Goal: Information Seeking & Learning: Learn about a topic

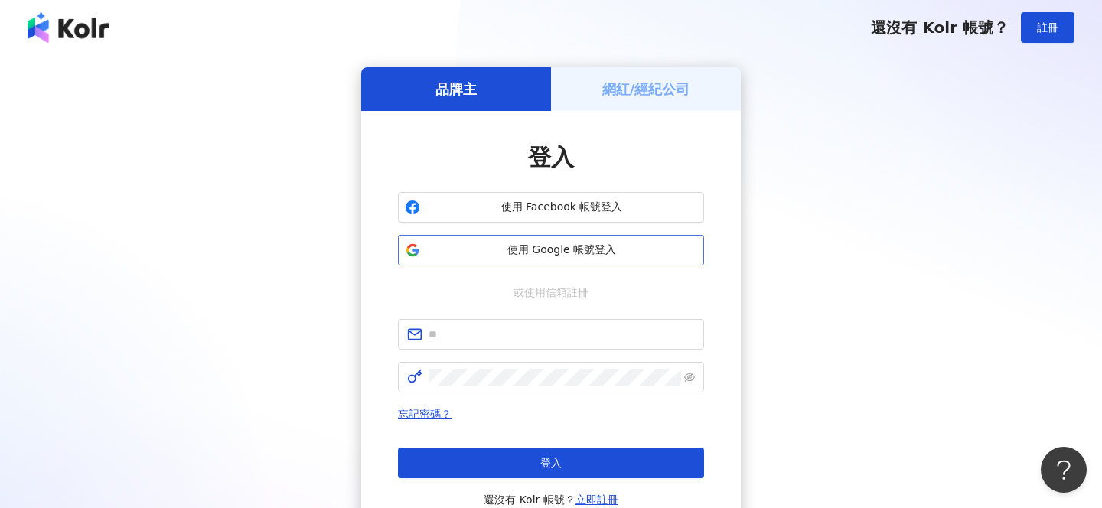
click at [527, 249] on span "使用 Google 帳號登入" at bounding box center [561, 250] width 271 height 15
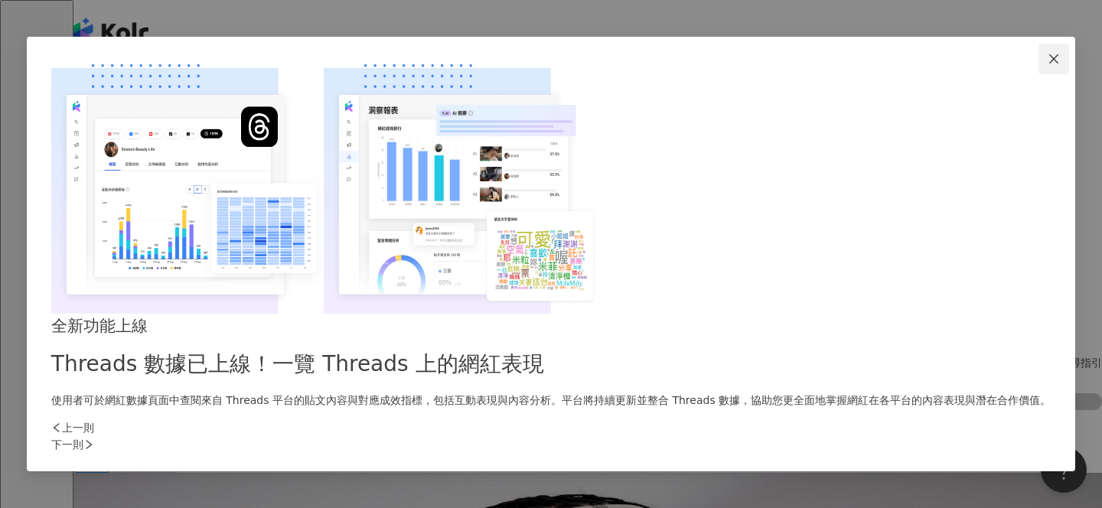
click at [1048, 65] on icon "close" at bounding box center [1054, 59] width 12 height 12
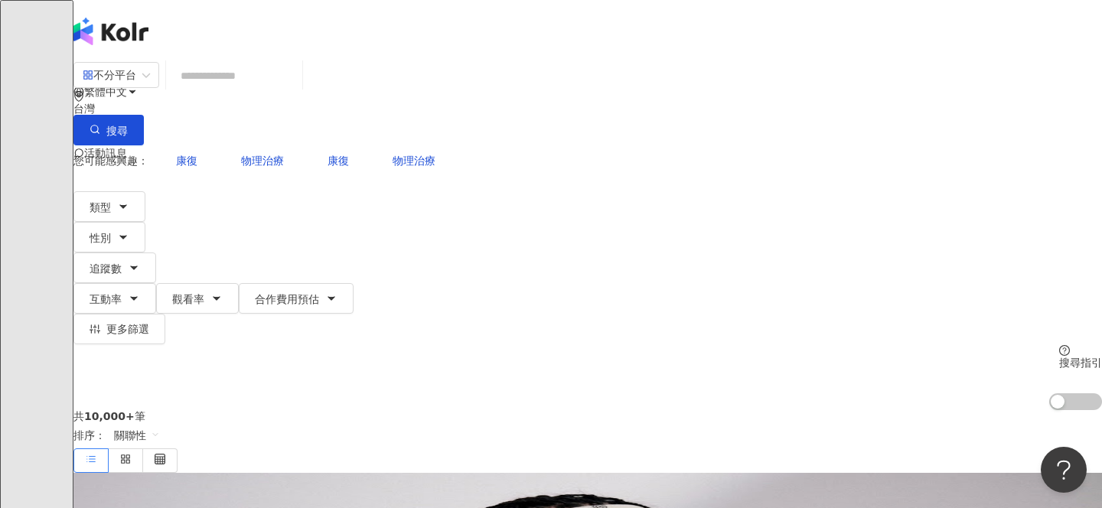
click at [296, 85] on input "search" at bounding box center [234, 75] width 124 height 29
click at [136, 87] on div "不分平台" at bounding box center [110, 75] width 54 height 24
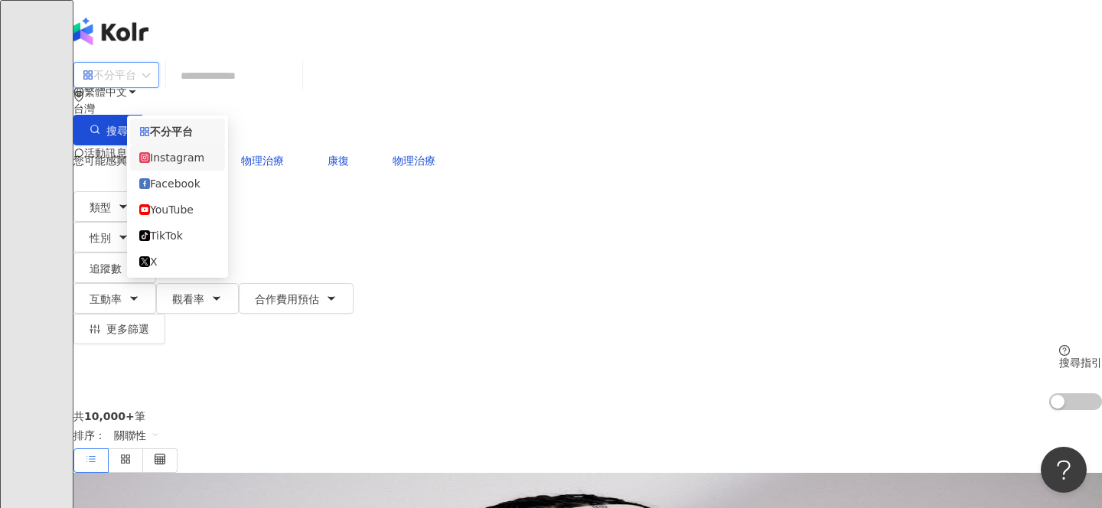
click at [199, 155] on div "Instagram" at bounding box center [177, 157] width 77 height 17
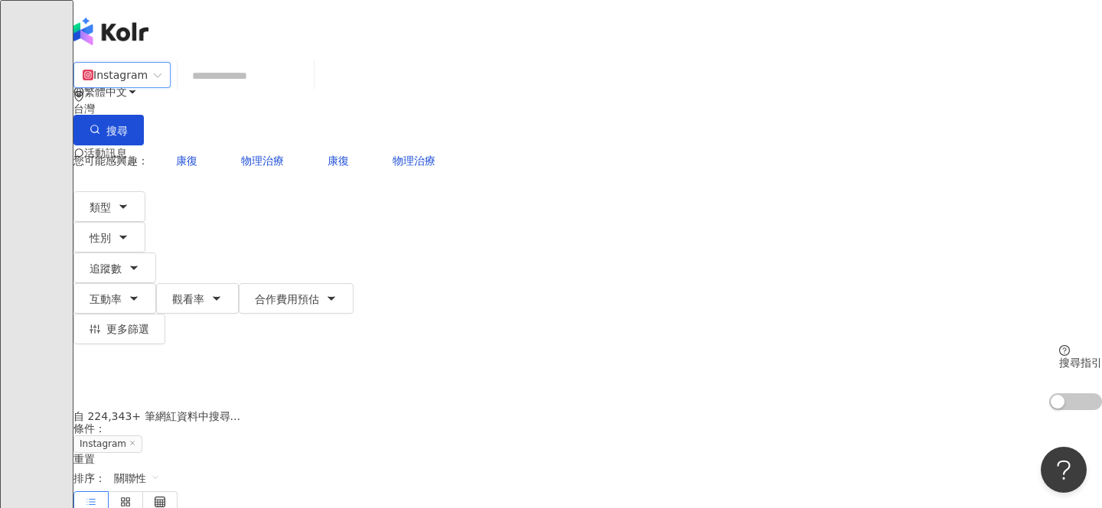
click at [293, 90] on input "search" at bounding box center [246, 75] width 124 height 29
click at [129, 201] on icon "button" at bounding box center [123, 207] width 12 height 12
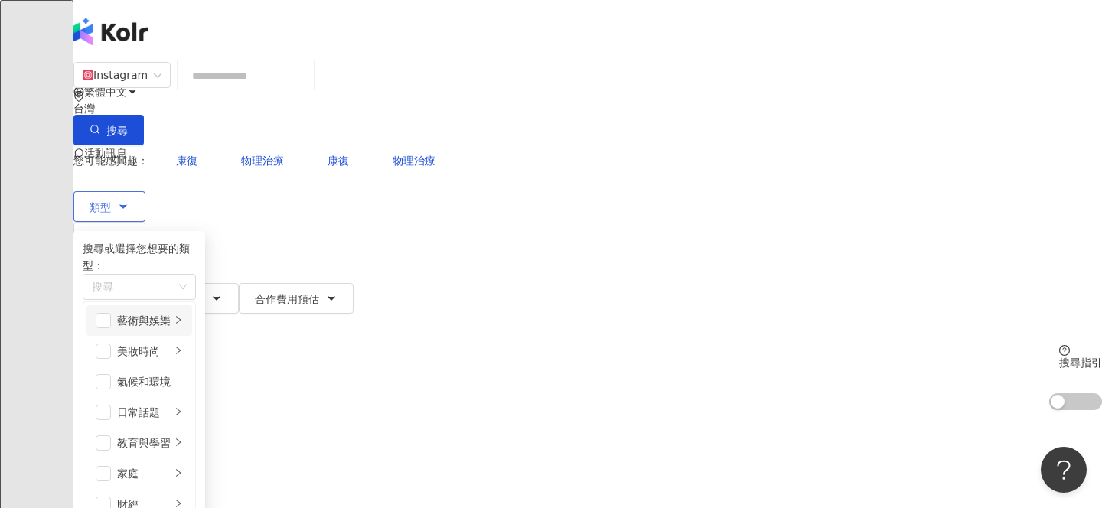
click at [183, 315] on icon "right" at bounding box center [178, 319] width 9 height 9
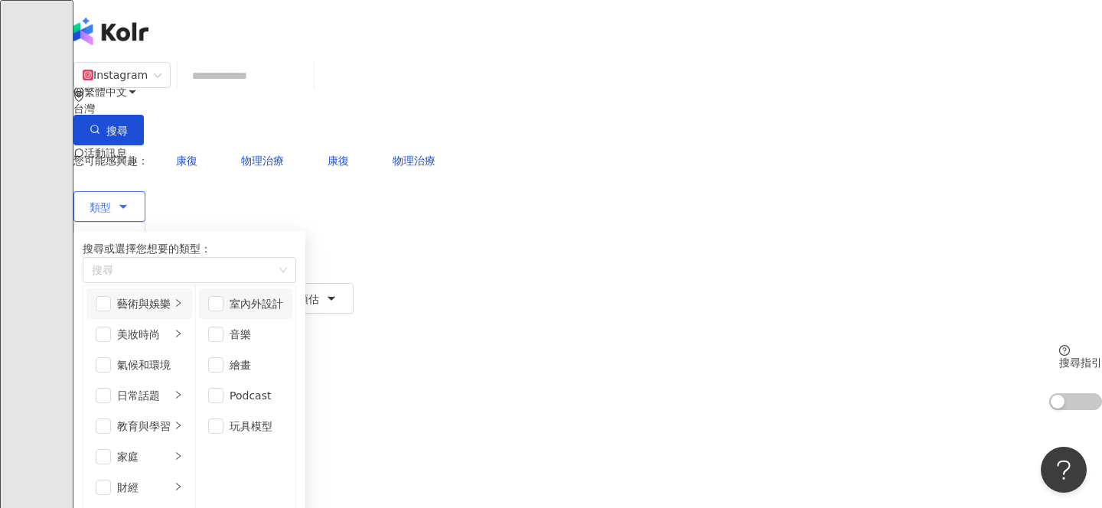
click at [283, 306] on div "室內外設計" at bounding box center [257, 303] width 54 height 17
click at [283, 328] on div "音樂" at bounding box center [257, 334] width 54 height 17
click at [283, 420] on div "玩具模型" at bounding box center [257, 426] width 54 height 17
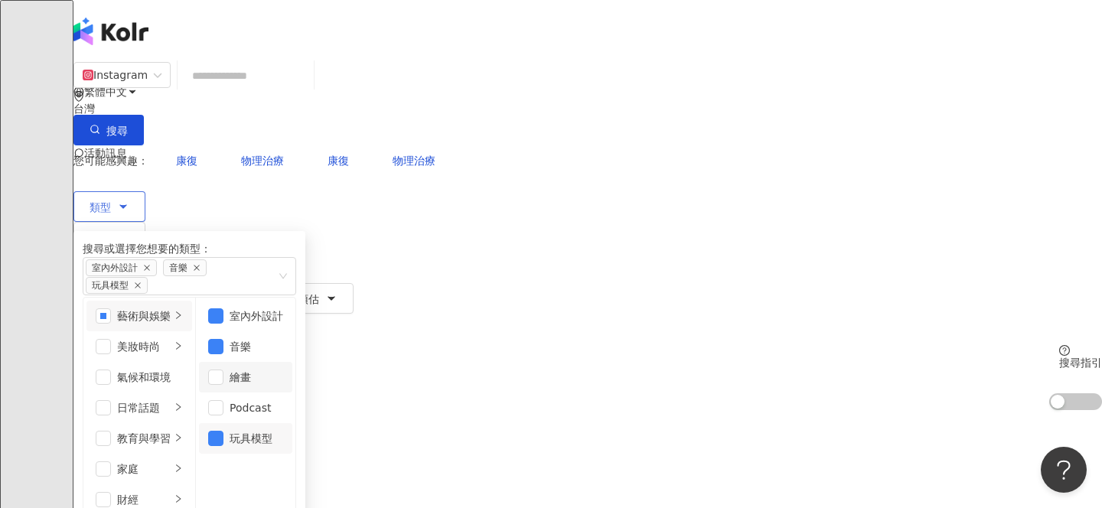
scroll to position [4, 0]
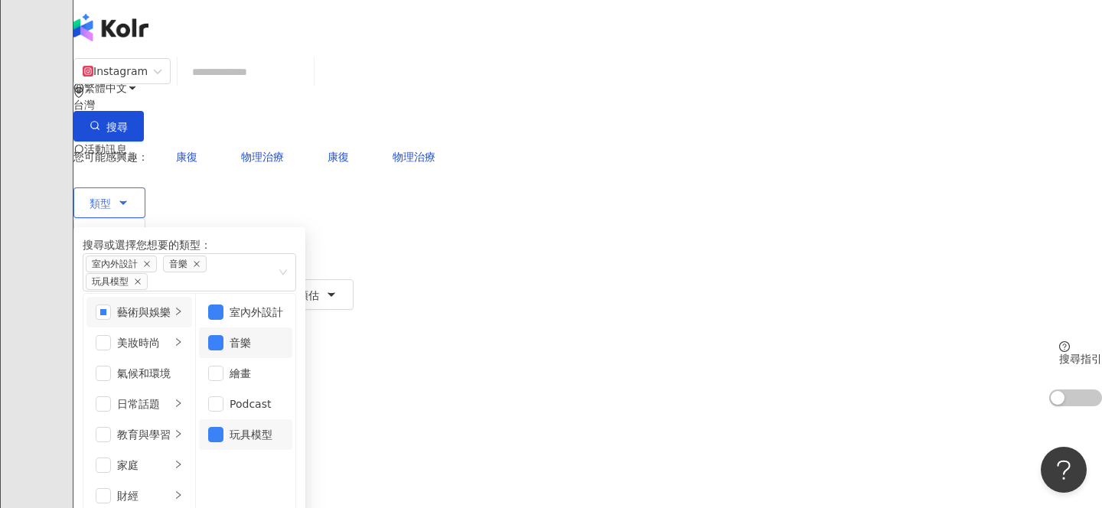
click at [283, 334] on div "音樂" at bounding box center [257, 342] width 54 height 17
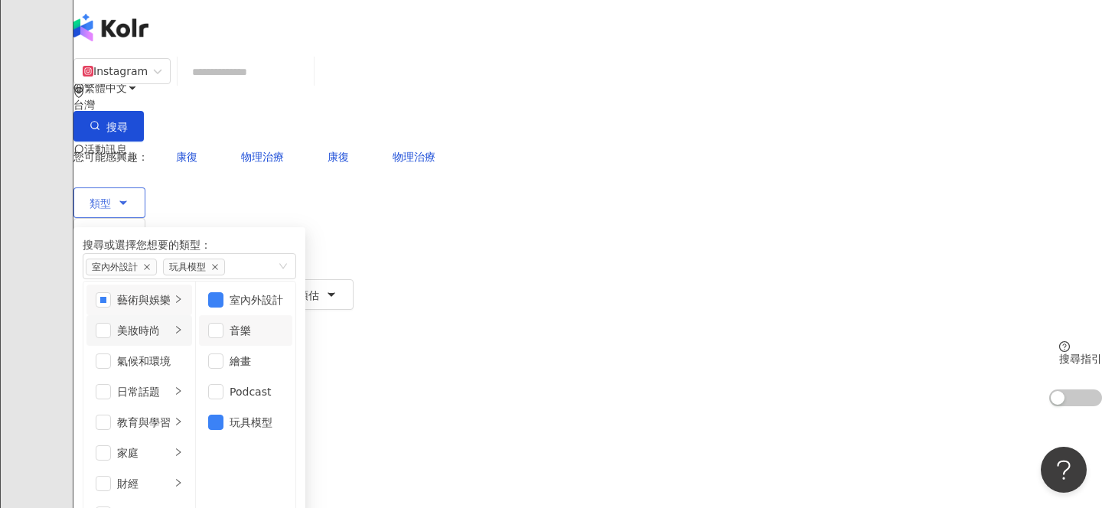
click at [181, 331] on icon "right" at bounding box center [178, 330] width 5 height 8
click at [183, 386] on icon "right" at bounding box center [178, 390] width 9 height 9
click at [183, 446] on div "button" at bounding box center [178, 453] width 9 height 15
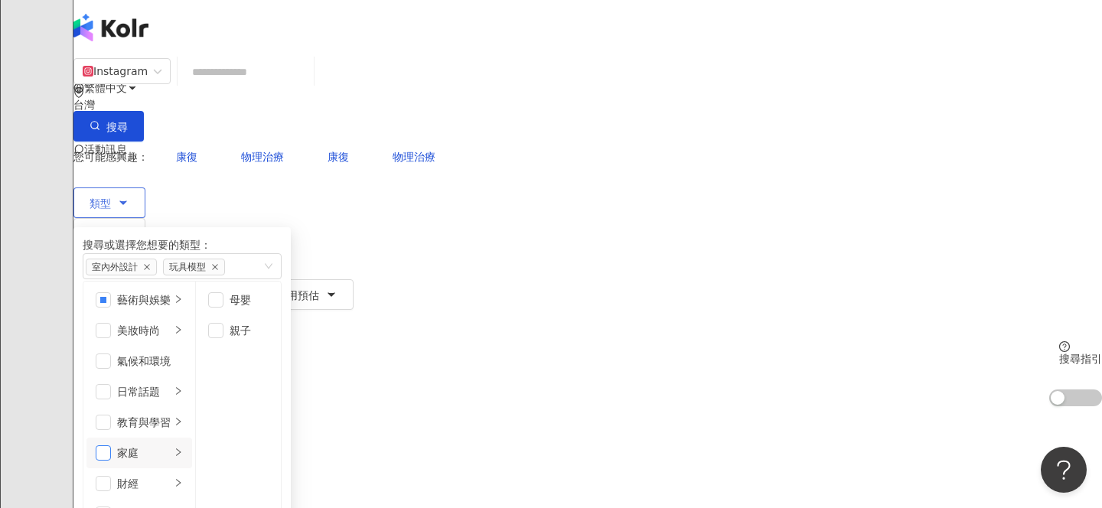
click at [111, 445] on span "button" at bounding box center [103, 452] width 15 height 15
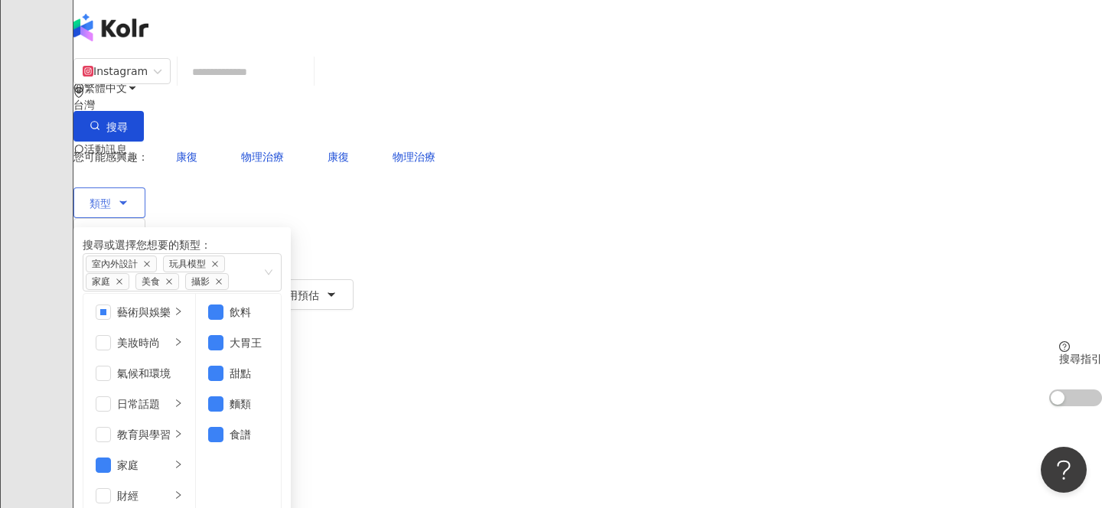
scroll to position [530, 0]
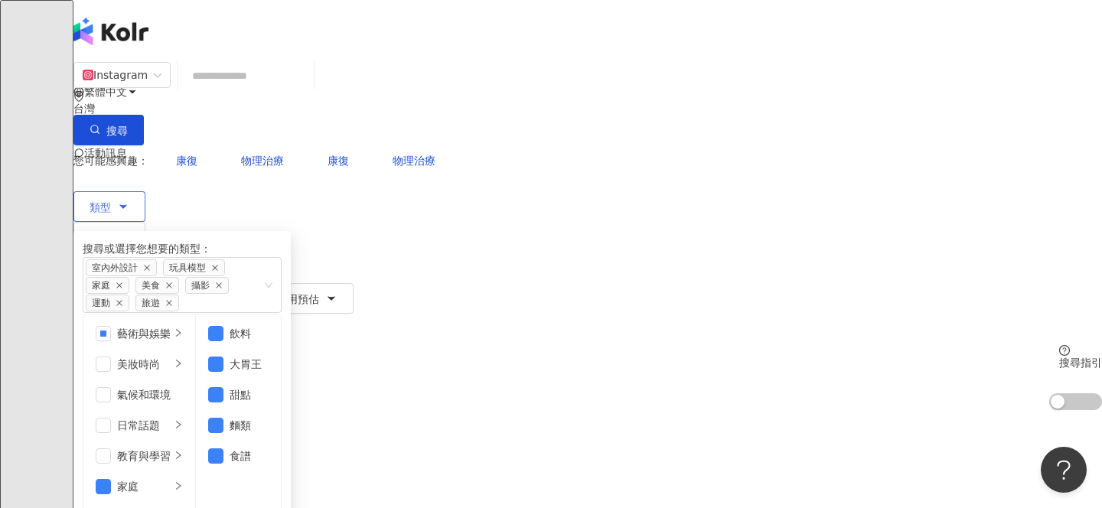
scroll to position [37, 0]
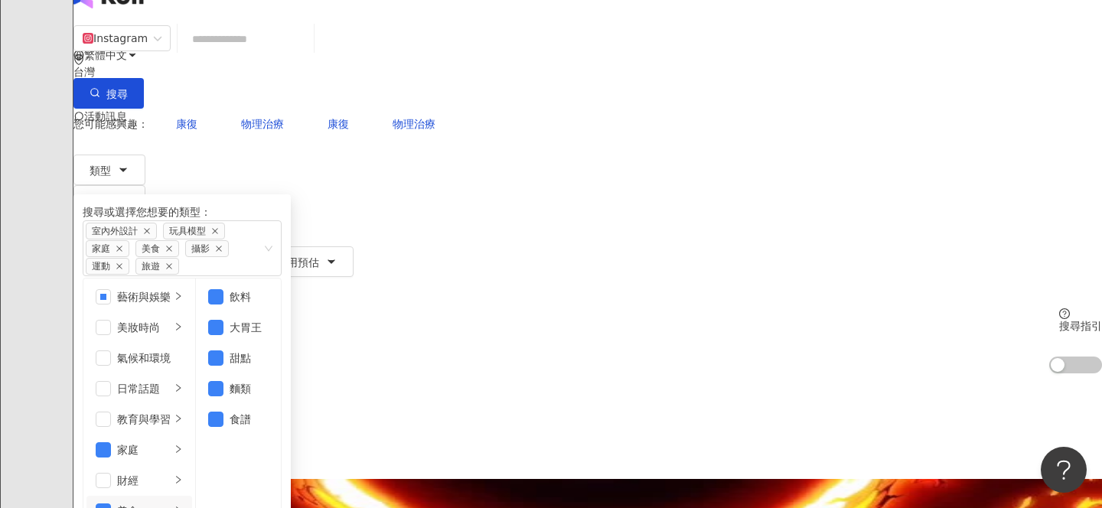
click at [156, 216] on button "追蹤數" at bounding box center [114, 231] width 83 height 31
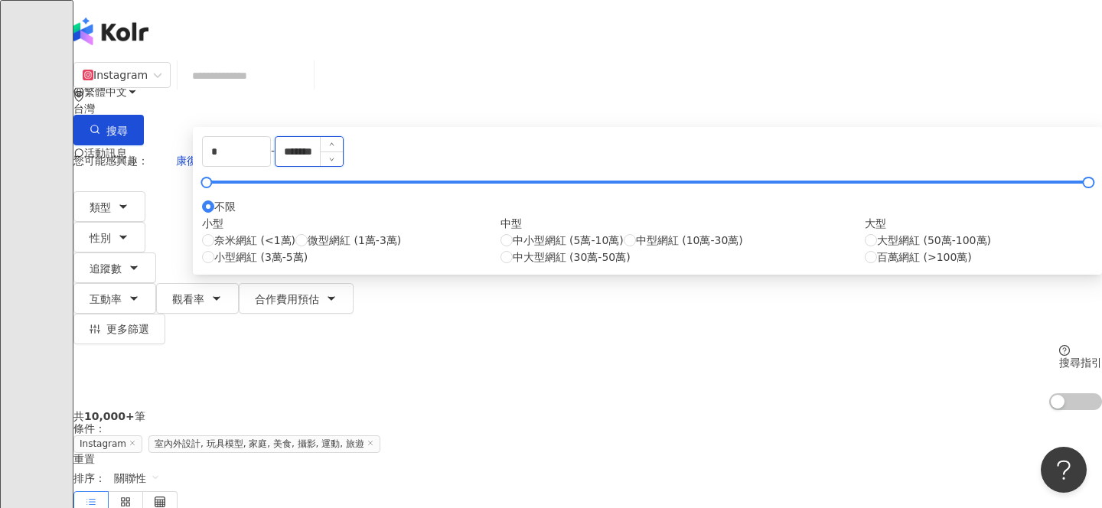
click at [343, 166] on input "*******" at bounding box center [309, 151] width 67 height 29
drag, startPoint x: 575, startPoint y: 237, endPoint x: 510, endPoint y: 231, distance: 65.3
click at [510, 233] on div "* - ******* 不限 小型 奈米網紅 (<1萬) 微型網紅 (1萬-3萬) 小型網紅 (3萬-5萬) 中型 中小型網紅 (5萬-10萬) 中型網紅 (…" at bounding box center [647, 200] width 891 height 129
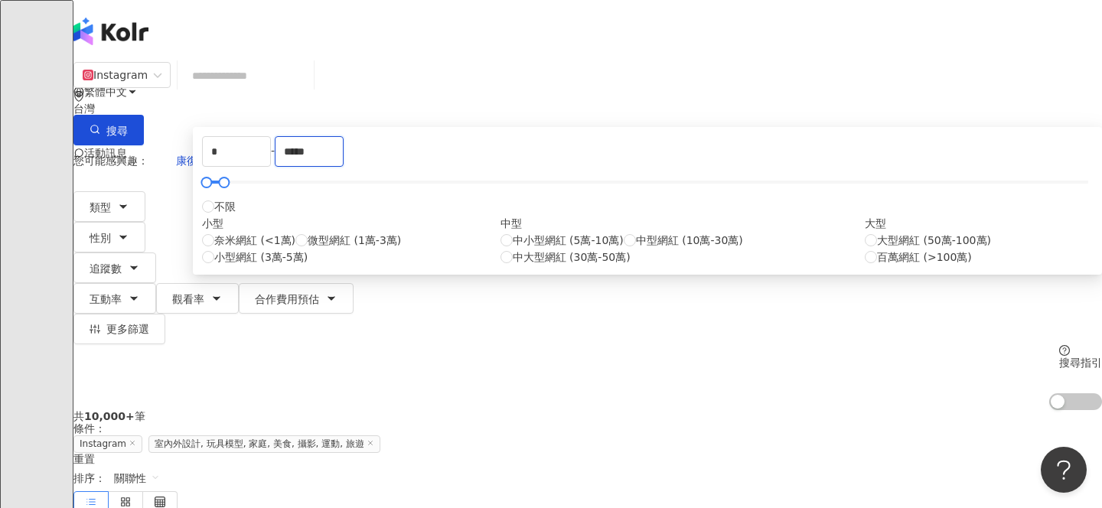
type input "*****"
drag, startPoint x: 427, startPoint y: 237, endPoint x: 282, endPoint y: 249, distance: 145.1
drag, startPoint x: 338, startPoint y: 240, endPoint x: 302, endPoint y: 240, distance: 36.0
click at [302, 240] on div "* - ***** 不限 小型 奈米網紅 (<1萬) 微型網紅 (1萬-3萬) 小型網紅 (3萬-5萬) 中型 中小型網紅 (5萬-10萬) 中型網紅 (10…" at bounding box center [647, 200] width 891 height 129
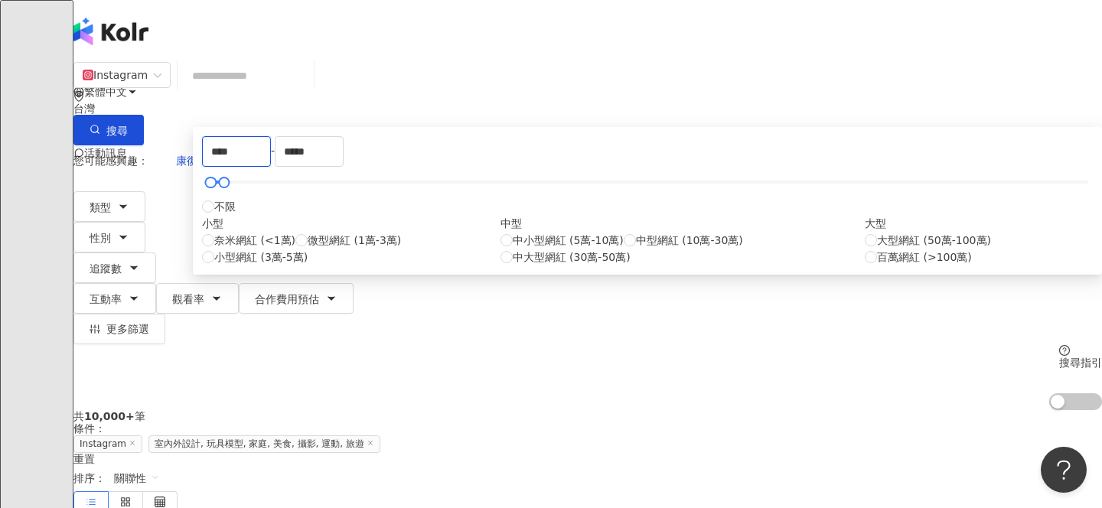
type input "****"
click at [520, 266] on div "中型 中小型網紅 (5萬-10萬) 中型網紅 (10萬-30萬) 中大型網紅 (30萬-50萬)" at bounding box center [683, 240] width 364 height 51
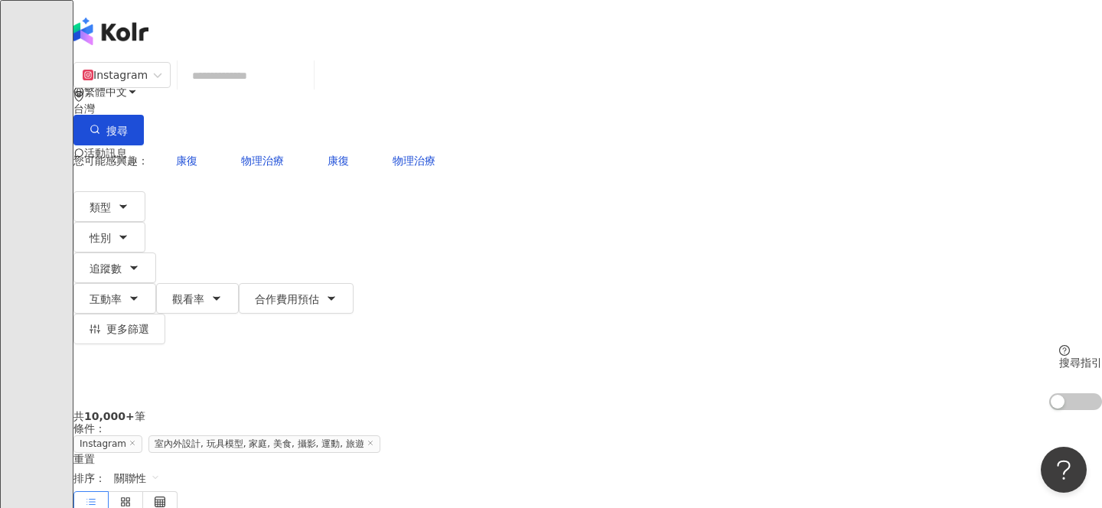
click at [762, 410] on div "共 10,000+ 筆 條件 ： Instagram 室內外設計, 玩具模型, 家庭, 美食, 攝影, 運動, 旅遊 重置 排序： 關聯性" at bounding box center [587, 462] width 1029 height 105
click at [319, 293] on span "合作費用預估" at bounding box center [287, 299] width 64 height 12
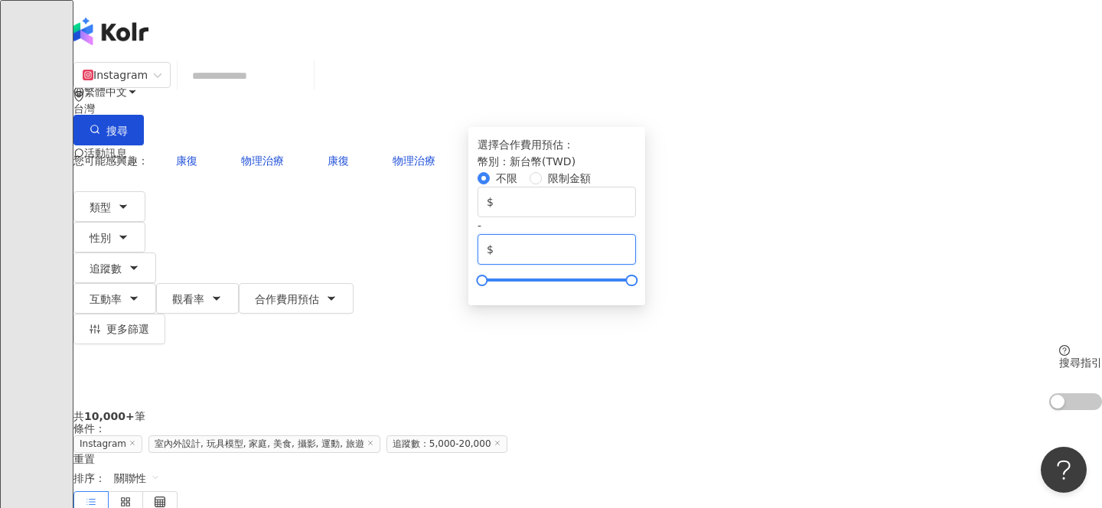
drag, startPoint x: 819, startPoint y: 280, endPoint x: 767, endPoint y: 279, distance: 52.1
click at [627, 258] on input "*******" at bounding box center [562, 249] width 130 height 17
type input "*****"
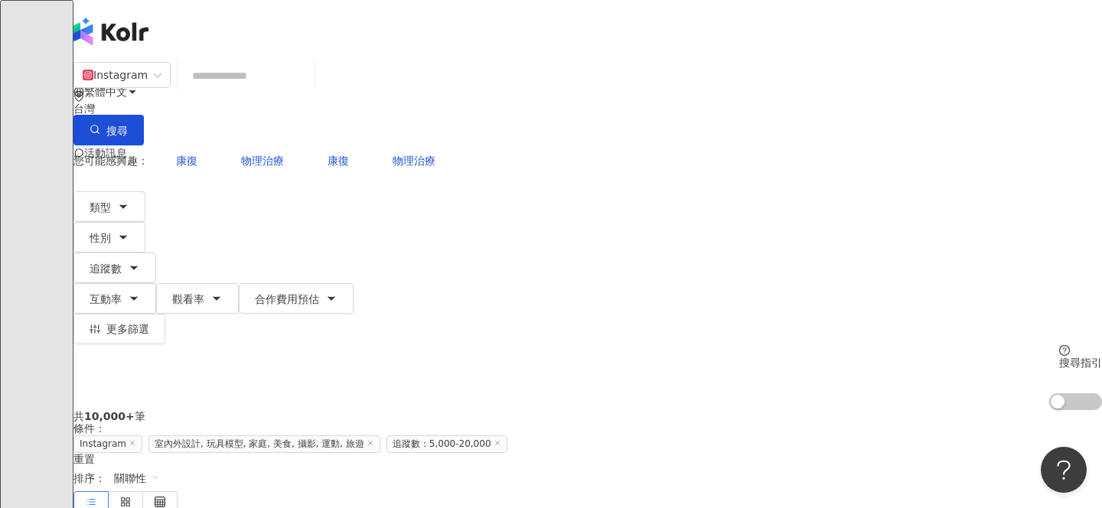
click at [827, 172] on div "您可能感興趣： 康復 物理治療 康復 物理治療 類型 性別 追蹤數 互動率 觀看率 合作費用預估 更多篩選 **** - ***** 不限 小型 奈米網紅 (…" at bounding box center [587, 277] width 1029 height 265
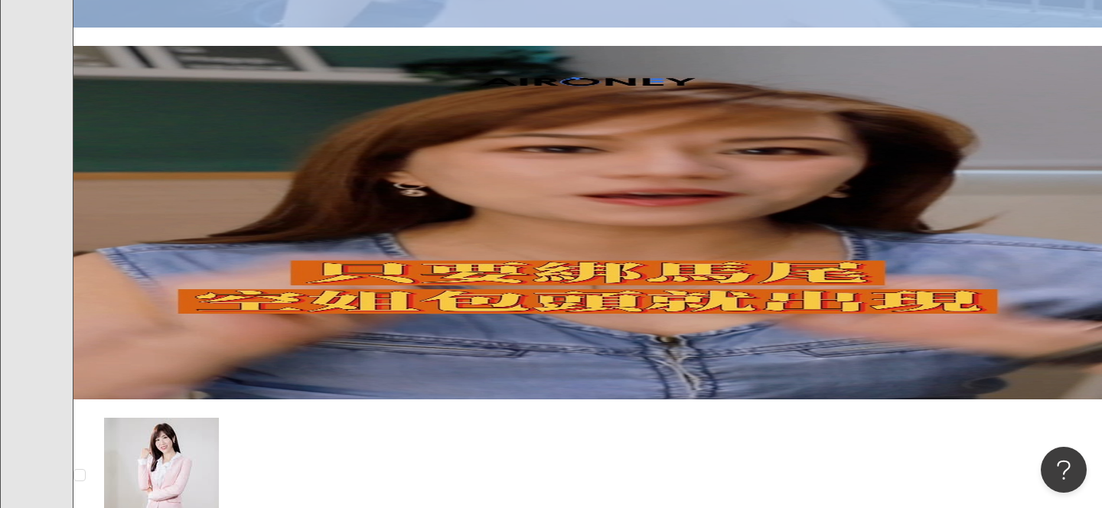
scroll to position [1106, 0]
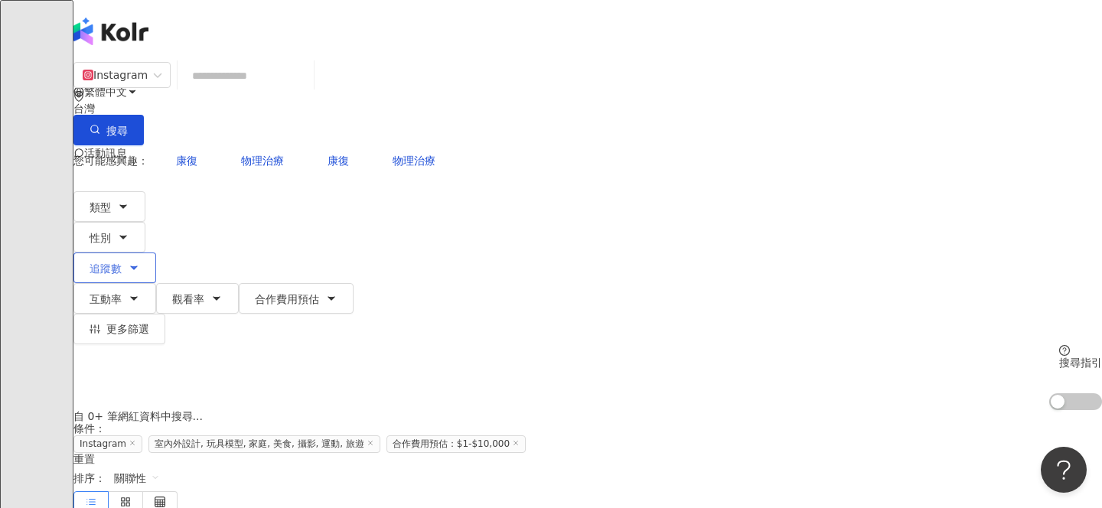
click at [122, 262] on span "追蹤數" at bounding box center [106, 268] width 32 height 12
type input "*"
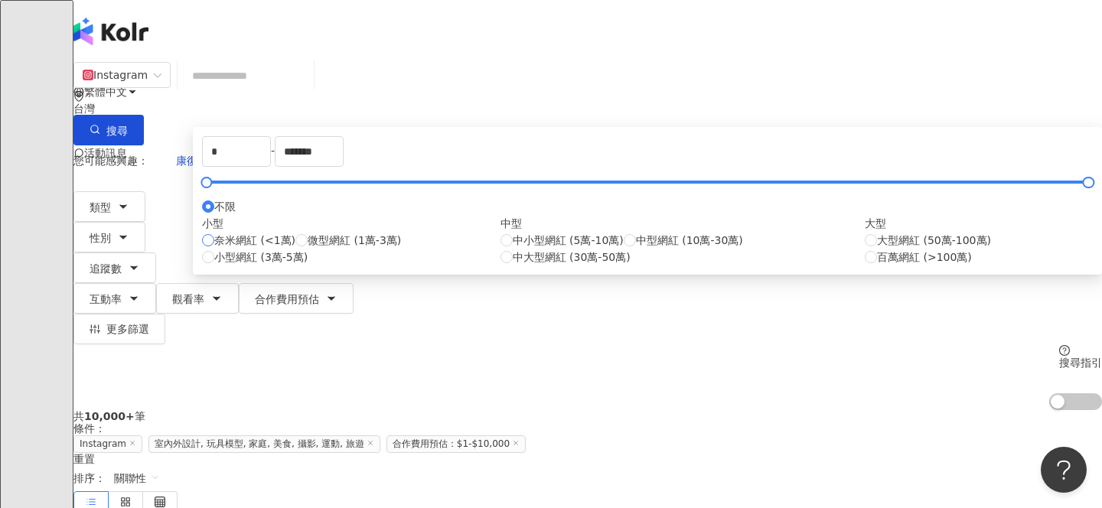
click at [295, 249] on span "奈米網紅 (<1萬)" at bounding box center [254, 240] width 81 height 17
type input "****"
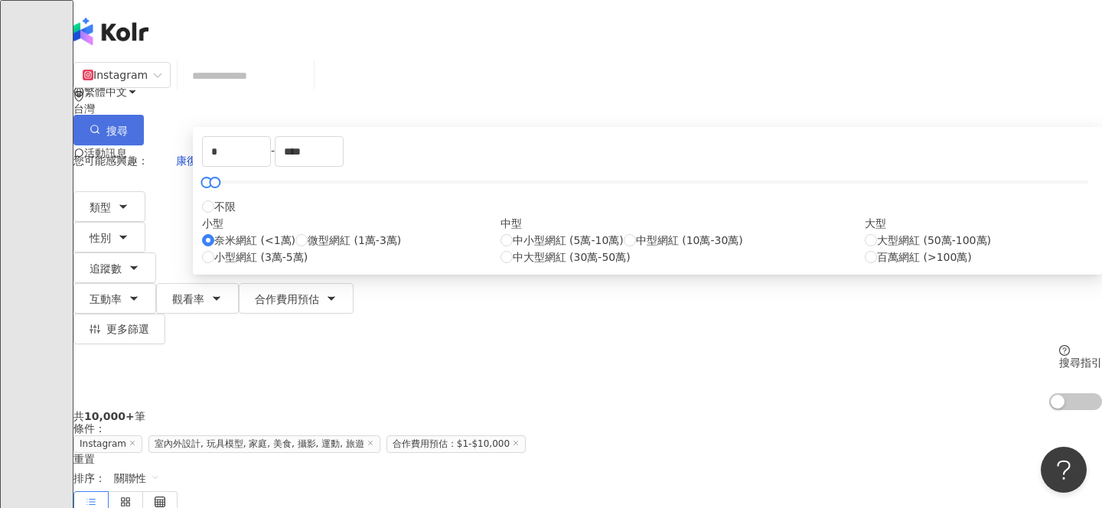
click at [144, 115] on button "搜尋" at bounding box center [108, 130] width 70 height 31
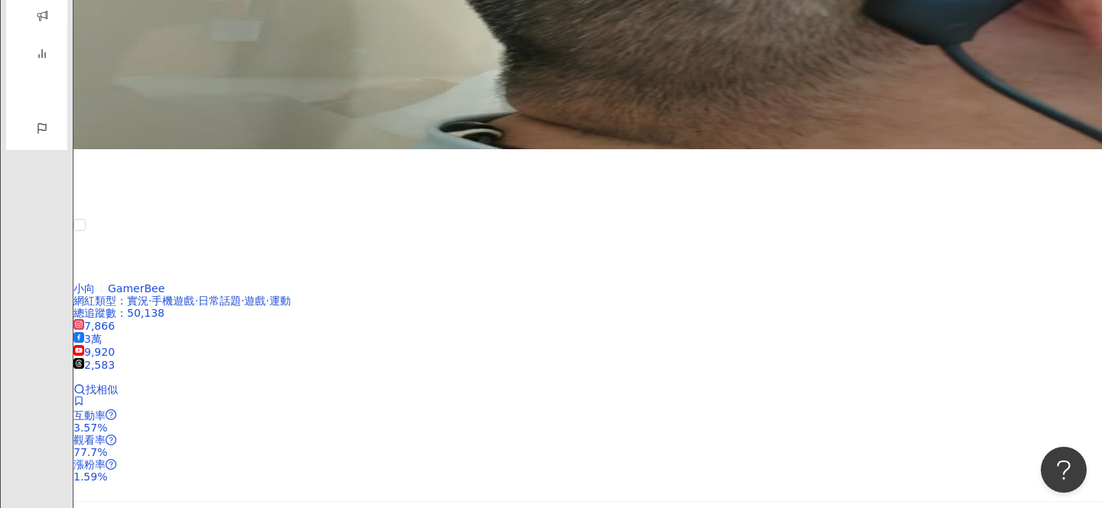
scroll to position [2494, 0]
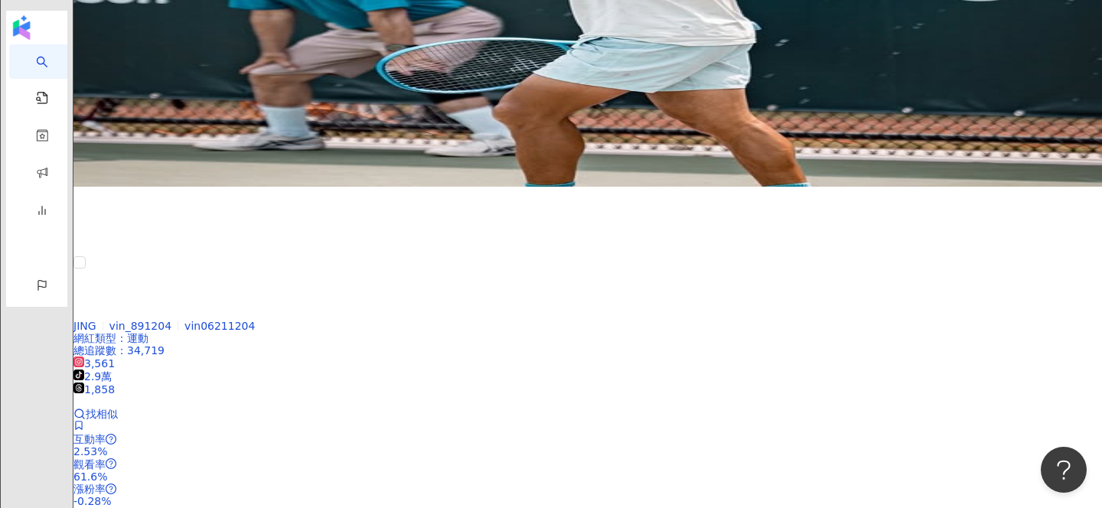
scroll to position [2440, 0]
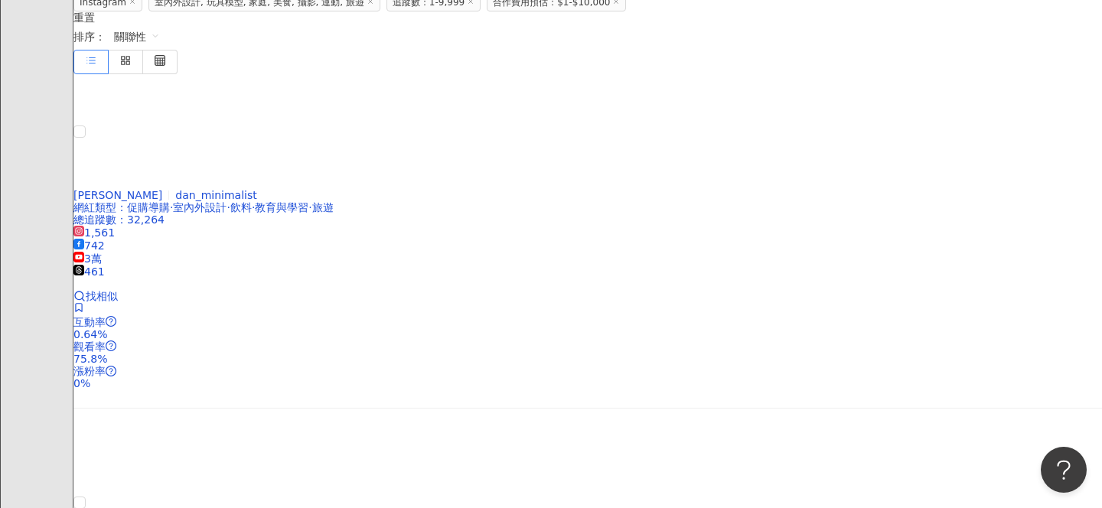
scroll to position [0, 0]
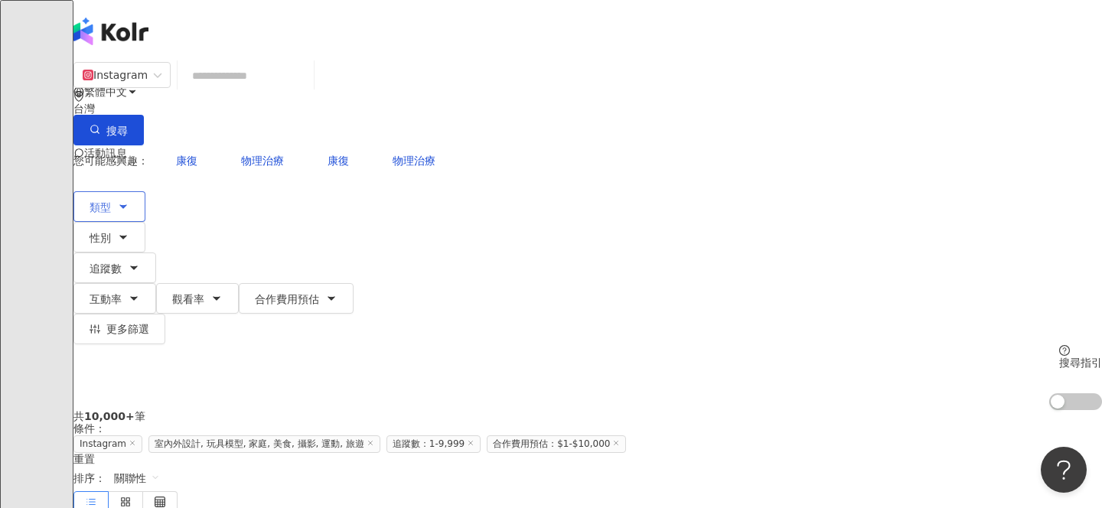
click at [129, 201] on icon "button" at bounding box center [123, 207] width 12 height 12
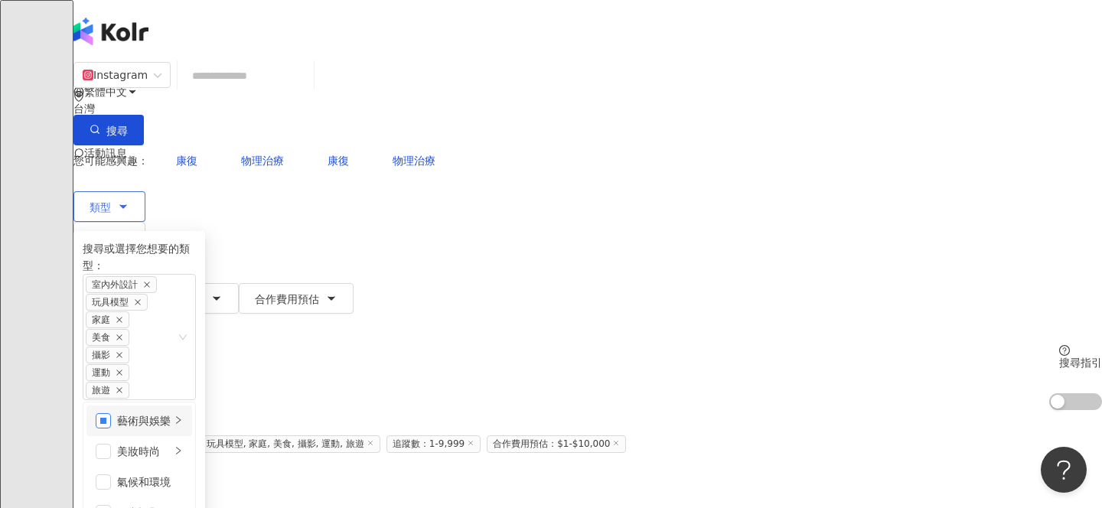
click at [111, 413] on span "button" at bounding box center [103, 420] width 15 height 15
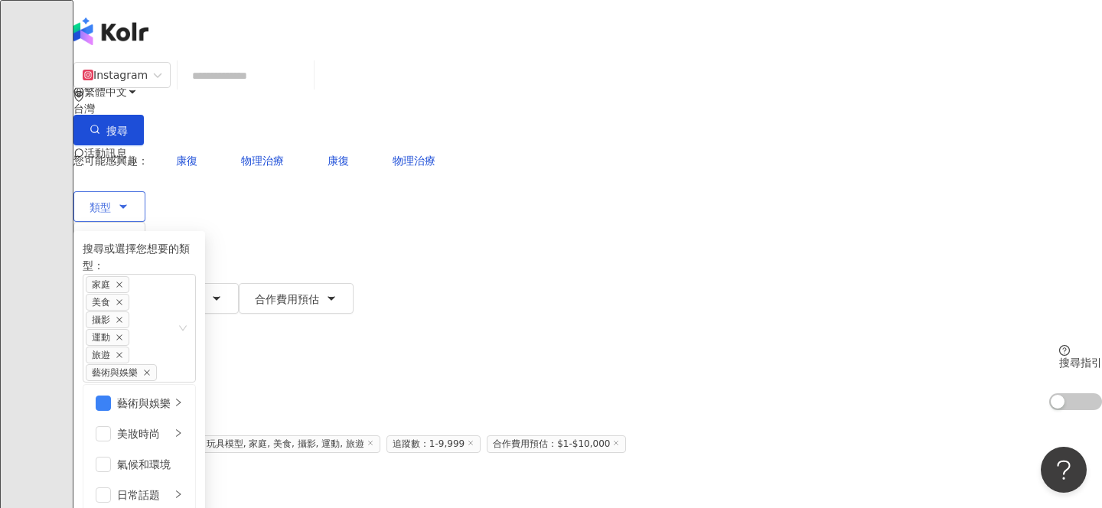
scroll to position [470, 0]
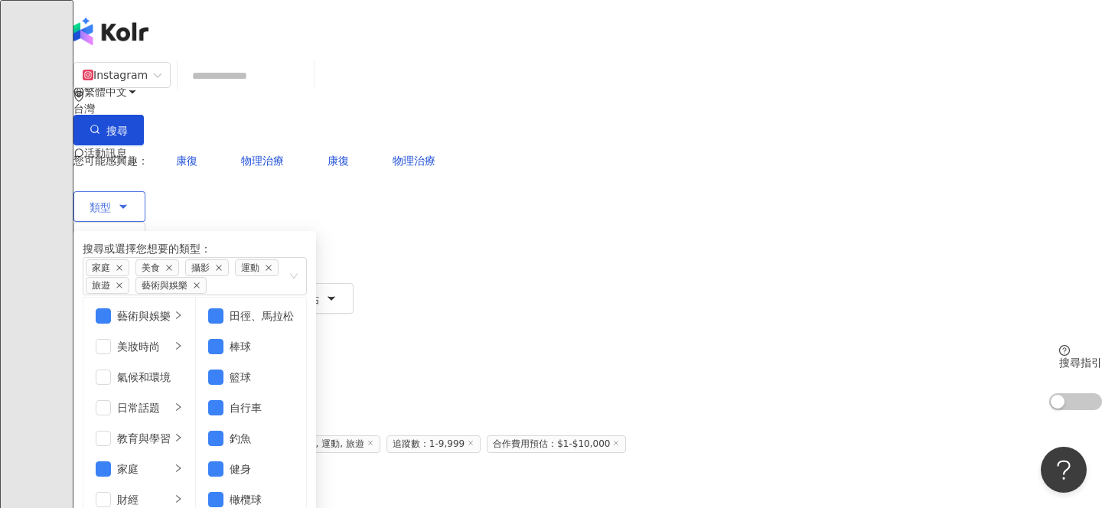
scroll to position [471, 0]
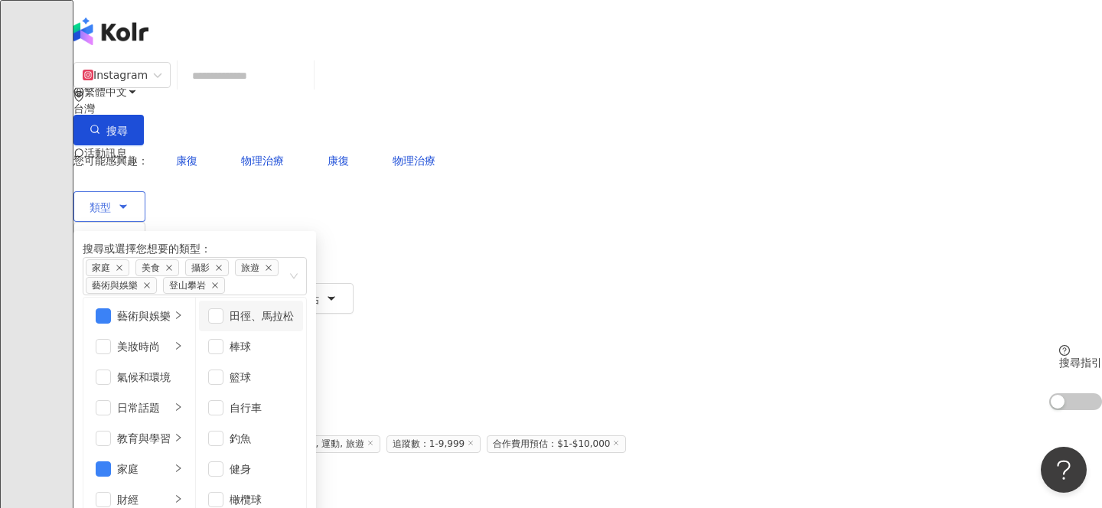
click at [294, 308] on div "田徑、馬拉松" at bounding box center [262, 316] width 64 height 17
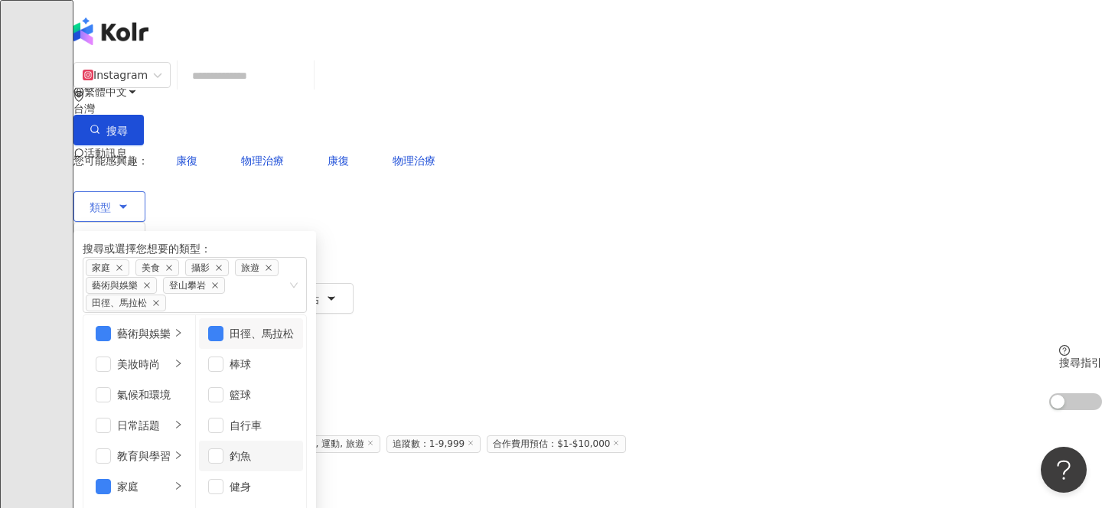
scroll to position [88, 0]
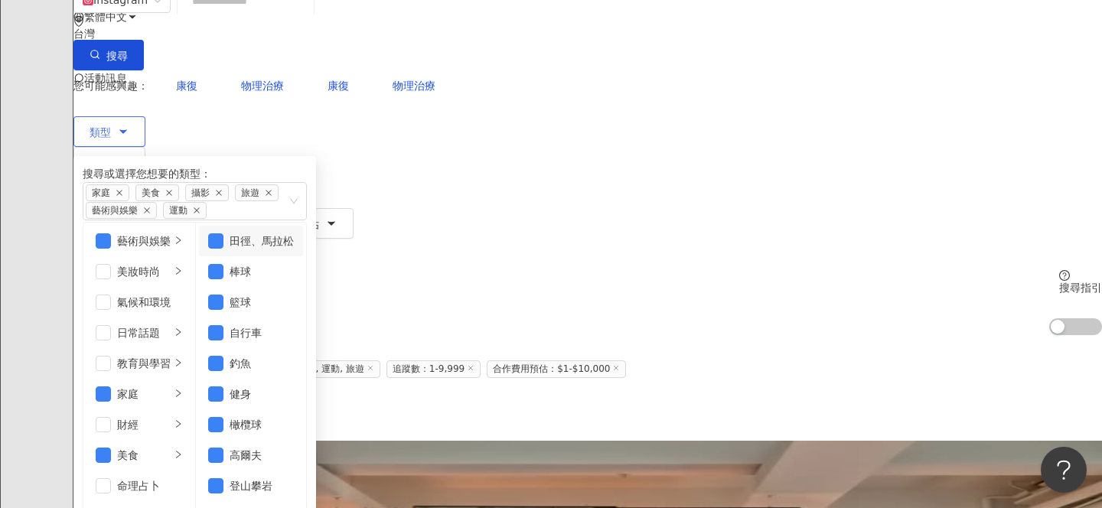
scroll to position [5, 0]
click at [183, 236] on icon "right" at bounding box center [178, 240] width 9 height 9
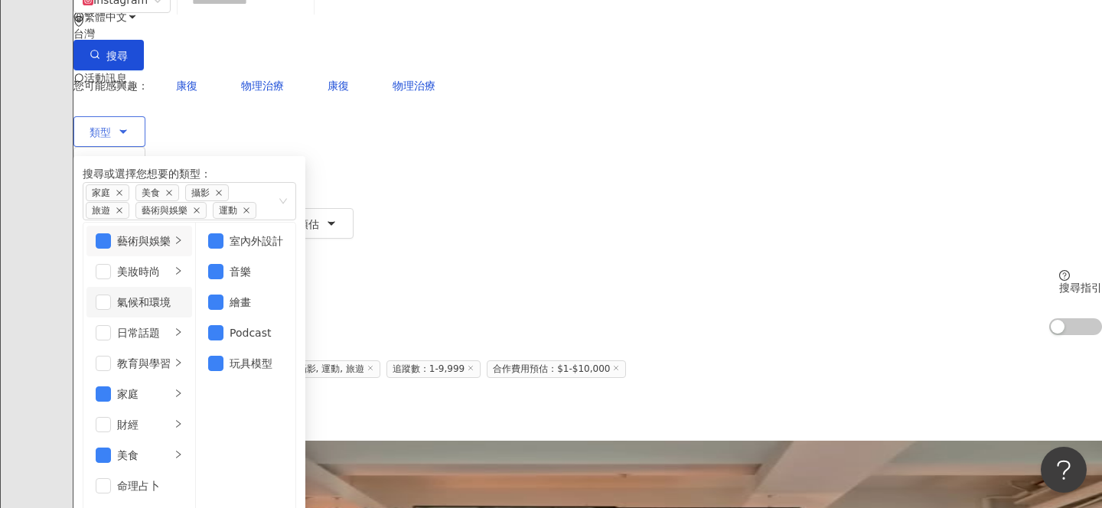
scroll to position [0, 0]
click at [283, 267] on div "音樂" at bounding box center [257, 271] width 54 height 17
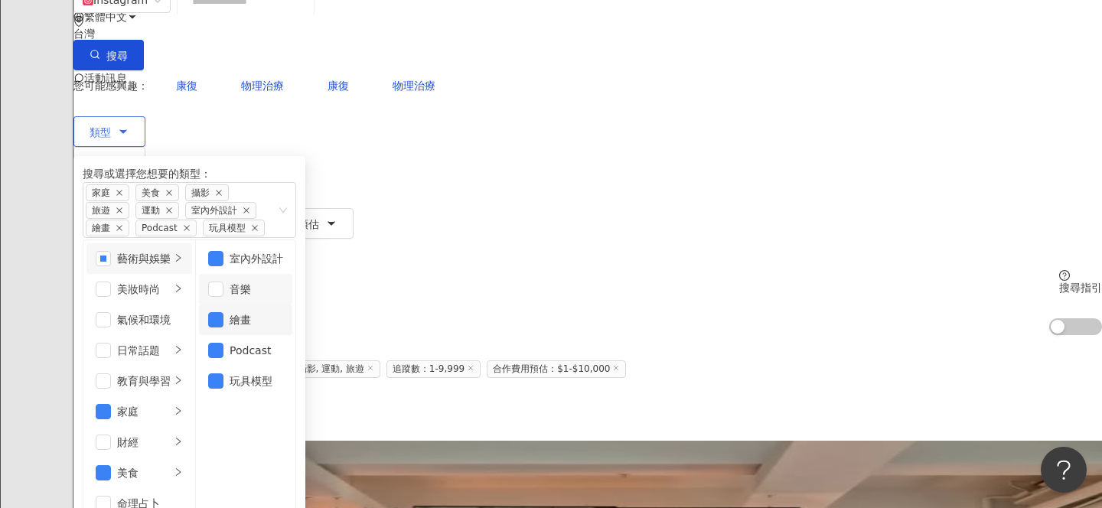
click at [283, 311] on div "繪畫" at bounding box center [257, 319] width 54 height 17
click at [283, 342] on div "Podcast" at bounding box center [257, 350] width 54 height 17
click at [283, 373] on div "玩具模型" at bounding box center [257, 381] width 54 height 17
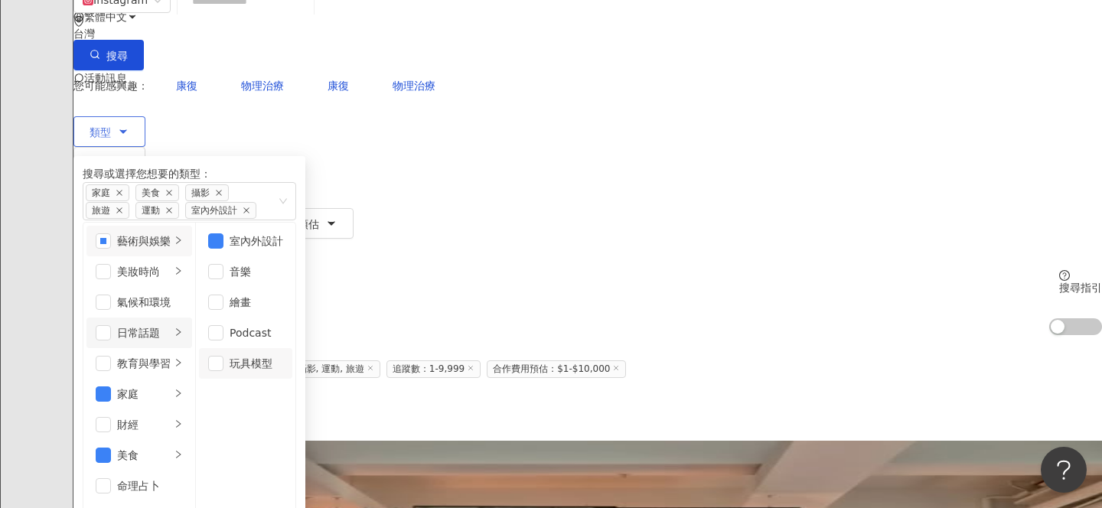
scroll to position [194, 0]
click at [181, 451] on icon "right" at bounding box center [178, 455] width 5 height 8
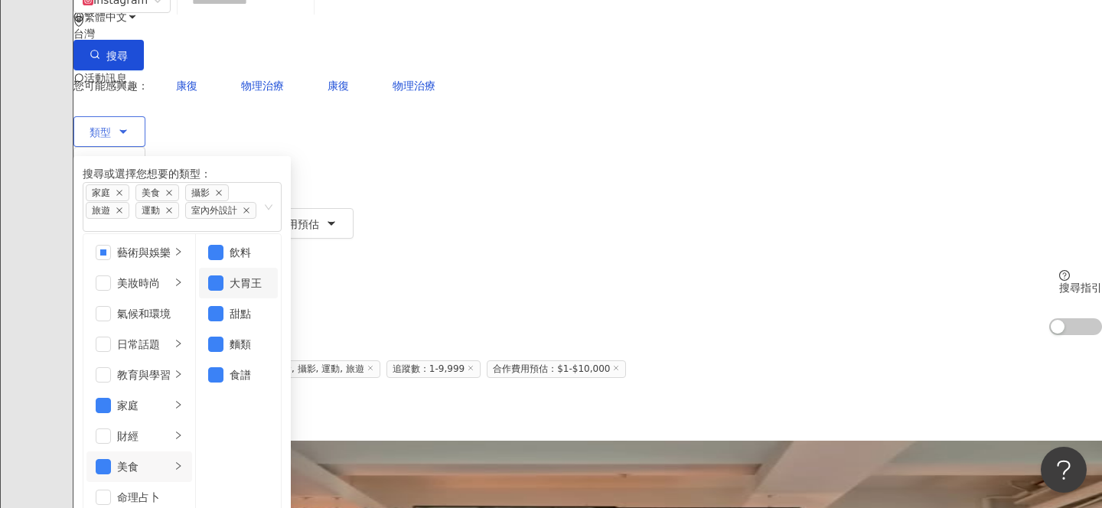
click at [269, 275] on div "大胃王" at bounding box center [249, 283] width 39 height 17
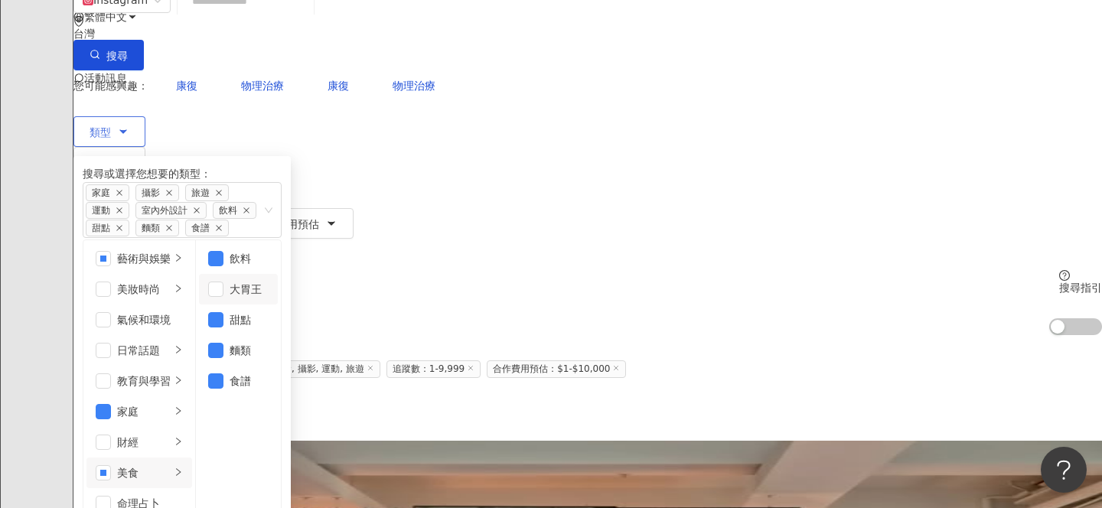
scroll to position [434, 0]
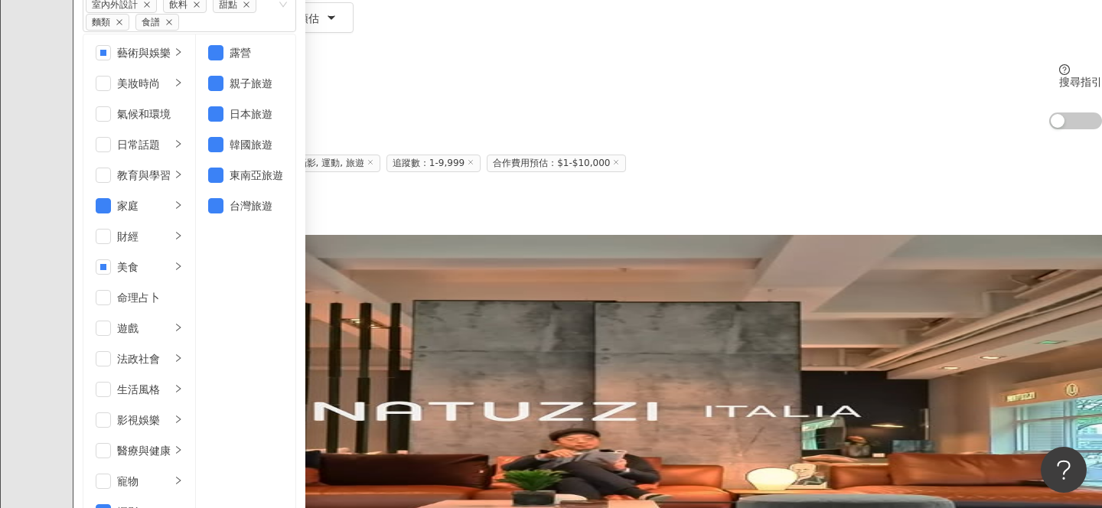
scroll to position [0, 0]
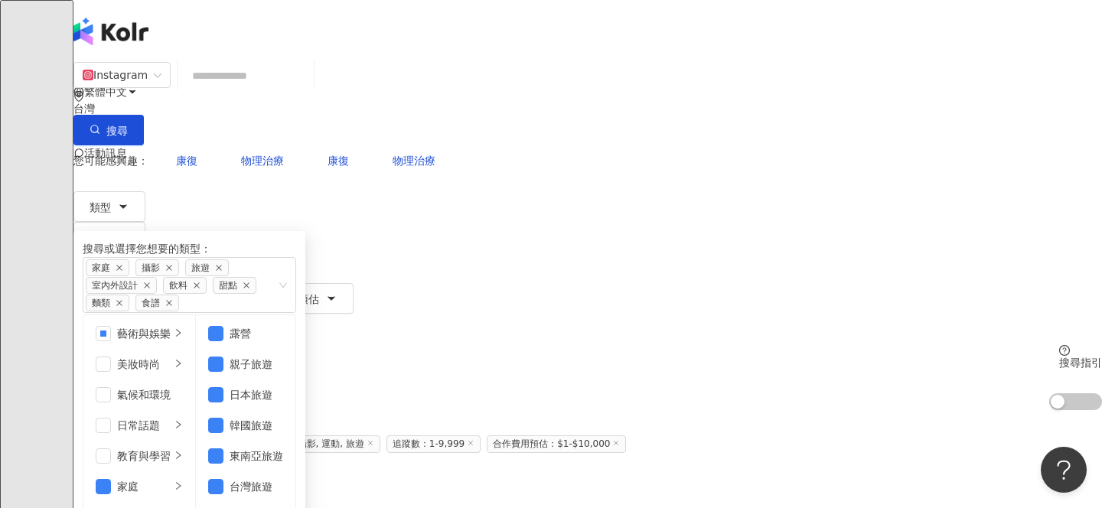
click at [592, 410] on div "共 10,000+ 筆 條件 ： Instagram 室內外設計, 玩具模型, 家庭, 美食, 攝影, 運動, 旅遊 追蹤數：1-9,999 合作費用預估：$…" at bounding box center [587, 462] width 1029 height 105
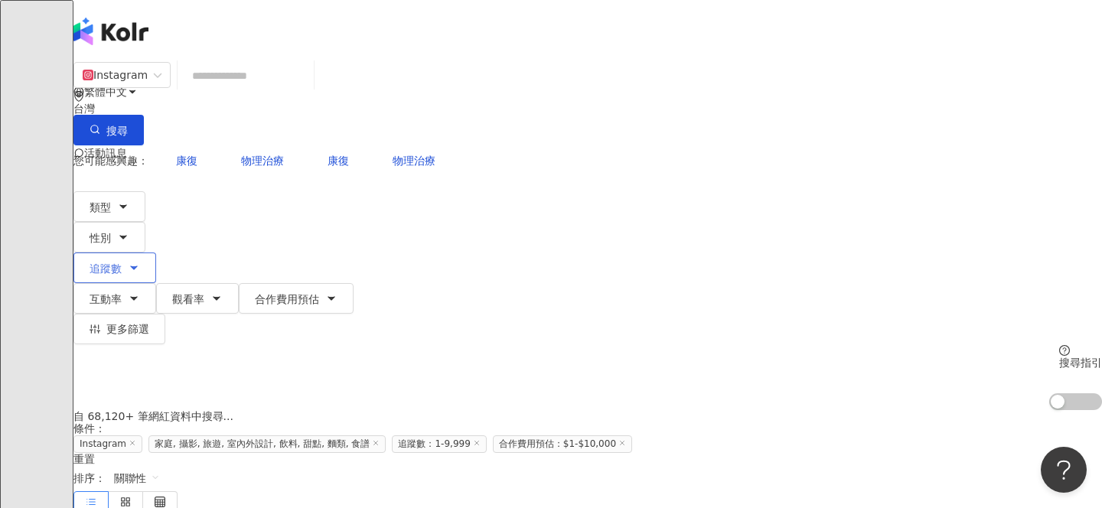
click at [122, 262] on span "追蹤數" at bounding box center [106, 268] width 32 height 12
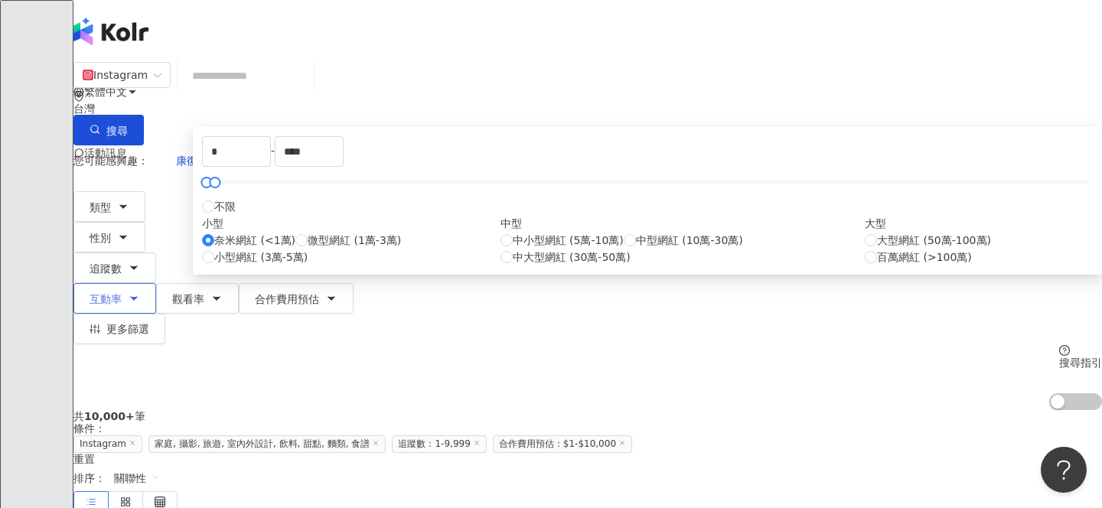
click at [140, 292] on icon "button" at bounding box center [134, 298] width 12 height 12
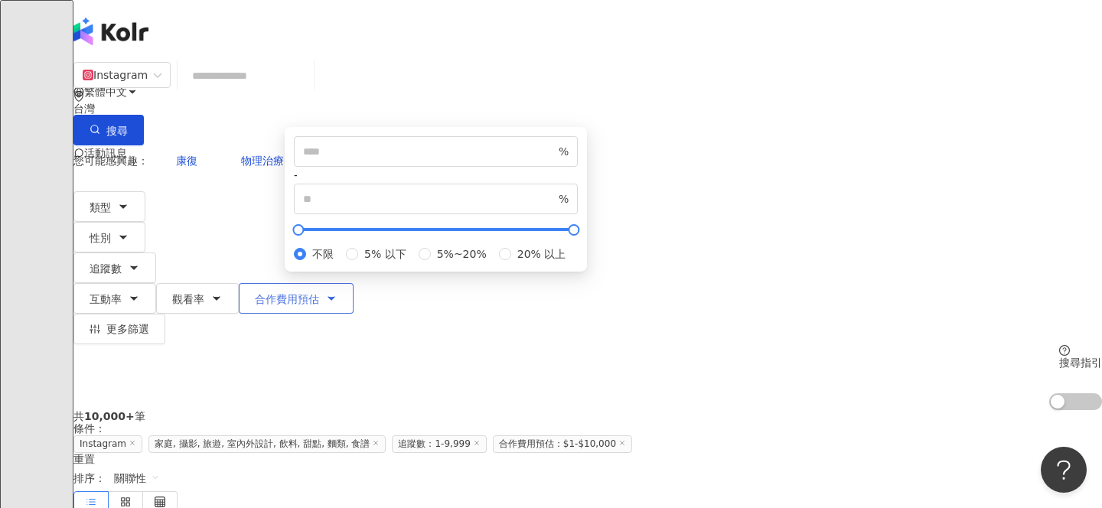
click at [319, 293] on span "合作費用預估" at bounding box center [287, 299] width 64 height 12
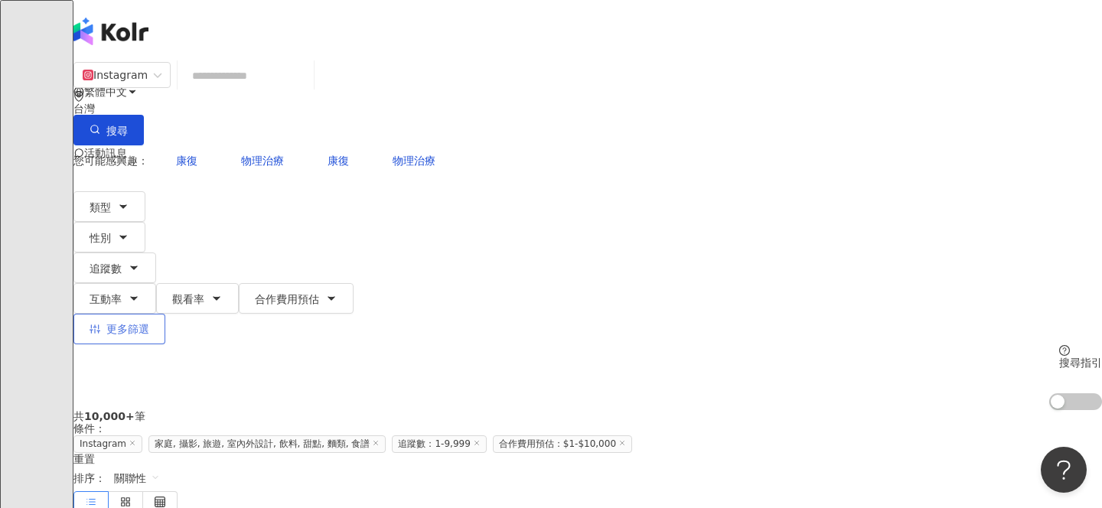
click at [149, 323] on span "更多篩選" at bounding box center [127, 329] width 43 height 12
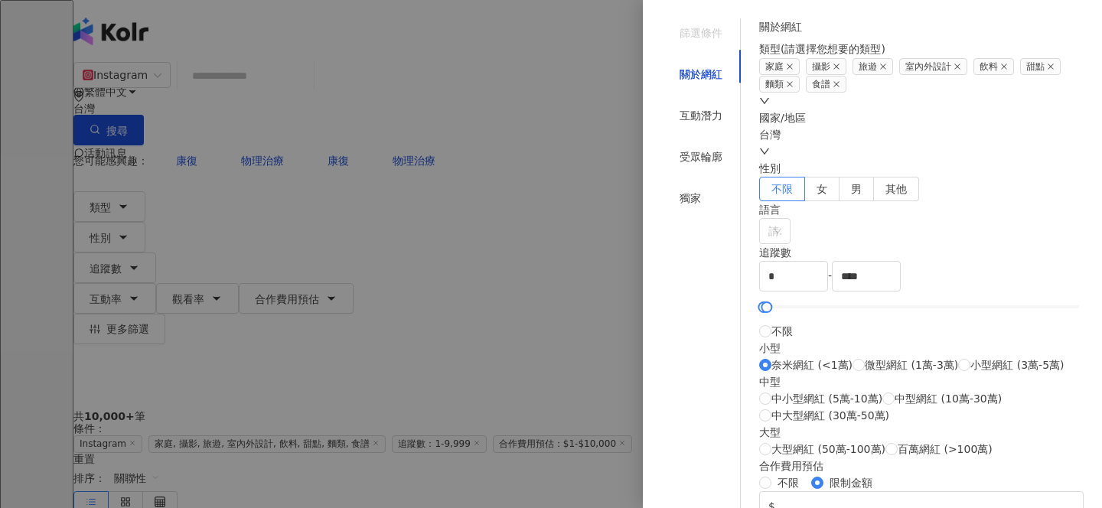
click at [557, 31] on div at bounding box center [551, 254] width 1102 height 508
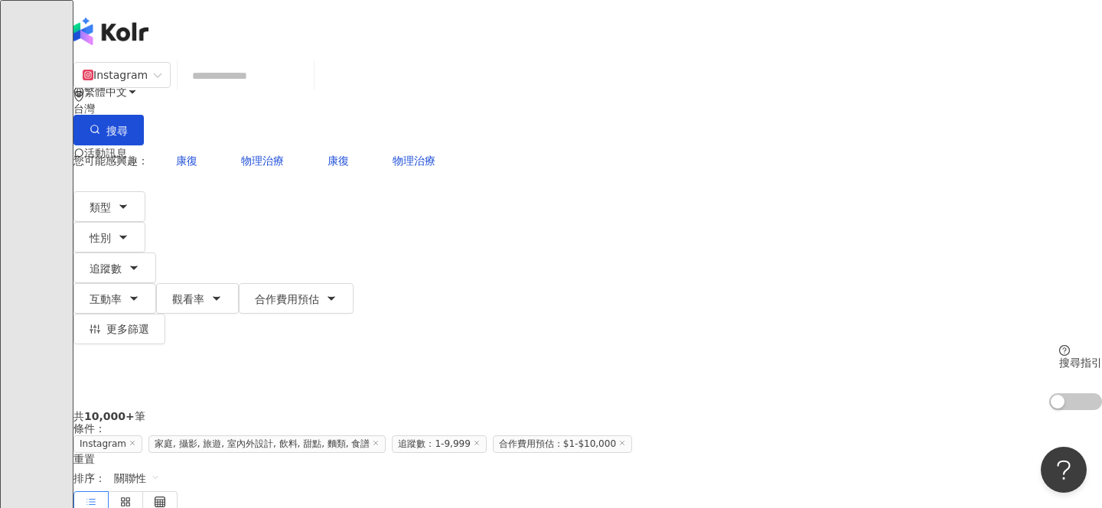
click at [308, 90] on input "search" at bounding box center [246, 75] width 124 height 29
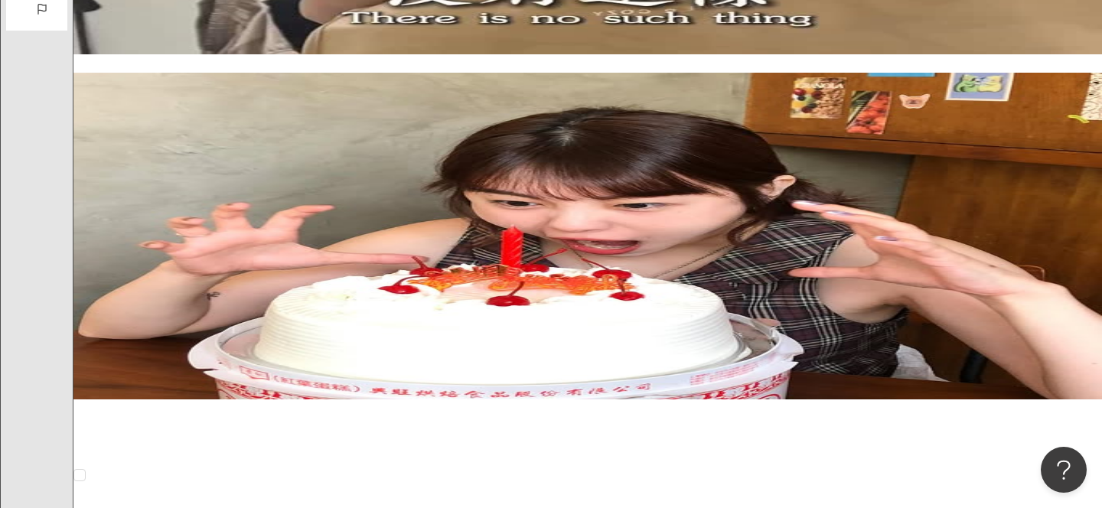
scroll to position [2645, 0]
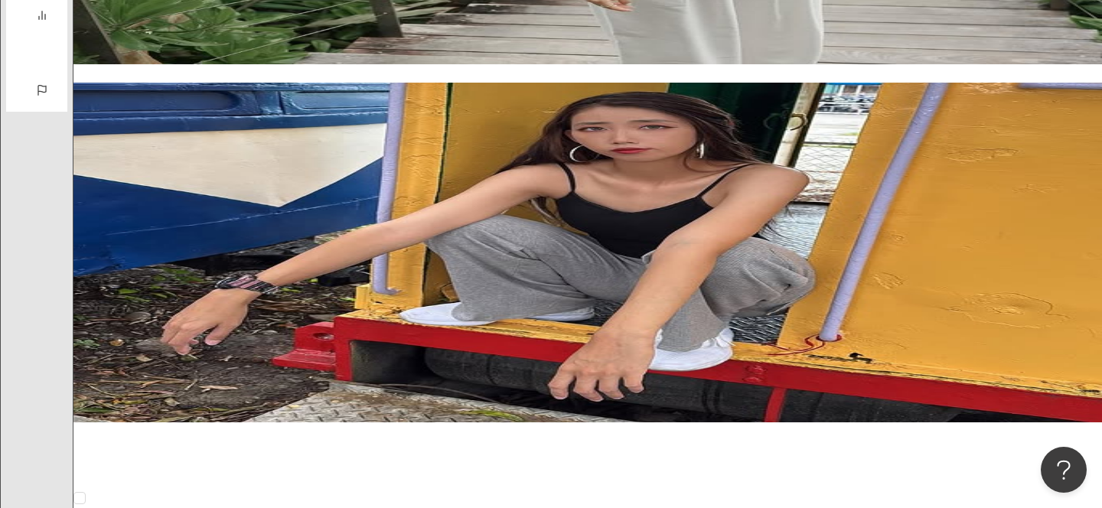
scroll to position [2706, 0]
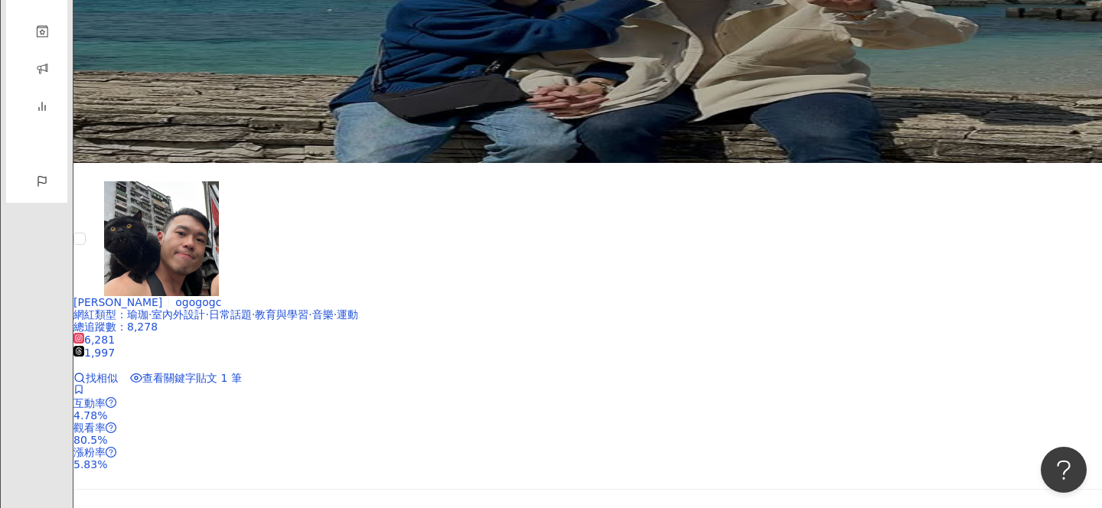
scroll to position [2372, 0]
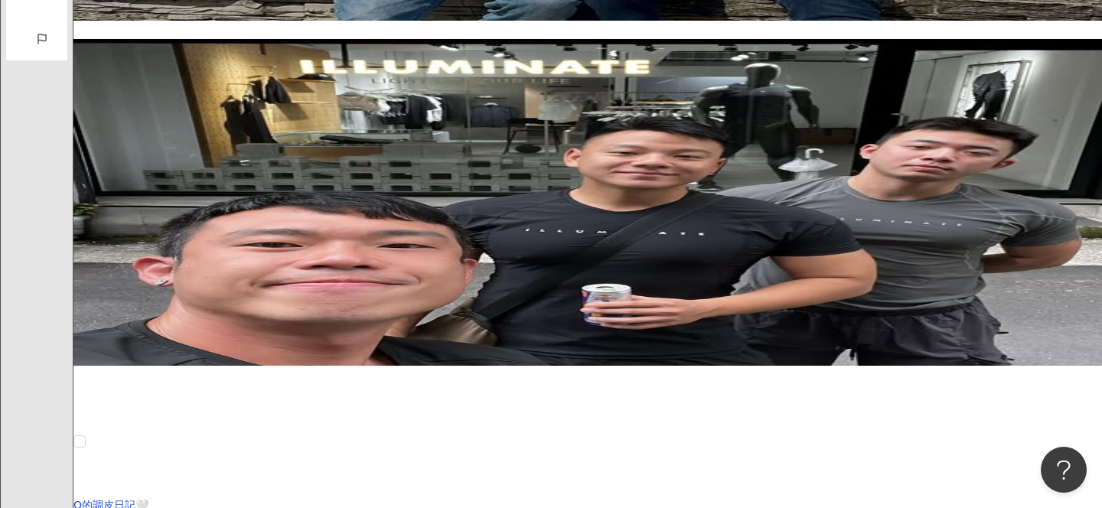
scroll to position [2522, 0]
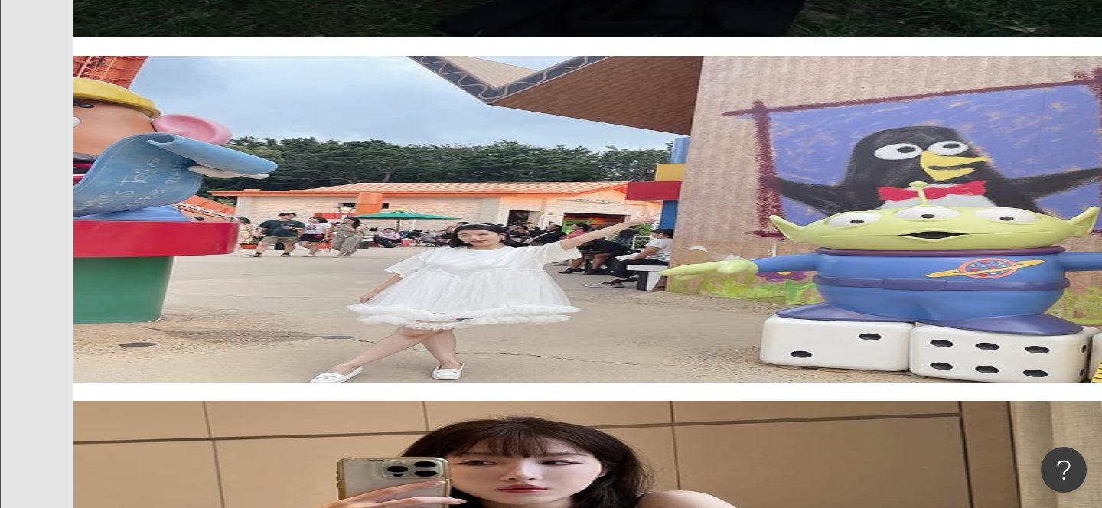
scroll to position [139, 0]
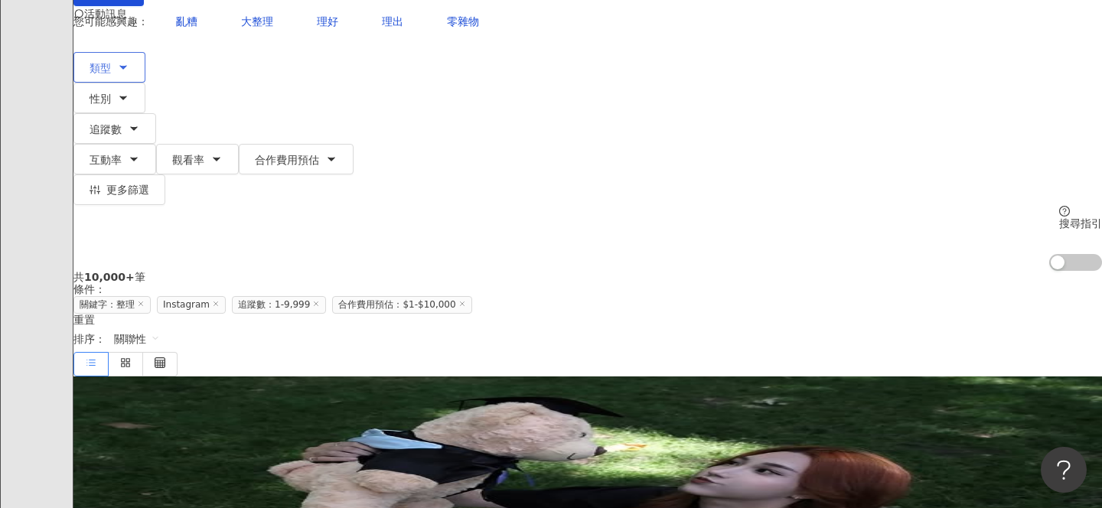
click at [145, 83] on button "類型" at bounding box center [109, 67] width 72 height 31
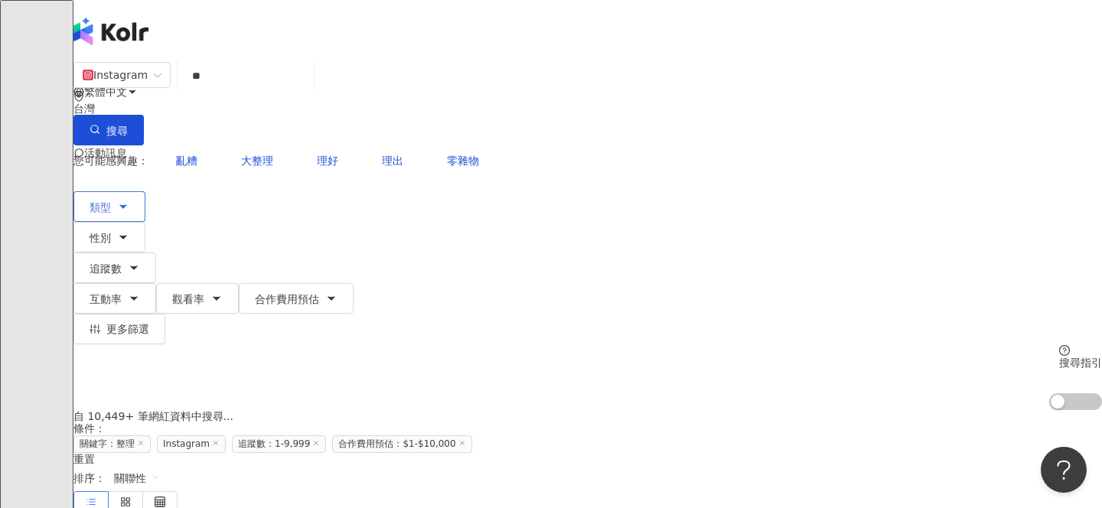
click at [145, 191] on button "類型 搜尋或選擇您想要的類型： 家庭 攝影 旅遊 室內外設計 飲料 甜點 麵類 食譜 藝術與娛樂 美妝時尚 氣候和環境 日常話題 教育與學習 家庭 財經 美食…" at bounding box center [109, 206] width 72 height 31
click at [145, 191] on button "類型" at bounding box center [109, 206] width 72 height 31
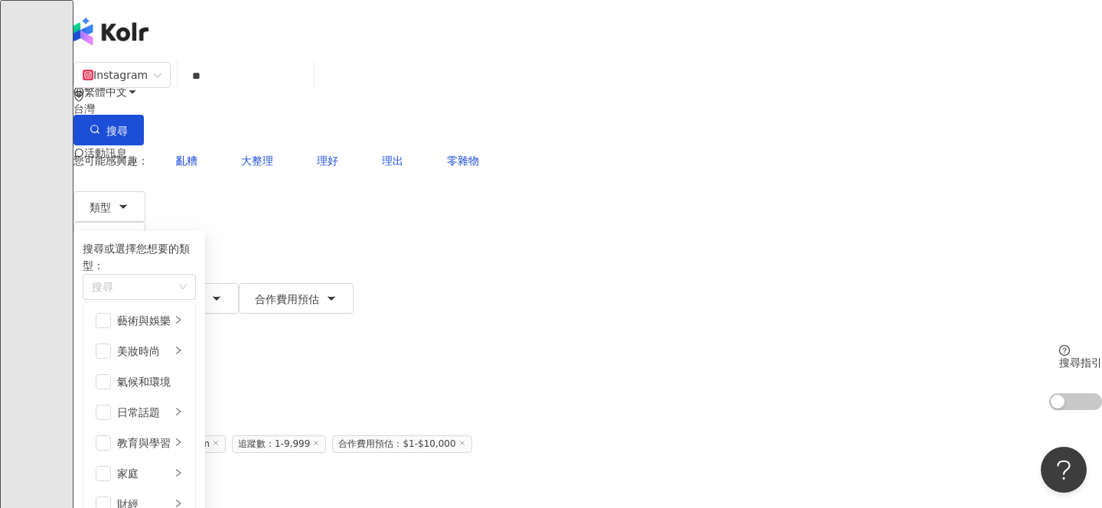
click at [302, 90] on input "**" at bounding box center [246, 75] width 124 height 29
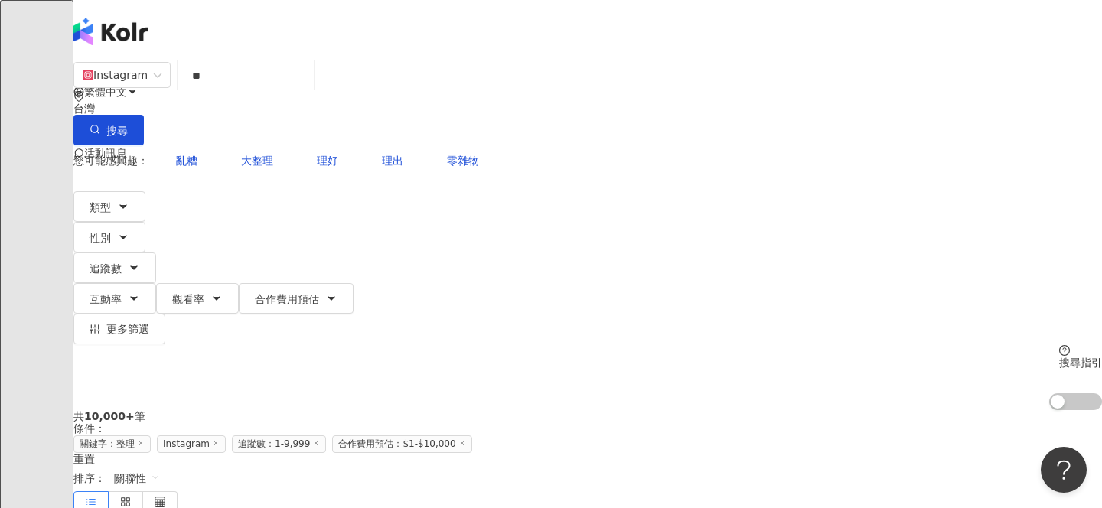
type input "*"
click at [145, 191] on button "類型" at bounding box center [109, 206] width 72 height 31
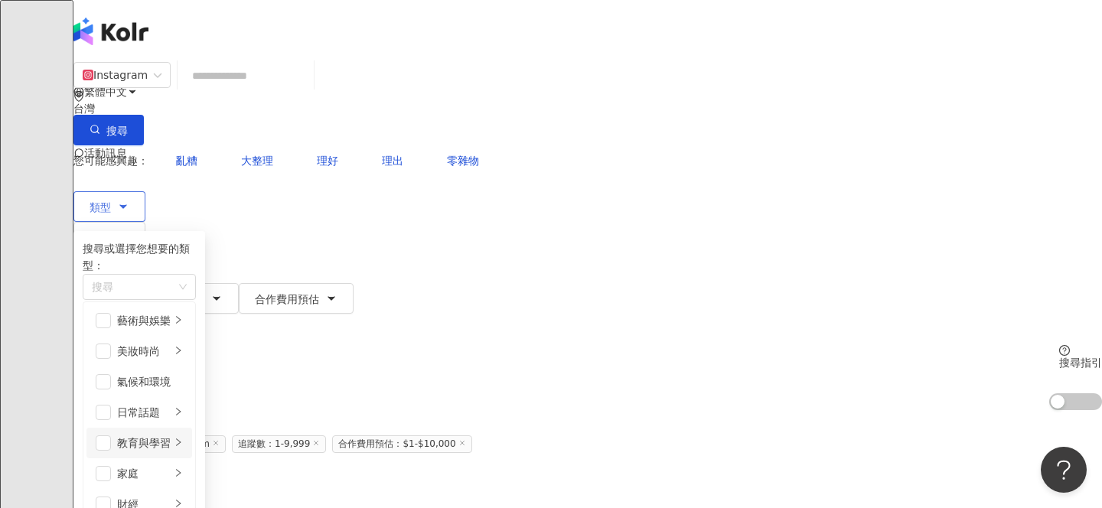
scroll to position [158, 0]
click at [111, 466] on span "button" at bounding box center [103, 473] width 15 height 15
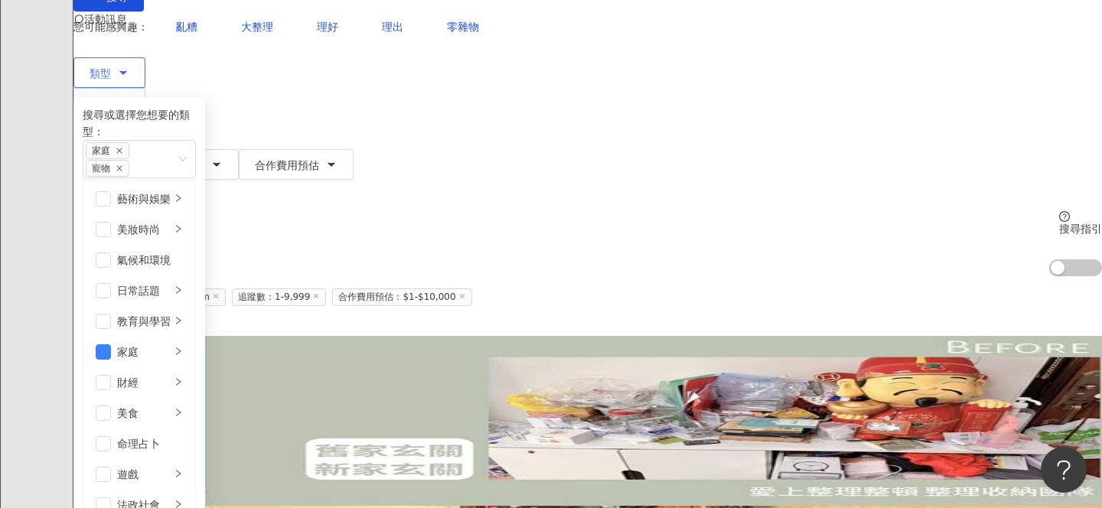
scroll to position [51, 0]
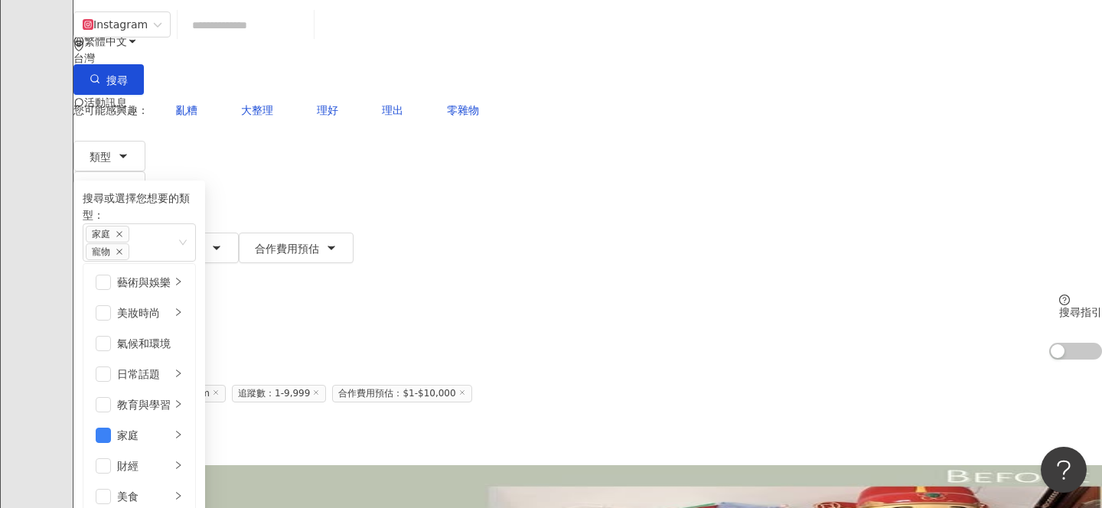
click at [846, 99] on div "您可能感興趣： 亂糟 大整理 理好 理出 零雜物 類型 搜尋或選擇您想要的類型： 家庭 寵物 藝術與娛樂 美妝時尚 氣候和環境 日常話題 教育與學習 家庭 財…" at bounding box center [587, 227] width 1029 height 265
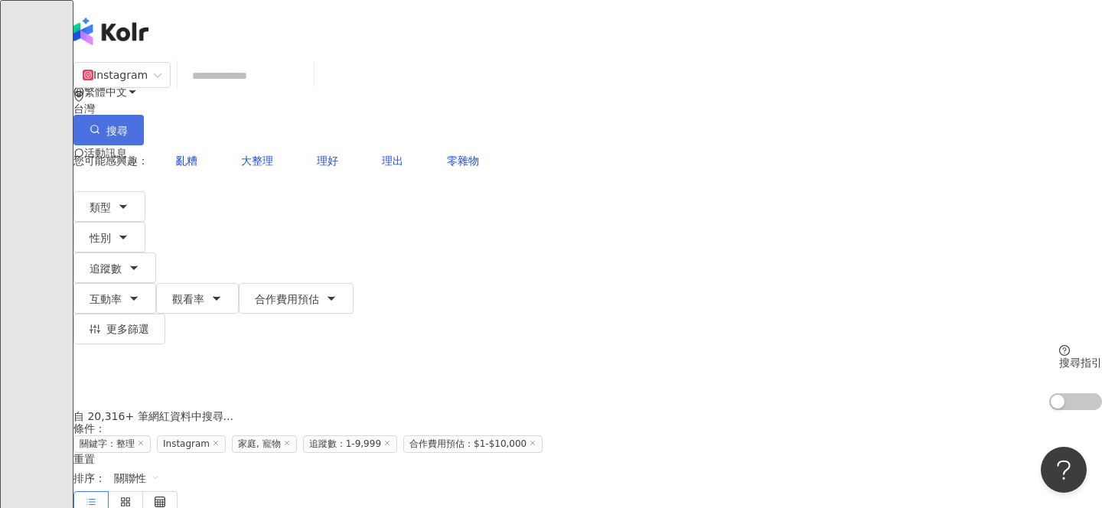
click at [144, 115] on button "搜尋" at bounding box center [108, 130] width 70 height 31
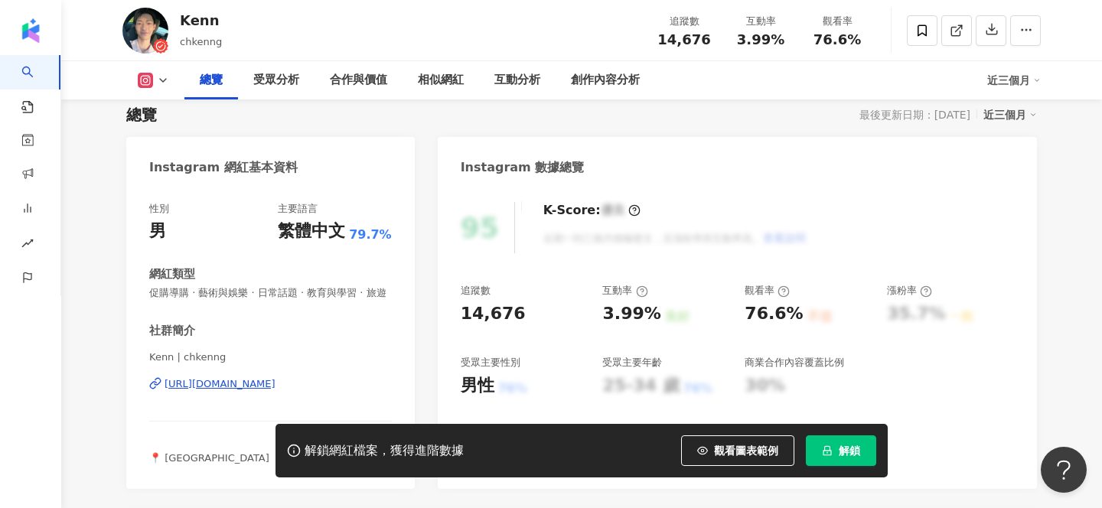
scroll to position [162, 0]
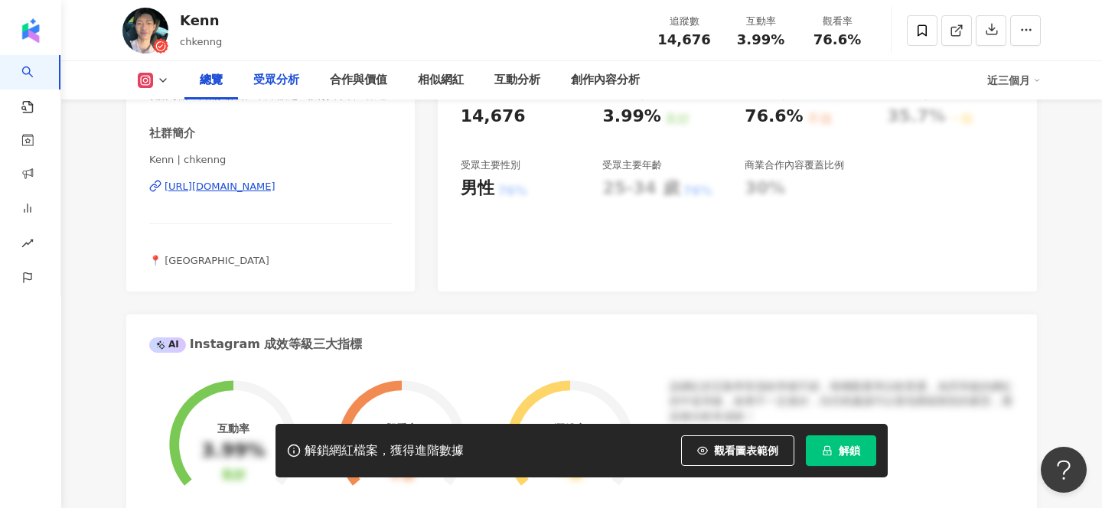
click at [262, 75] on div "受眾分析" at bounding box center [276, 80] width 46 height 18
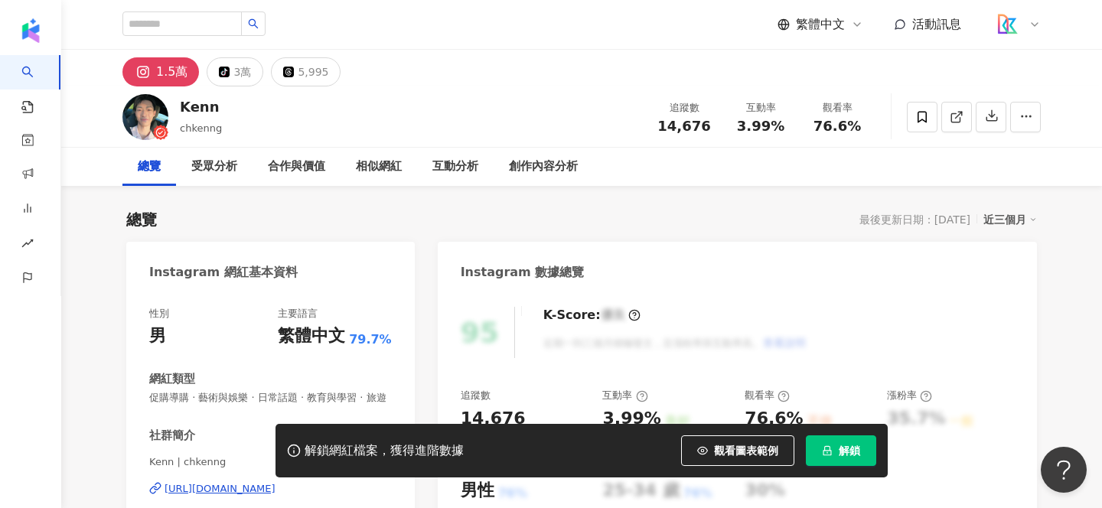
scroll to position [155, 0]
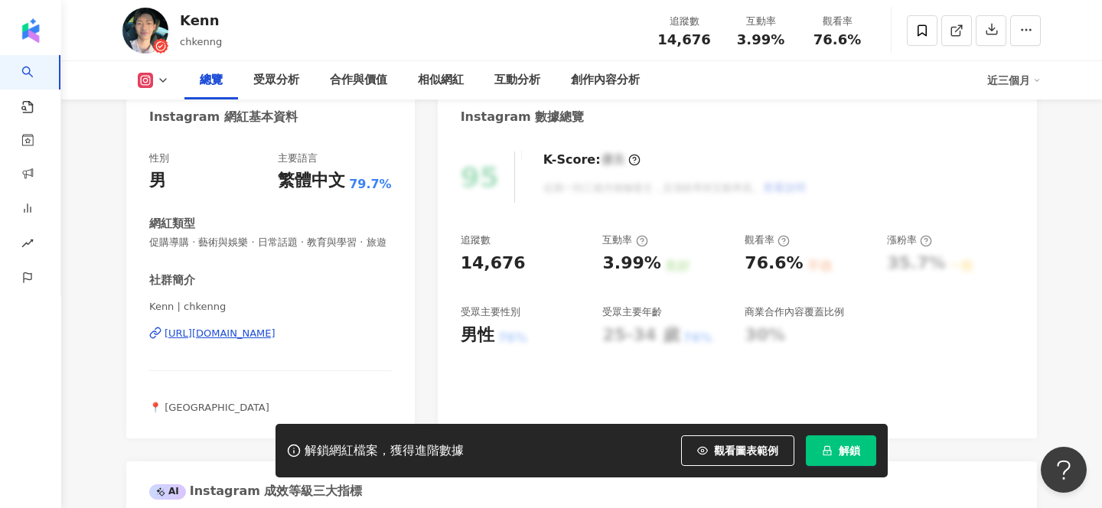
click at [209, 336] on div "https://www.instagram.com/chkenng/" at bounding box center [220, 334] width 111 height 14
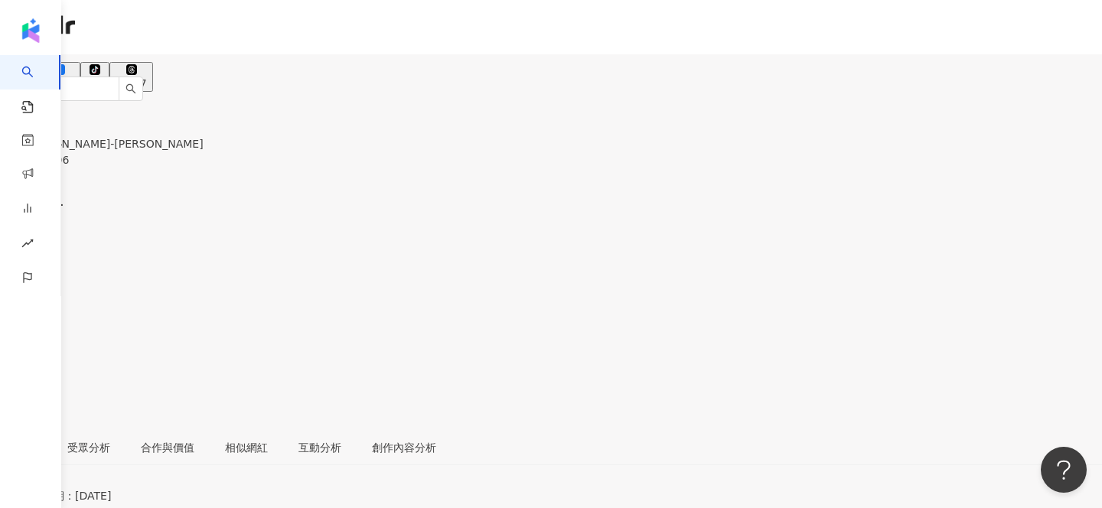
scroll to position [180, 0]
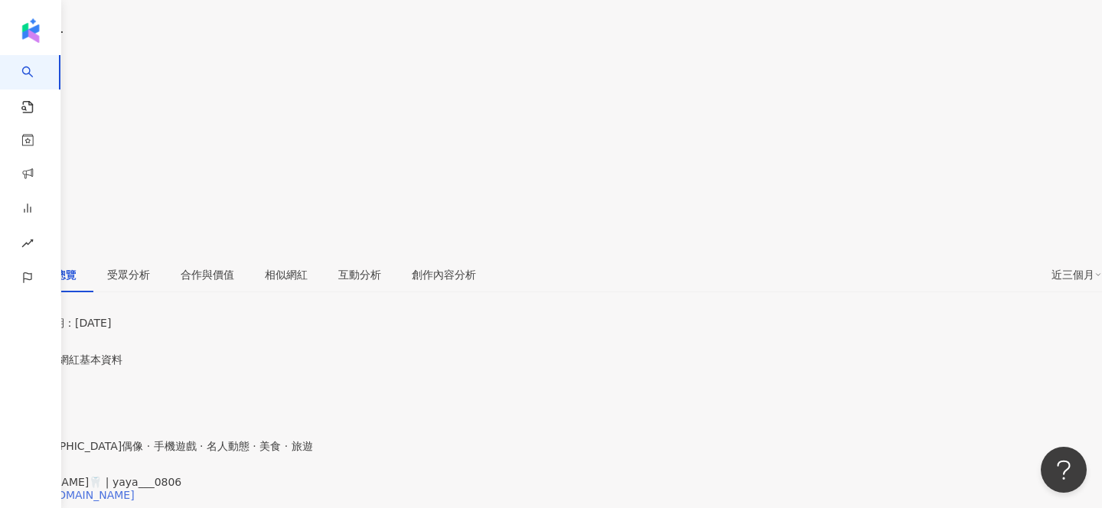
click at [135, 489] on div "https://www.instagram.com/yaya___0806/" at bounding box center [74, 495] width 119 height 12
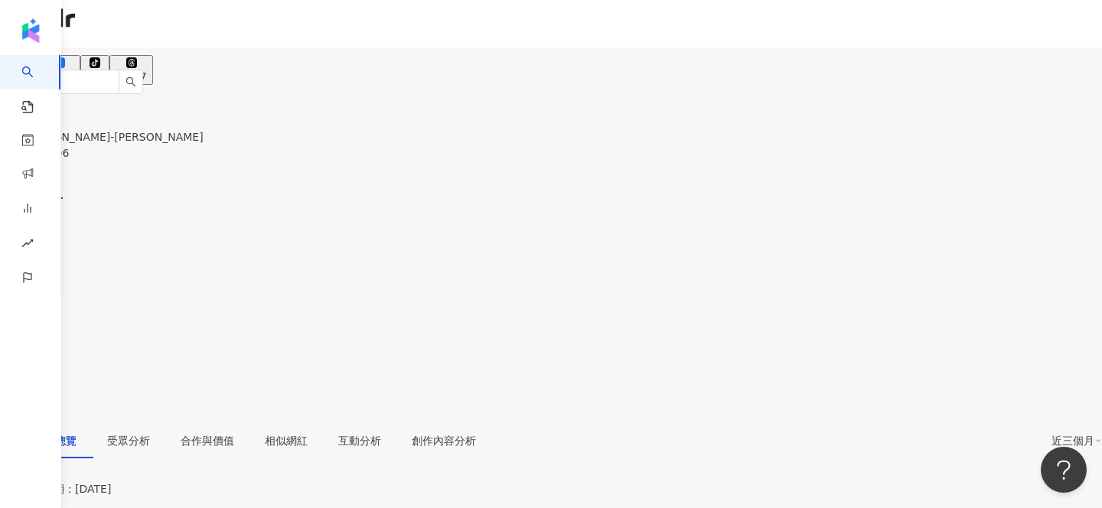
scroll to position [0, 0]
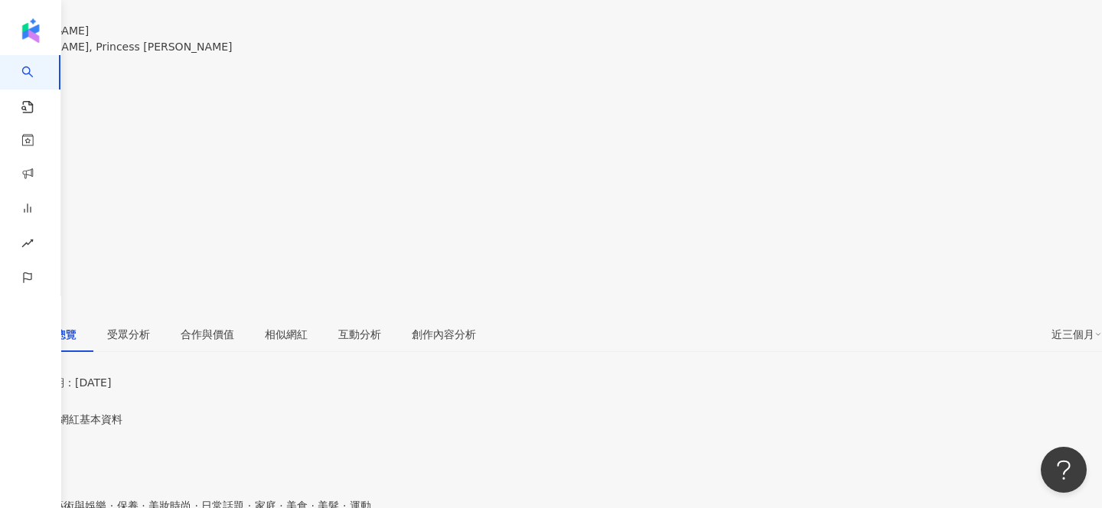
scroll to position [121, 0]
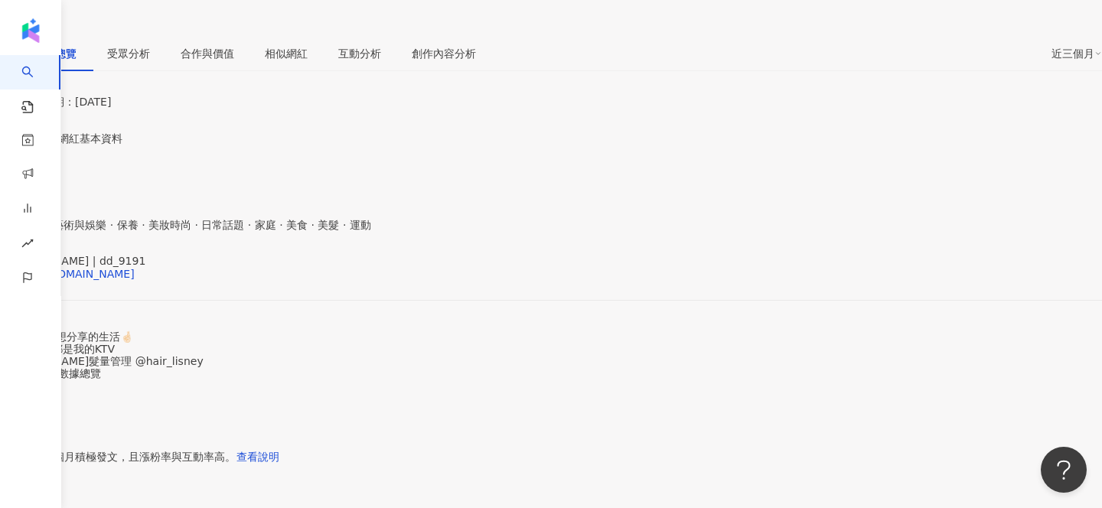
scroll to position [0, 0]
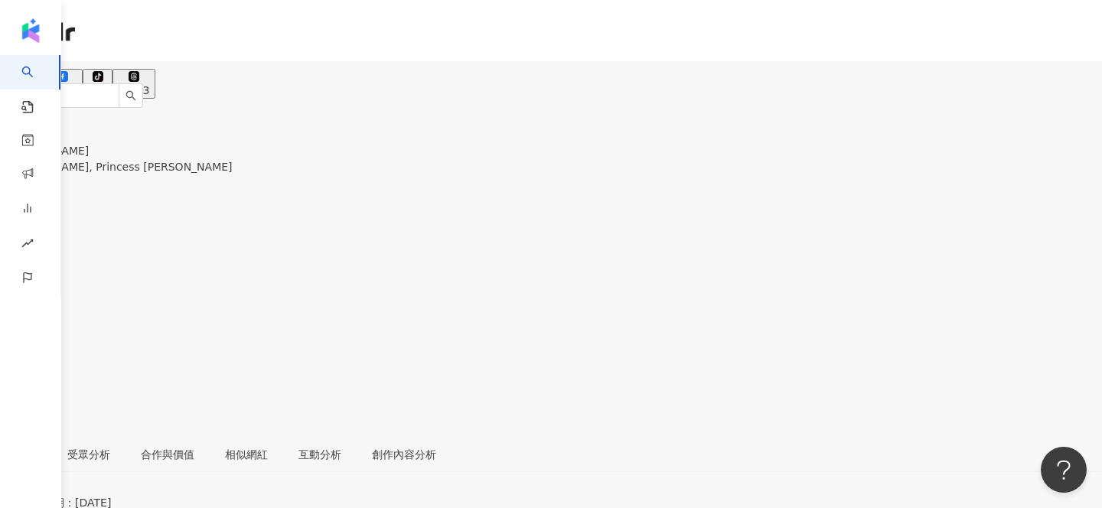
click at [77, 84] on div "1.1萬" at bounding box center [63, 90] width 28 height 12
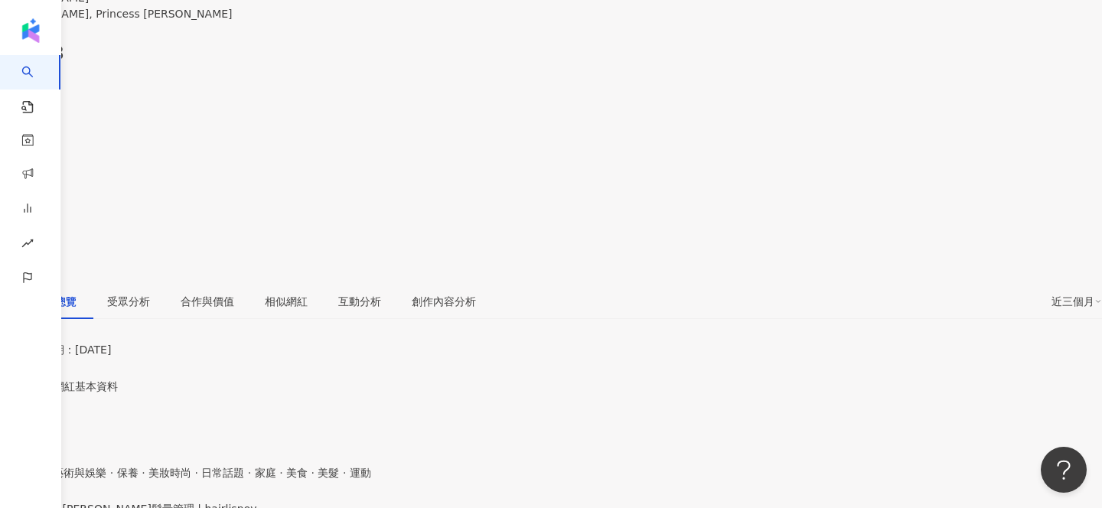
scroll to position [194, 0]
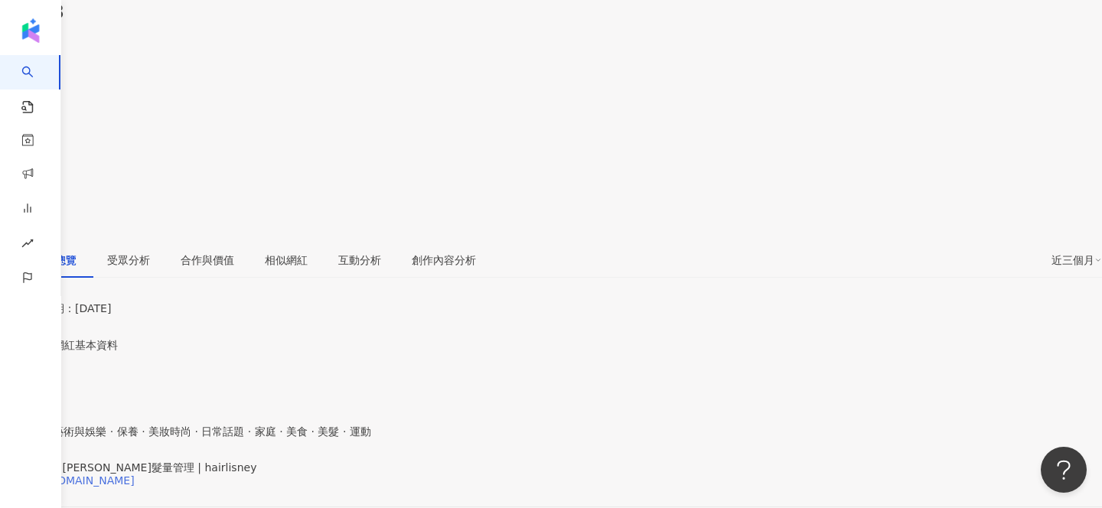
click at [135, 474] on div "https://www.facebook.com/314524608690526" at bounding box center [74, 480] width 119 height 12
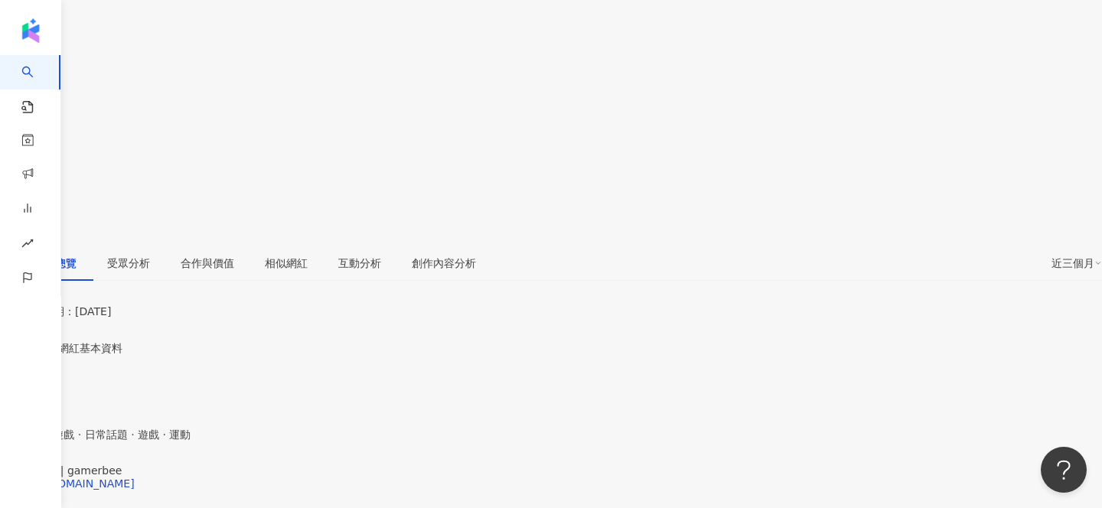
scroll to position [189, 0]
click at [135, 480] on div "[URL][DOMAIN_NAME]" at bounding box center [74, 486] width 119 height 12
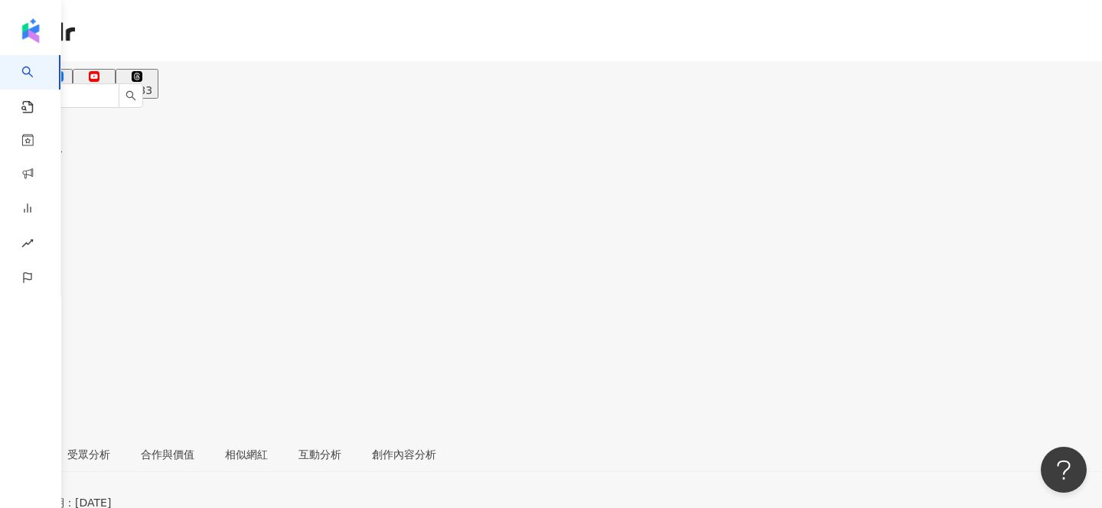
scroll to position [3, 0]
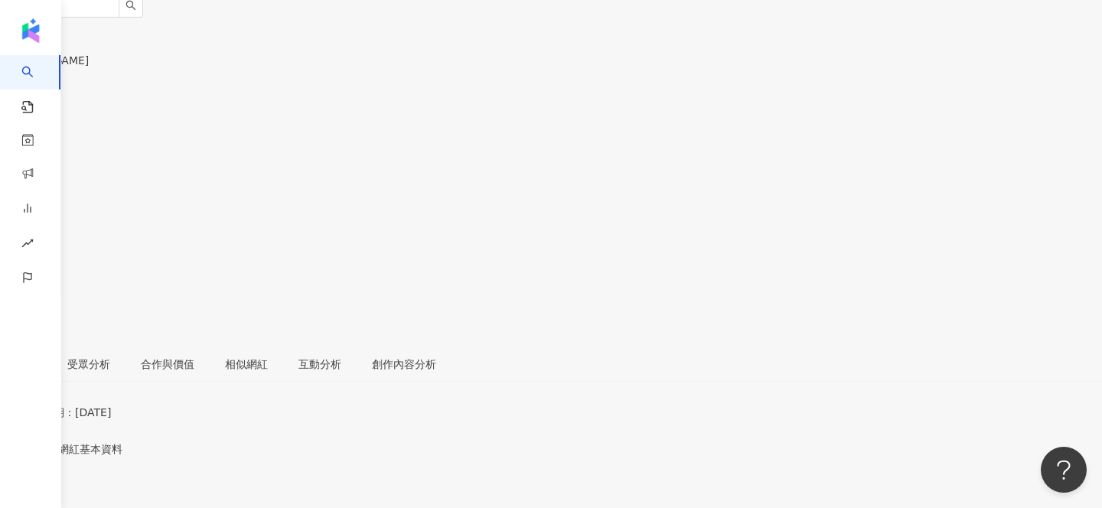
scroll to position [261, 0]
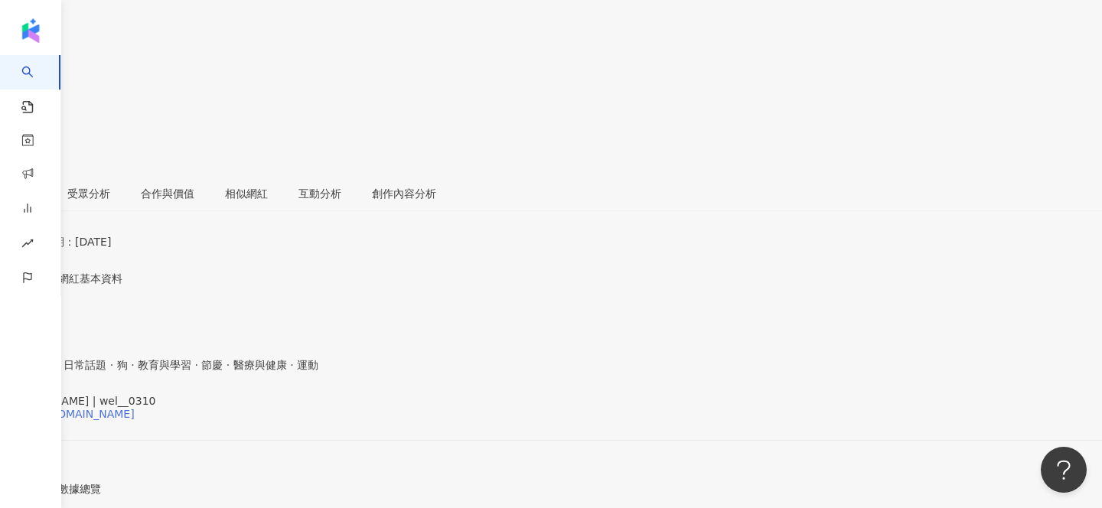
click at [135, 408] on div "https://www.instagram.com/wel__0310/" at bounding box center [74, 414] width 119 height 12
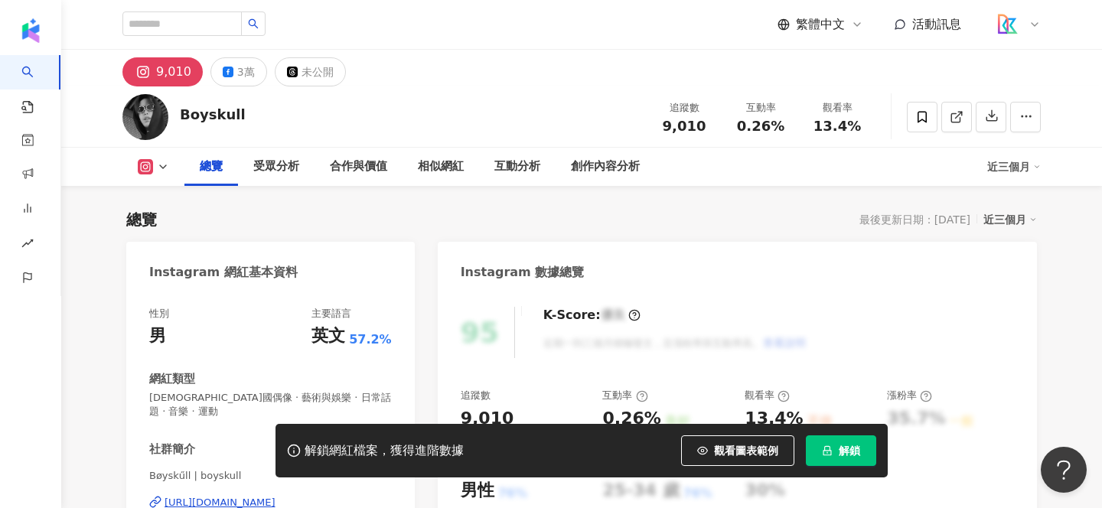
scroll to position [107, 0]
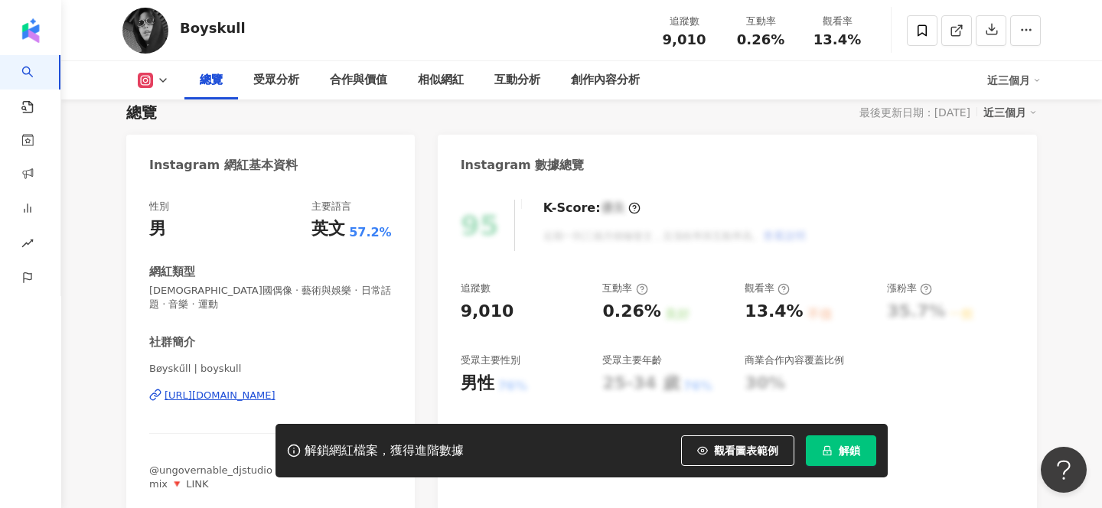
click at [276, 389] on div "https://www.instagram.com/boyskull/" at bounding box center [220, 396] width 111 height 14
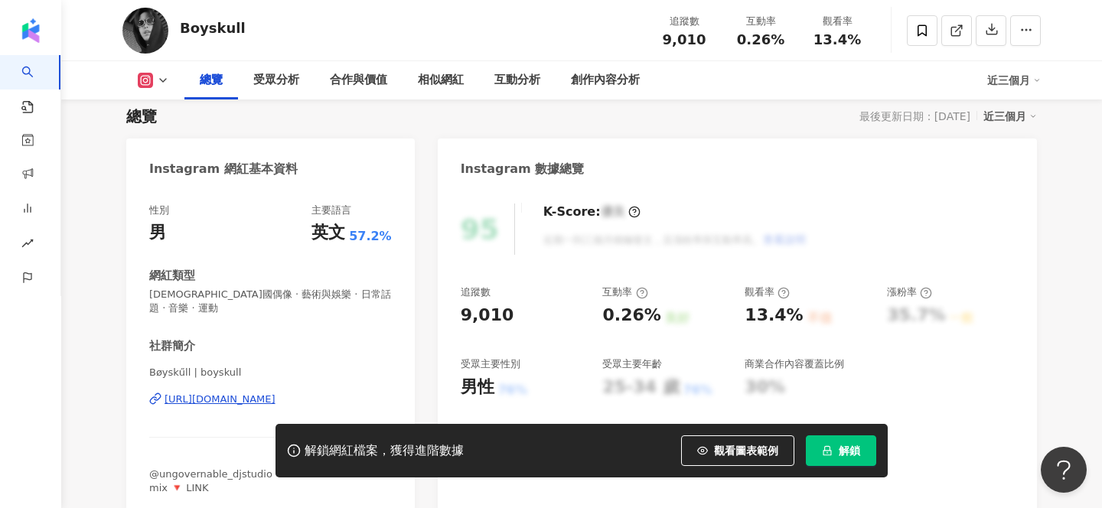
scroll to position [0, 0]
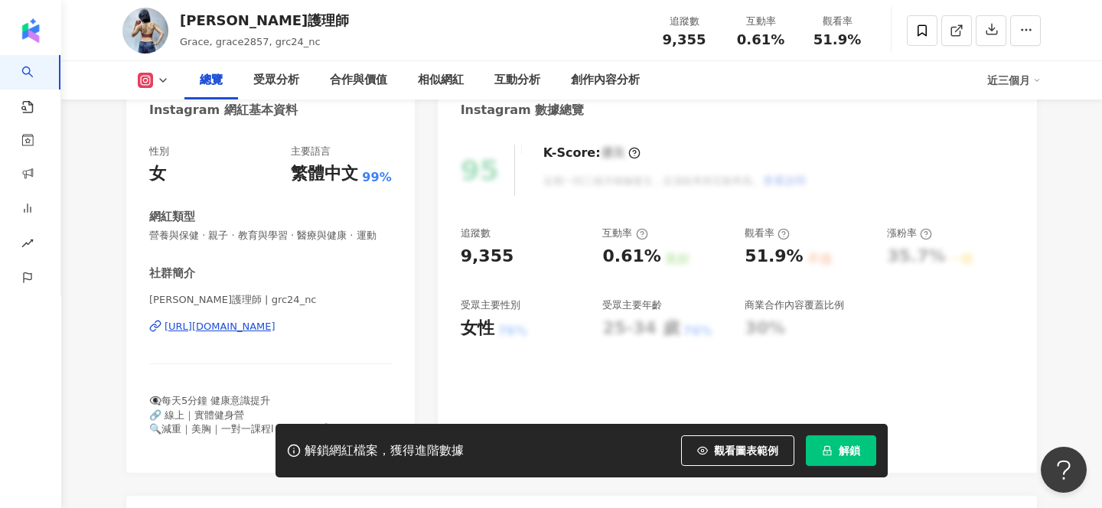
scroll to position [165, 0]
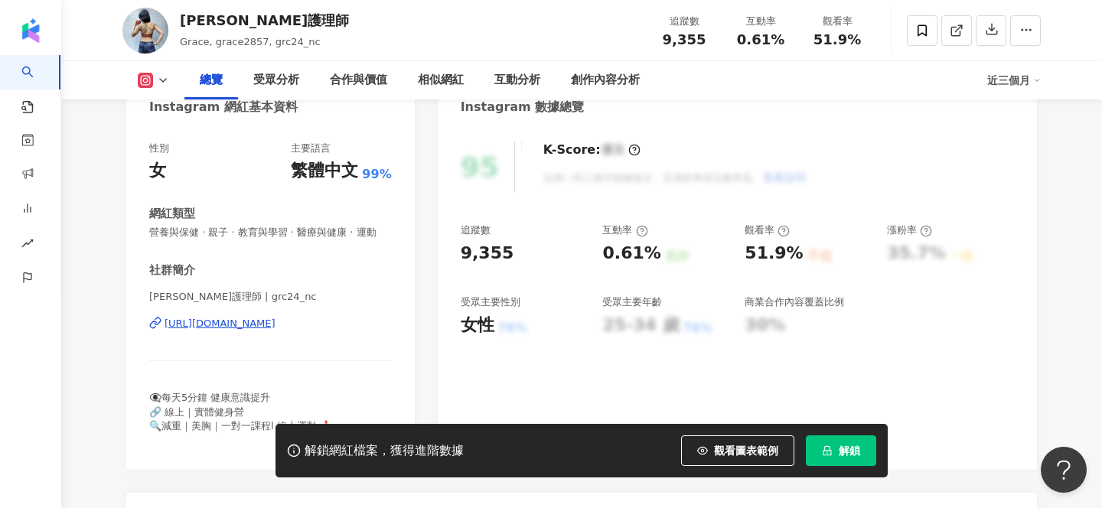
click at [276, 327] on div "https://www.instagram.com/grc24_nc/" at bounding box center [220, 324] width 111 height 14
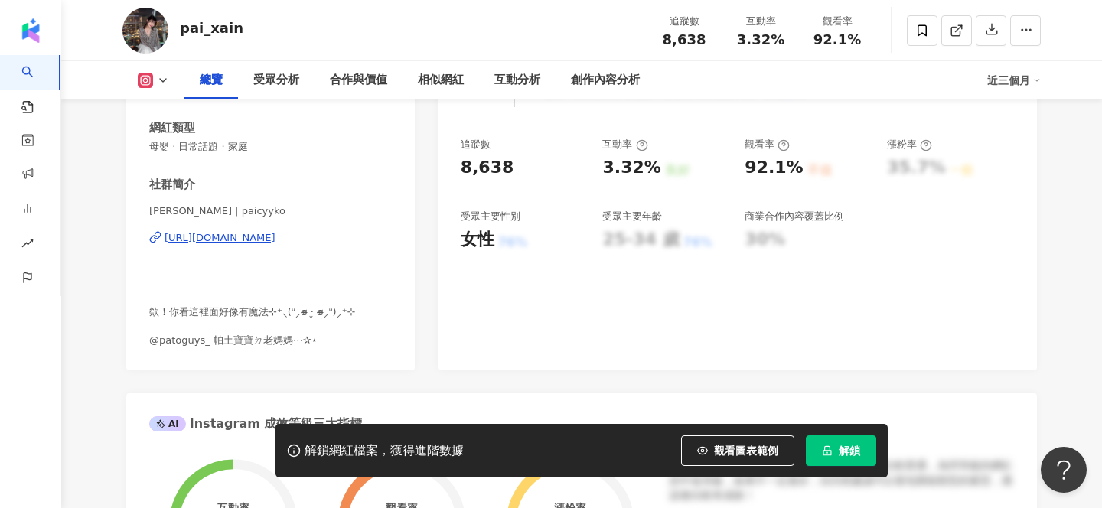
scroll to position [250, 0]
click at [276, 239] on div "https://www.instagram.com/paicyyko/" at bounding box center [220, 239] width 111 height 14
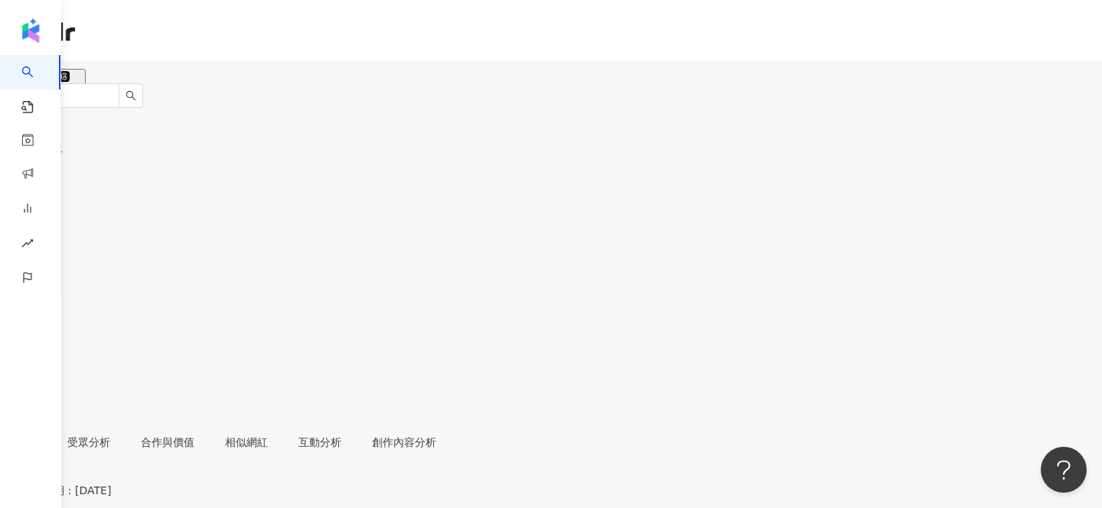
scroll to position [101, 0]
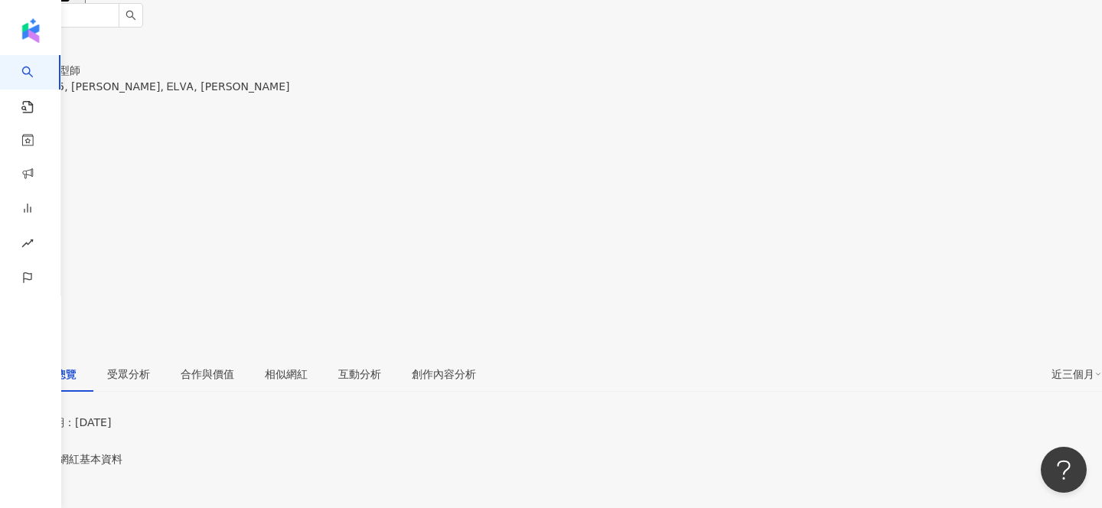
scroll to position [82, 0]
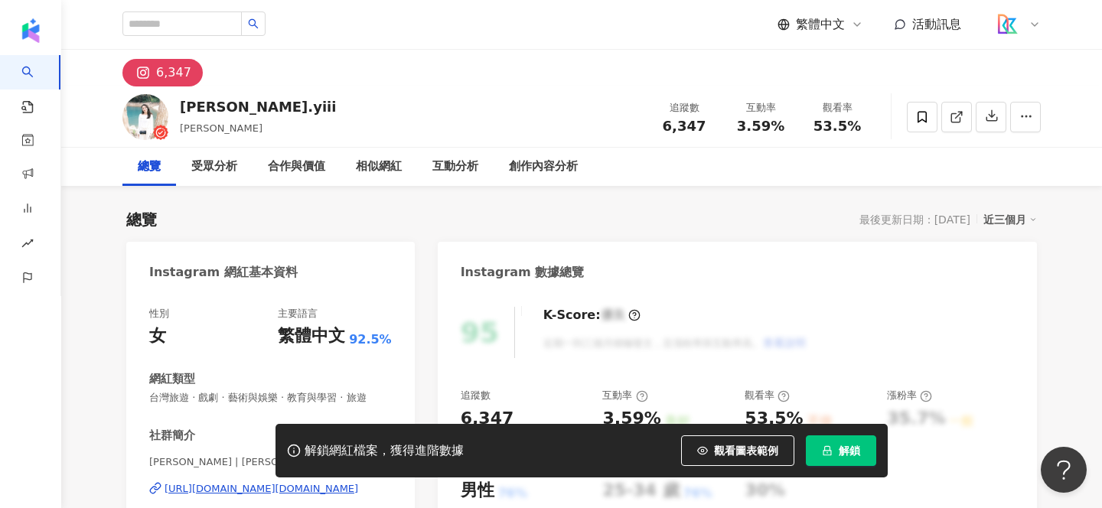
click at [262, 491] on div "https://www.instagram.com/allison.yiii/" at bounding box center [262, 489] width 194 height 14
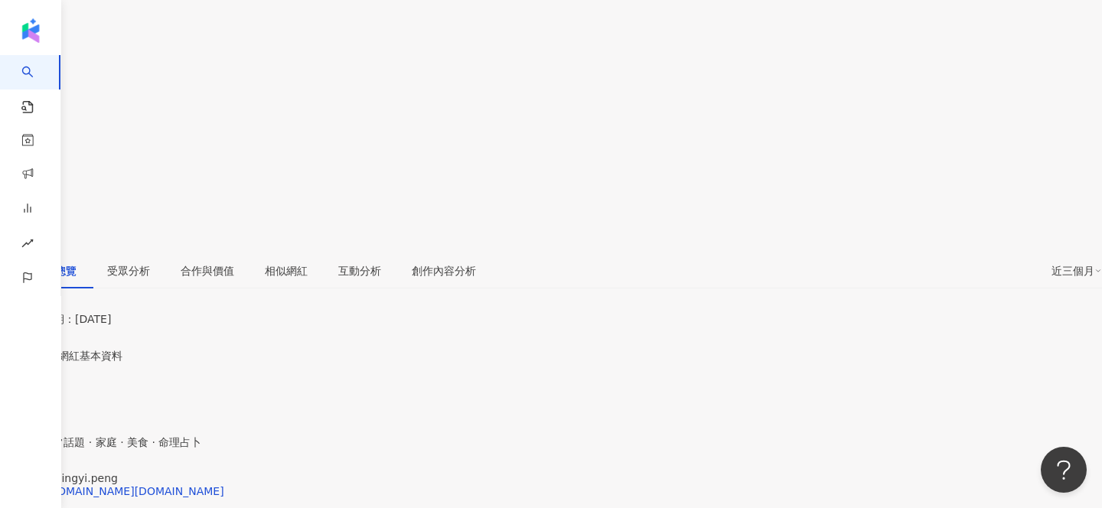
scroll to position [184, 0]
click at [224, 484] on div "https://www.instagram.com/jingyi.peng/" at bounding box center [119, 490] width 209 height 12
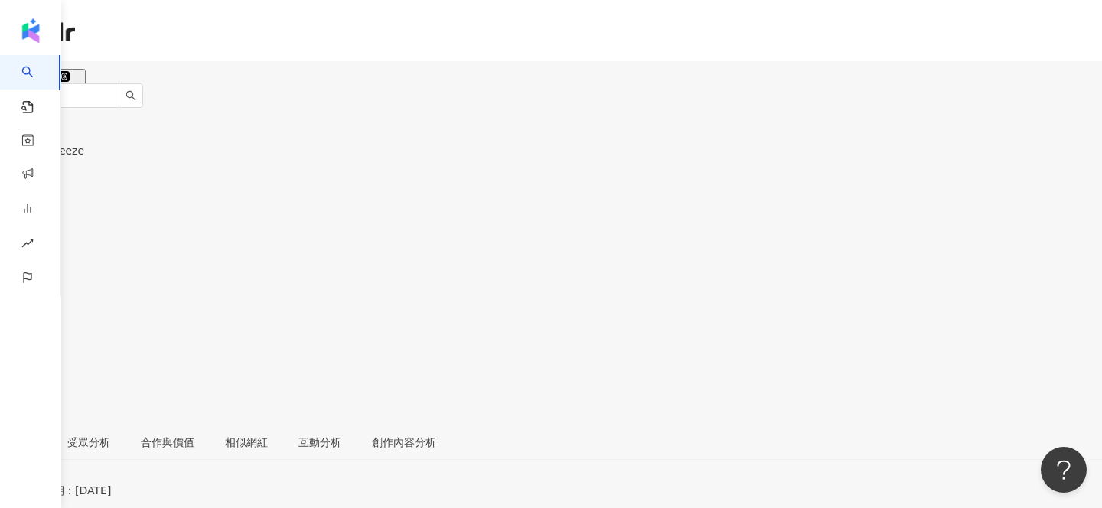
scroll to position [199, 0]
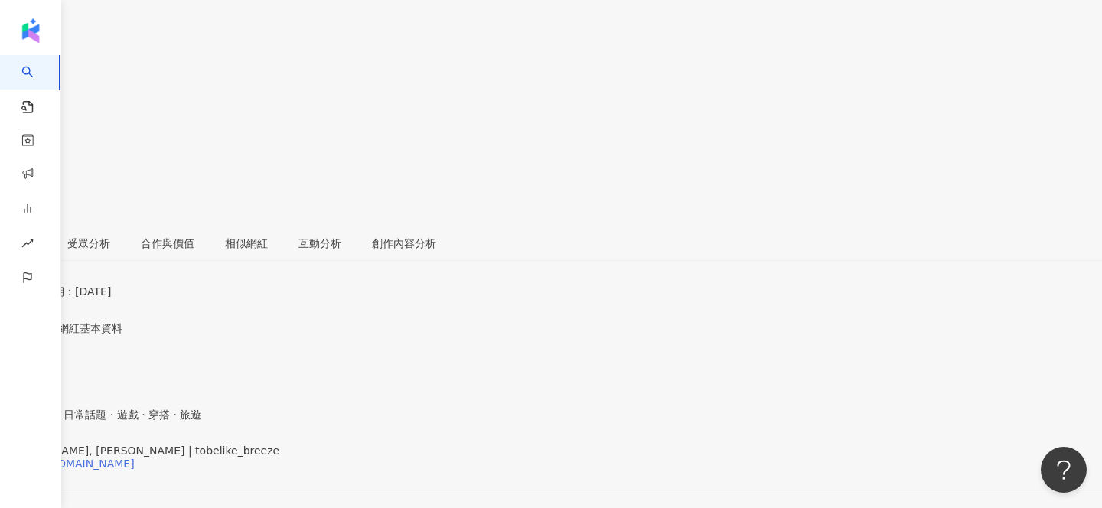
click at [135, 458] on div "[URL][DOMAIN_NAME]" at bounding box center [74, 464] width 119 height 12
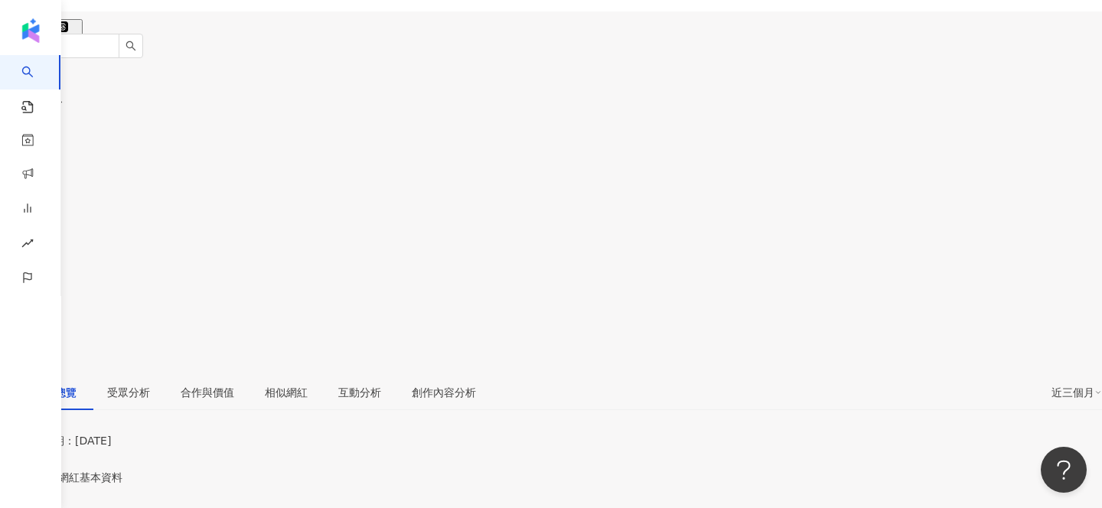
scroll to position [116, 0]
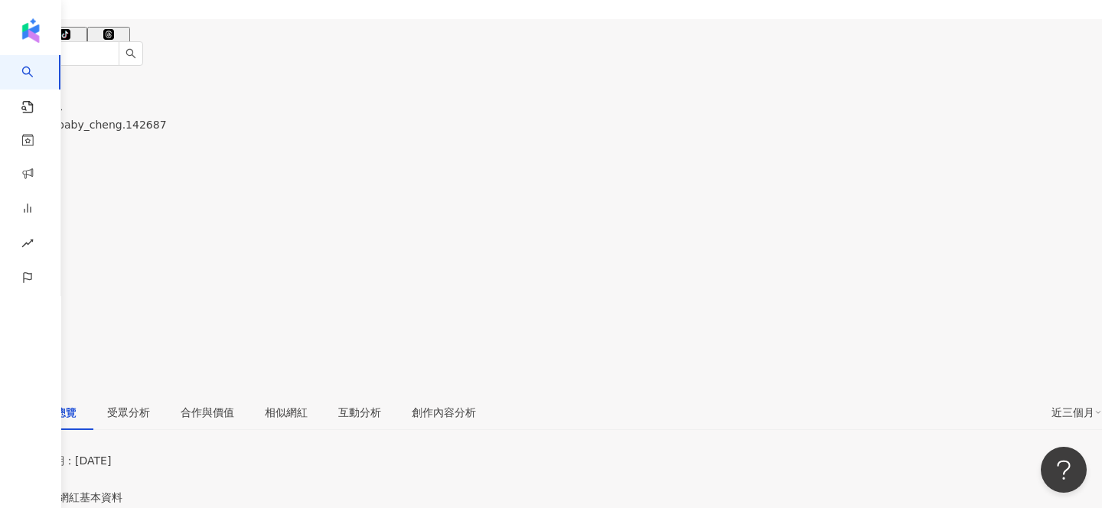
scroll to position [99, 0]
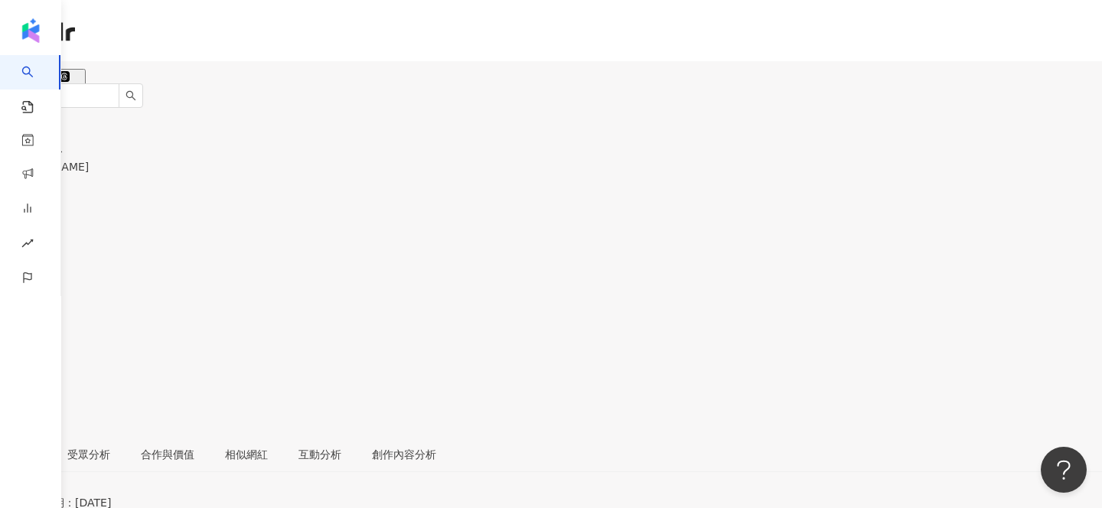
scroll to position [139, 0]
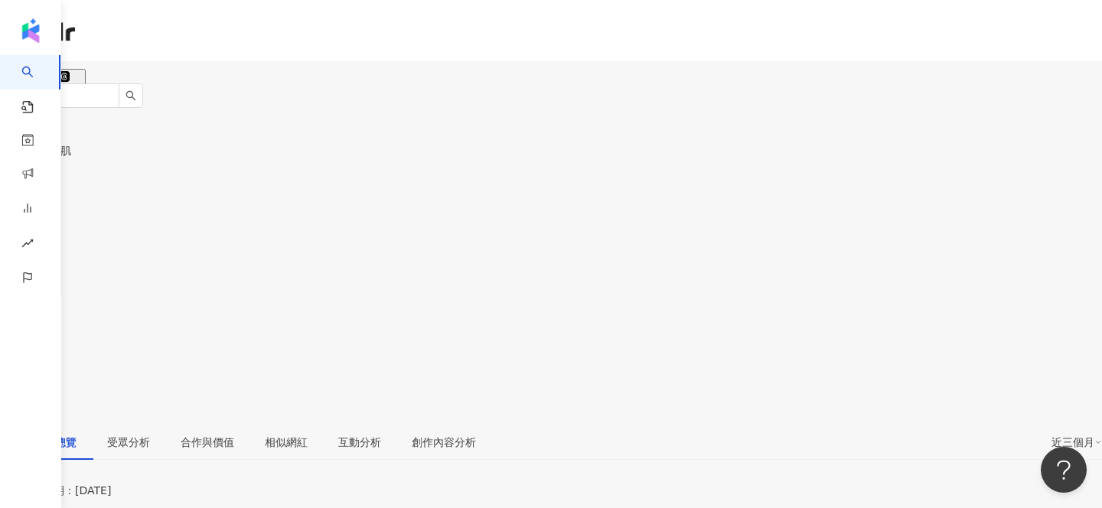
scroll to position [210, 0]
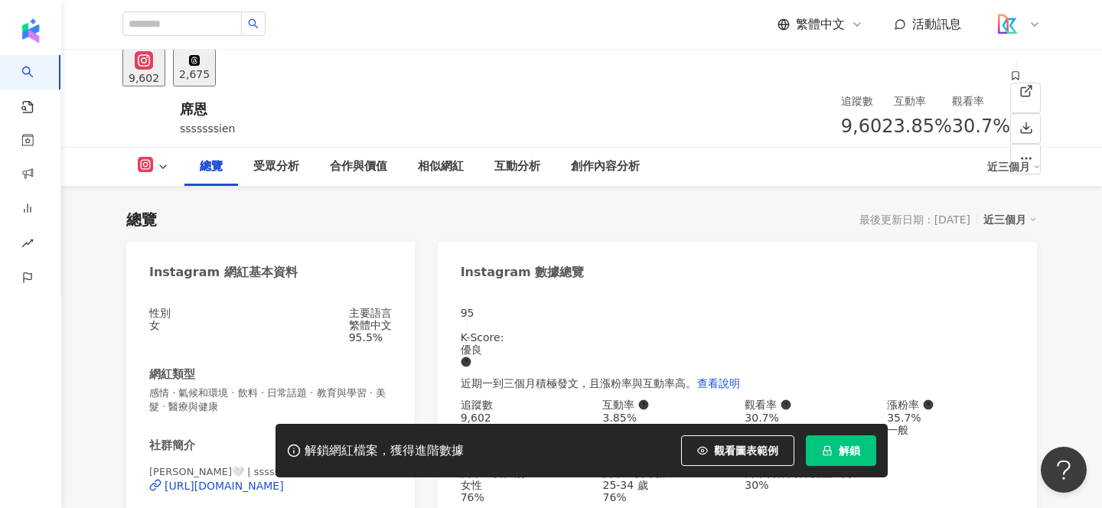
scroll to position [184, 0]
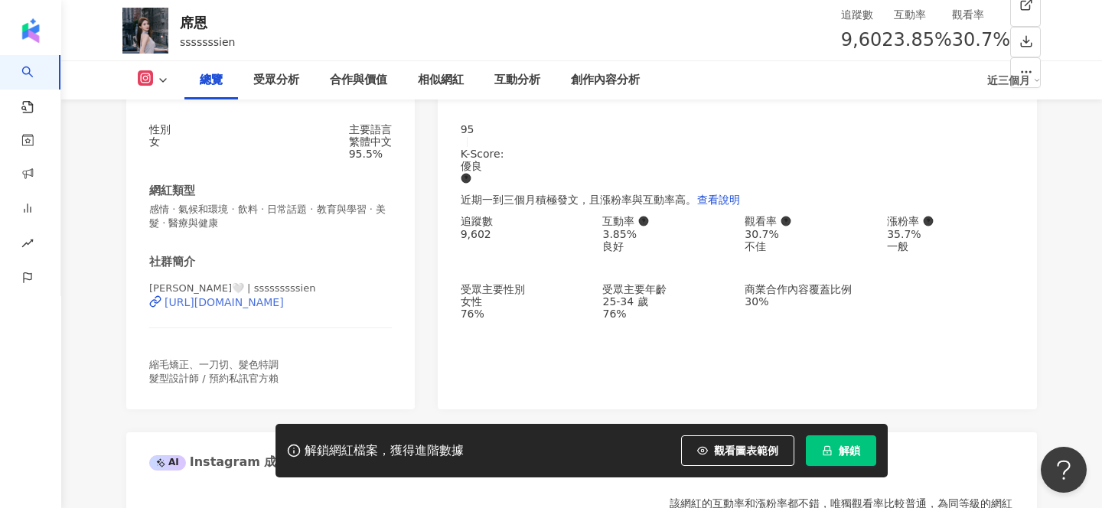
click at [284, 308] on div "https://www.instagram.com/sssssssssien/" at bounding box center [224, 302] width 119 height 12
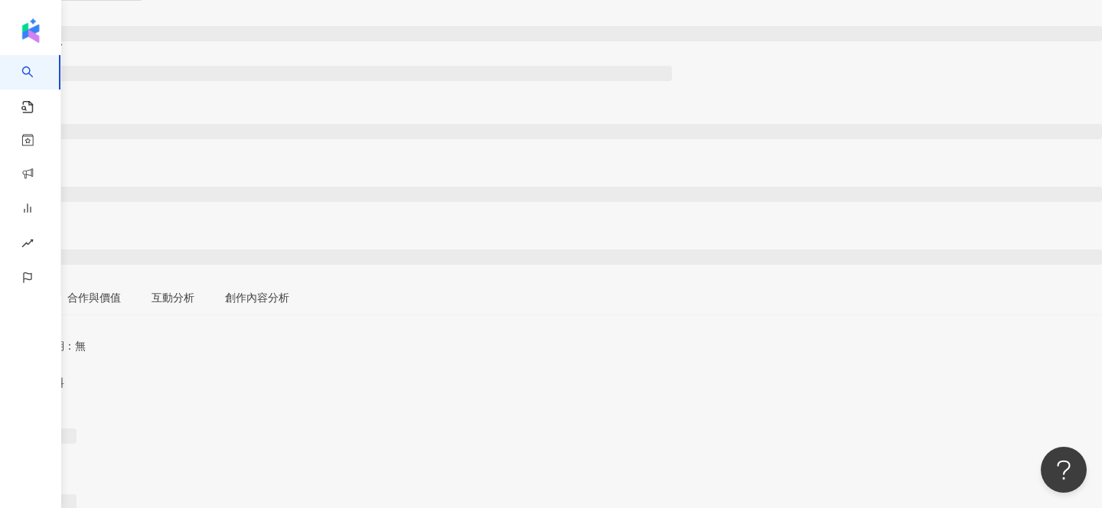
scroll to position [155, 0]
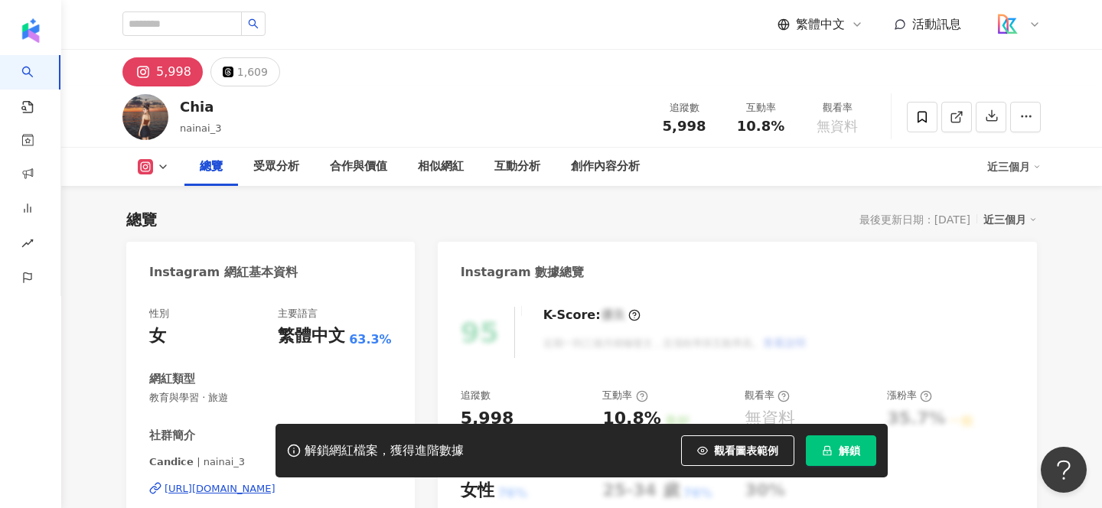
scroll to position [202, 0]
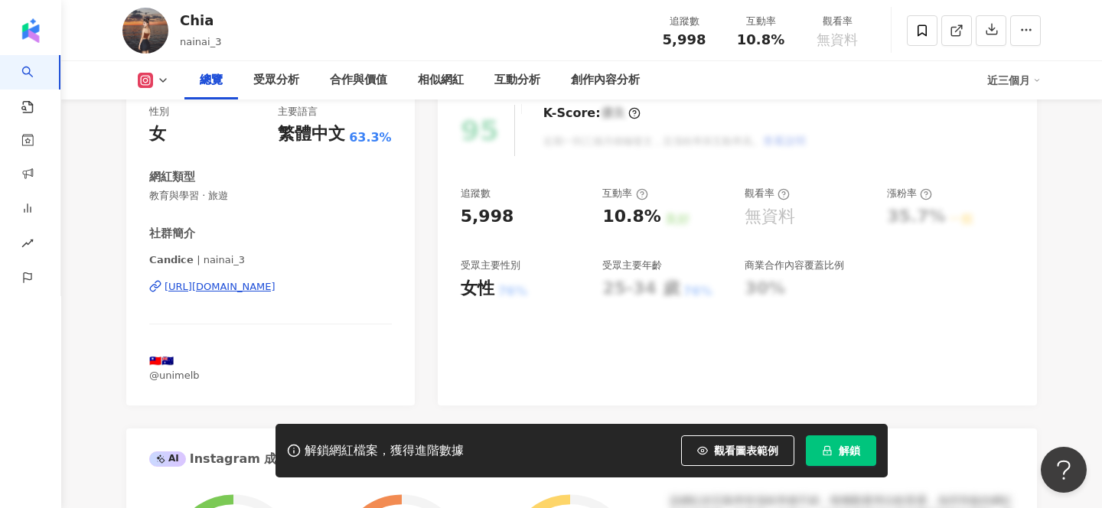
click at [276, 289] on div "https://www.instagram.com/nainai_3/" at bounding box center [220, 287] width 111 height 14
click at [276, 282] on div "https://www.instagram.com/nainai_3/" at bounding box center [220, 287] width 111 height 14
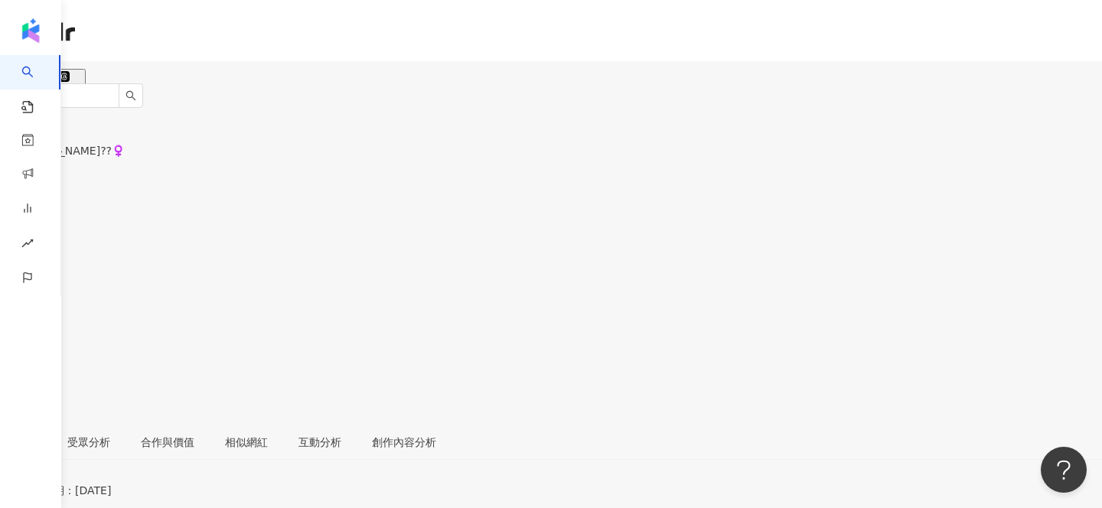
scroll to position [149, 0]
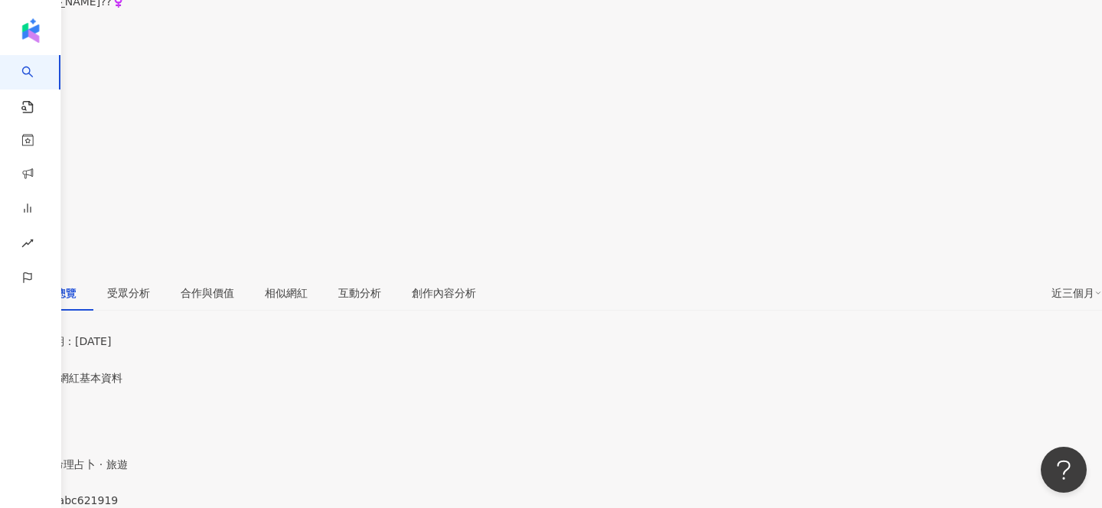
click at [135, 507] on div "https://www.instagram.com/abc621919/" at bounding box center [74, 513] width 119 height 12
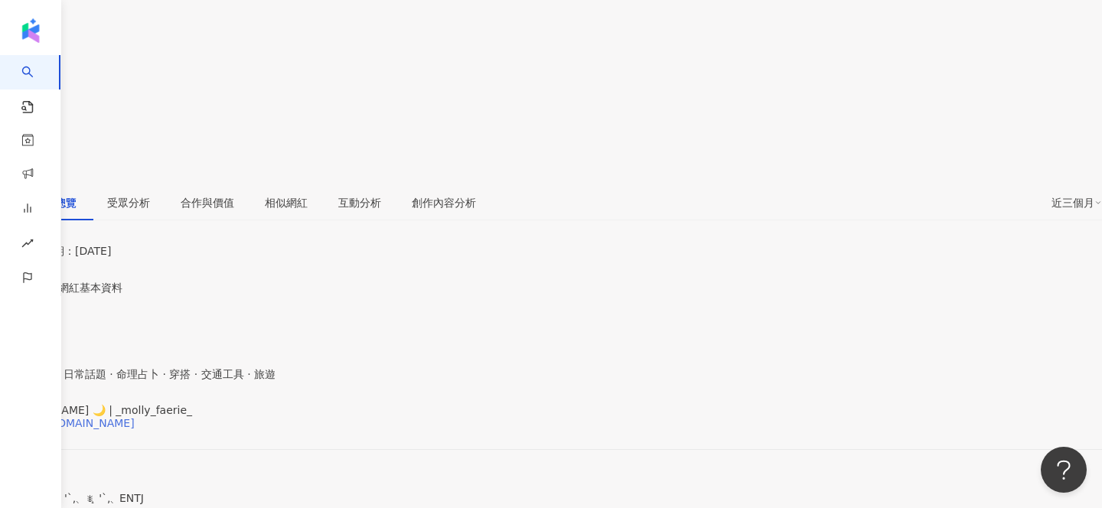
scroll to position [252, 0]
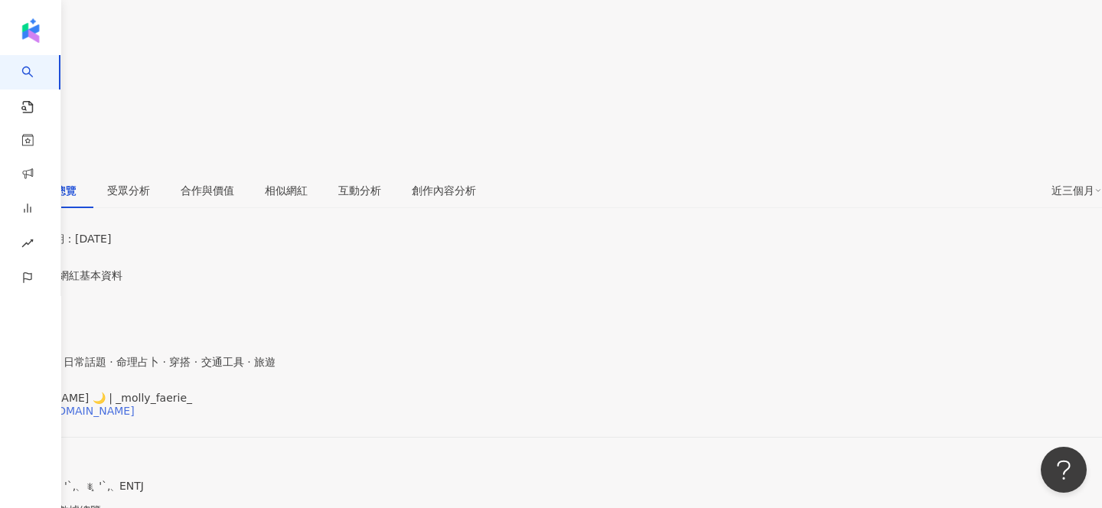
click at [135, 405] on div "https://www.instagram.com/_molly_faerie_/" at bounding box center [74, 411] width 119 height 12
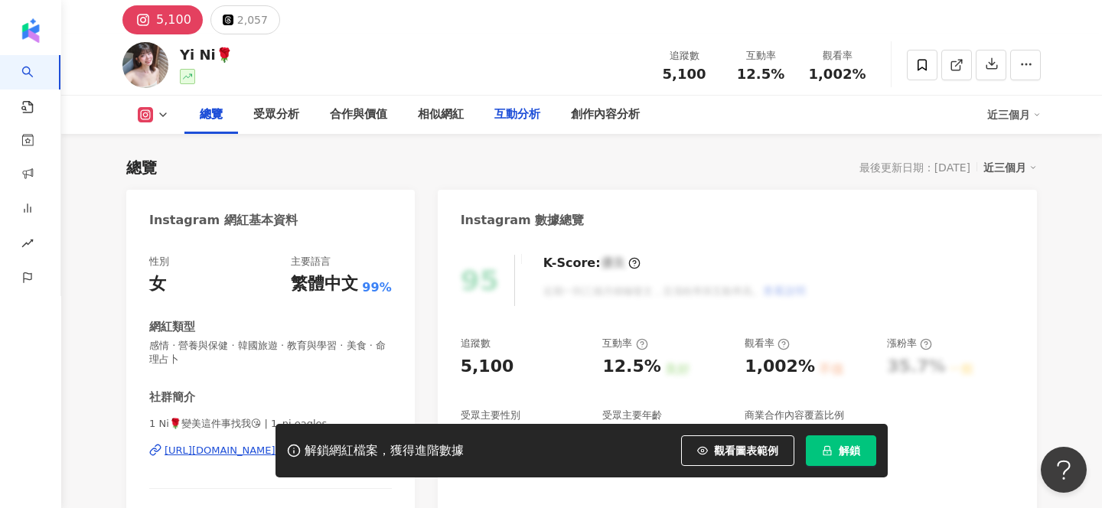
scroll to position [197, 0]
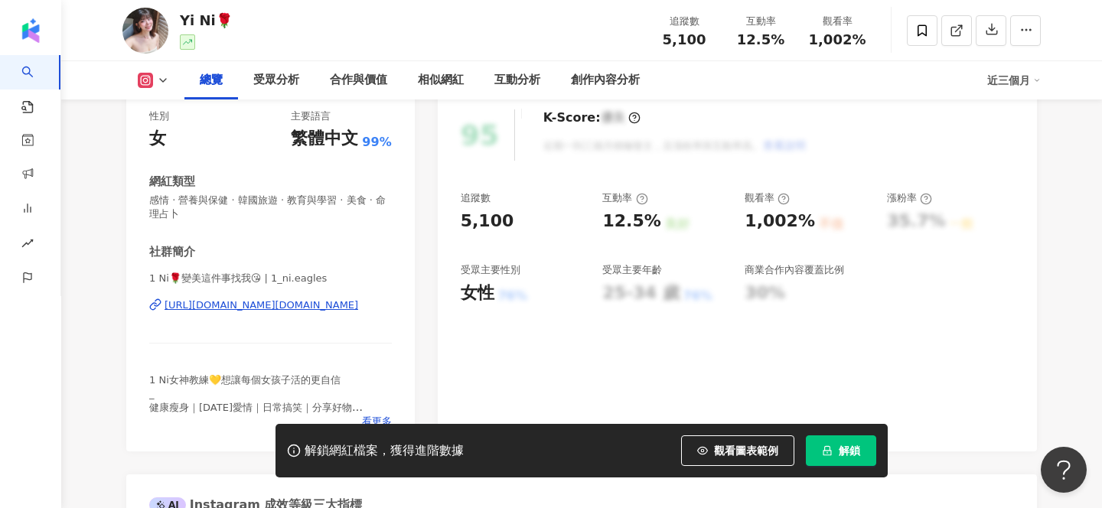
click at [318, 309] on div "https://www.instagram.com/1_ni.eagles/" at bounding box center [262, 305] width 194 height 14
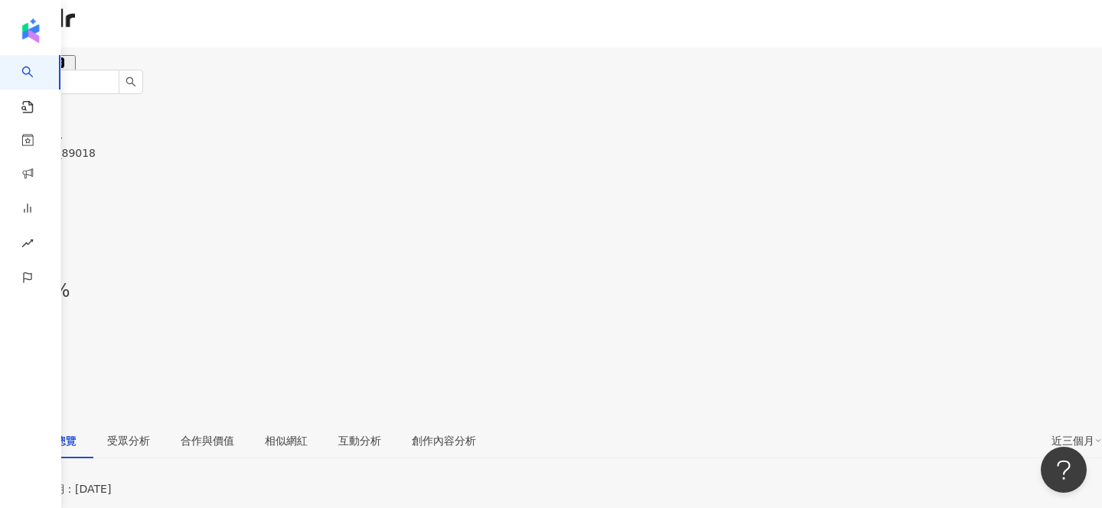
scroll to position [148, 0]
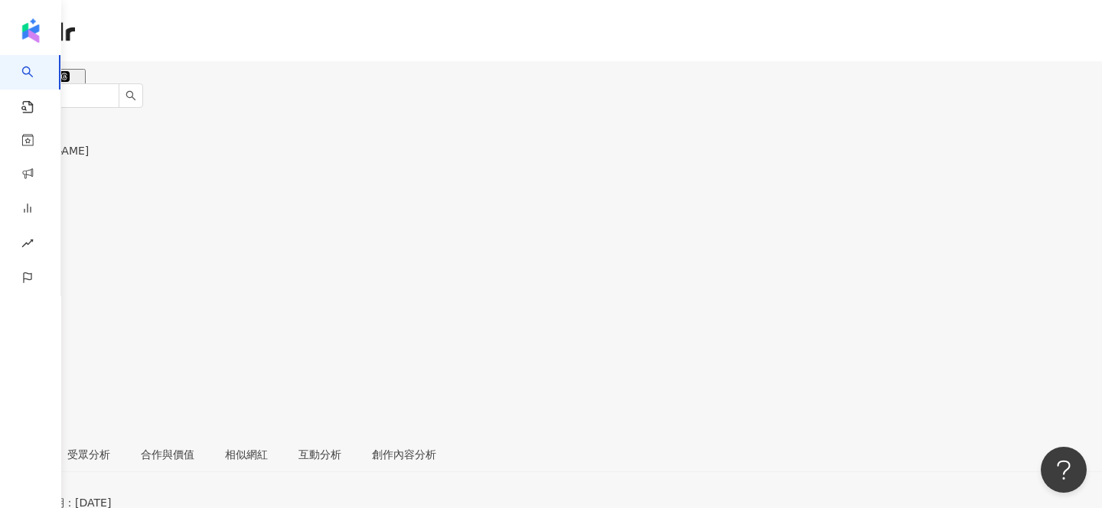
scroll to position [170, 0]
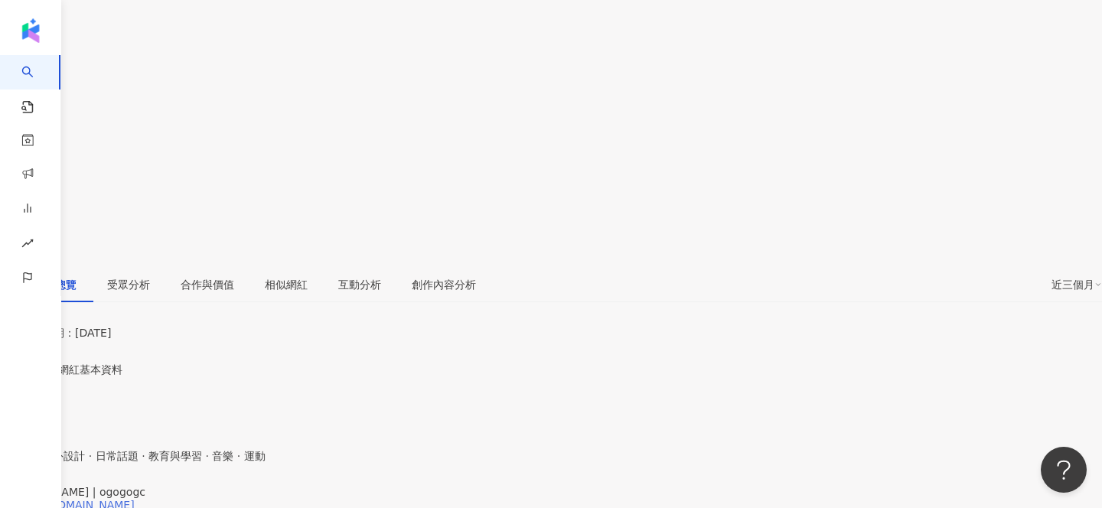
click at [135, 499] on div "https://www.instagram.com/ogogogc/" at bounding box center [74, 505] width 119 height 12
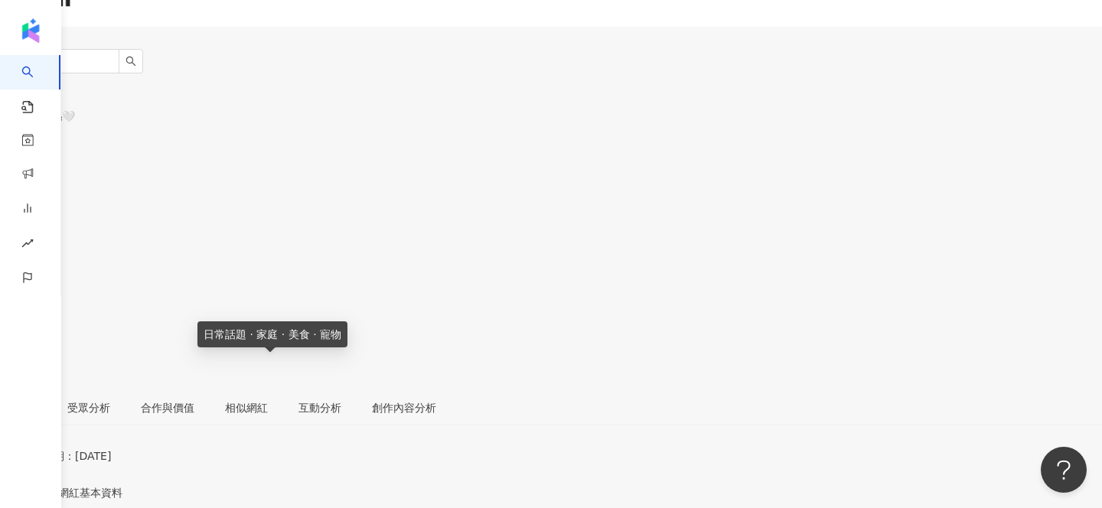
scroll to position [66, 0]
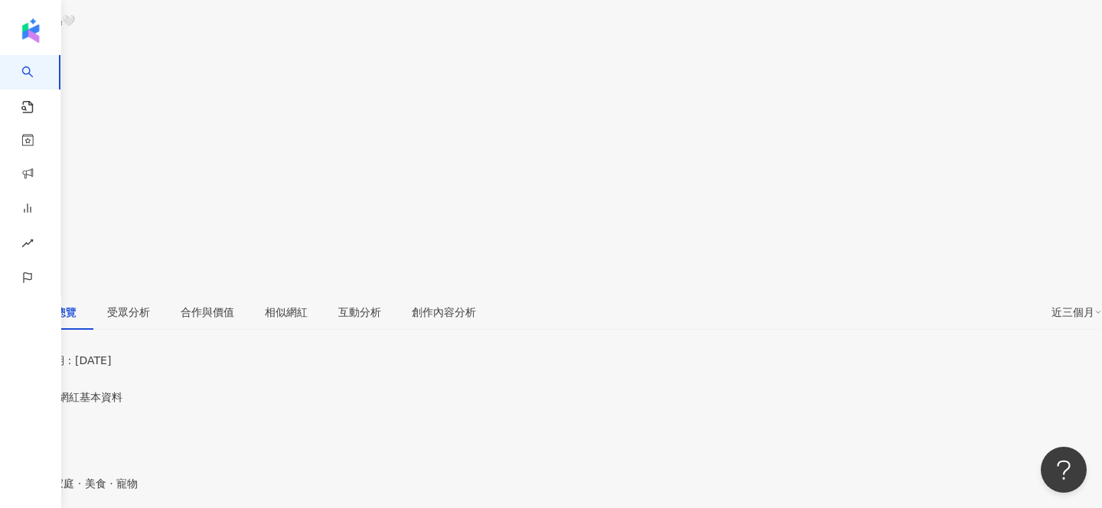
scroll to position [132, 0]
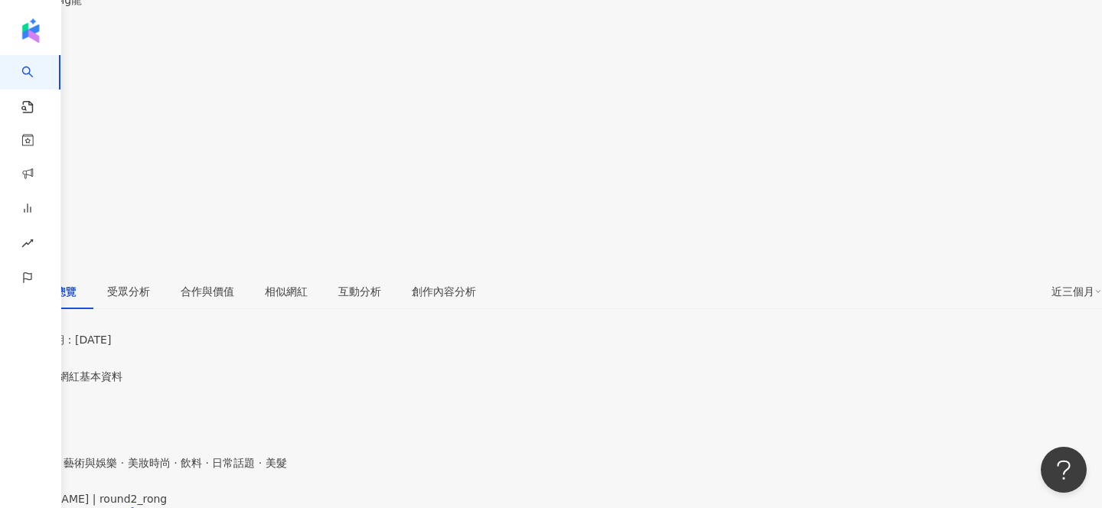
click at [135, 506] on div "https://www.instagram.com/round2_rong/" at bounding box center [74, 512] width 119 height 12
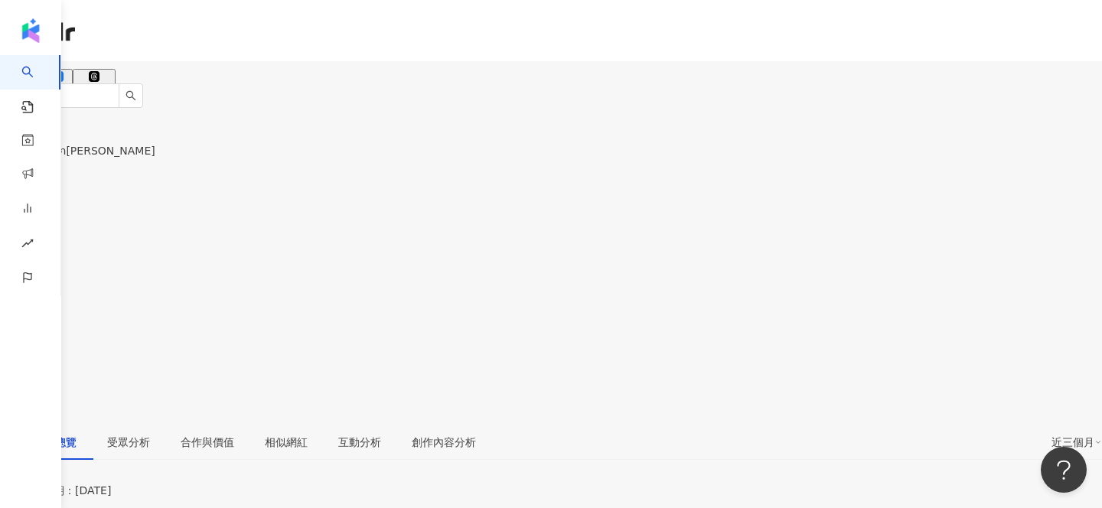
scroll to position [92, 0]
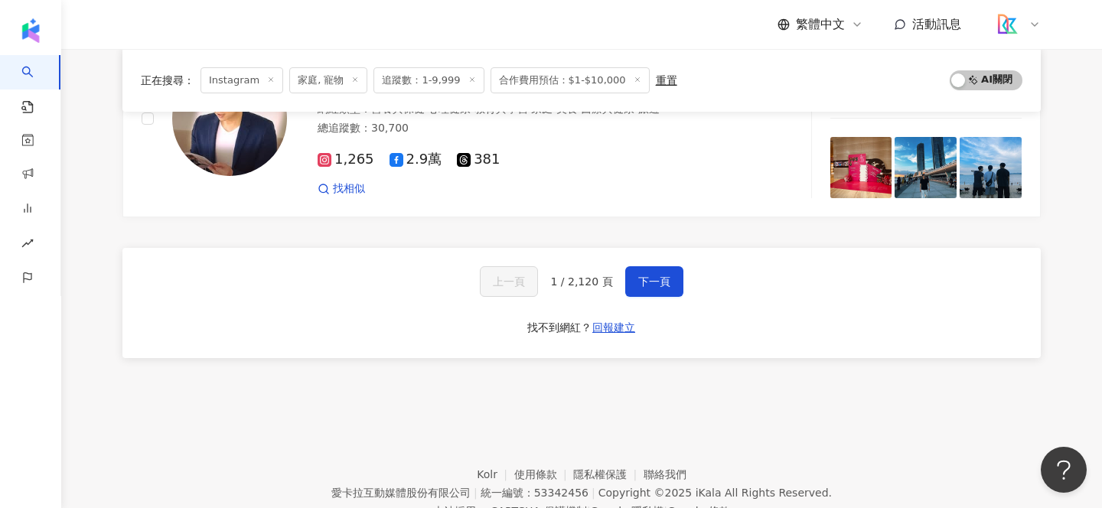
scroll to position [2703, 0]
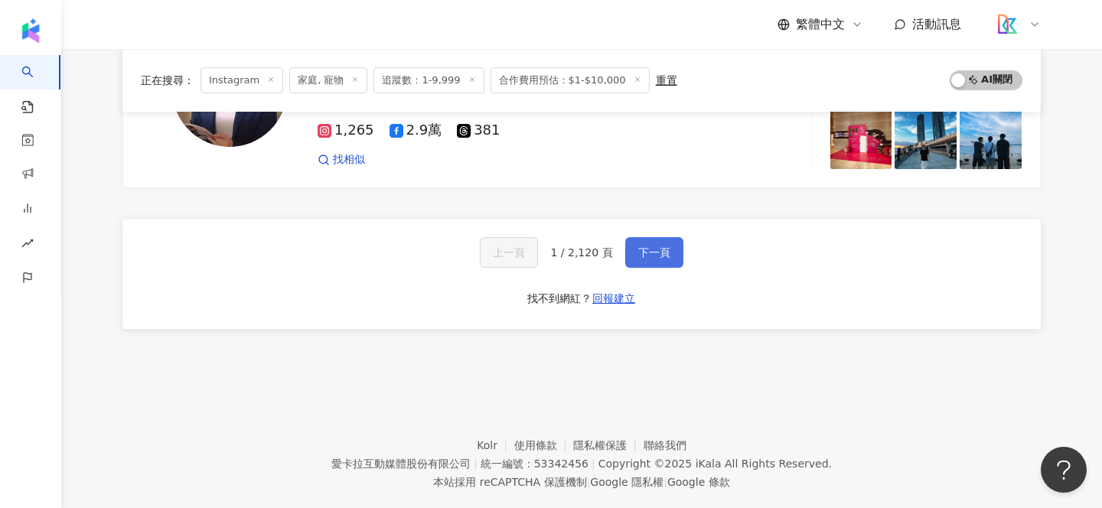
click at [646, 261] on button "下一頁" at bounding box center [654, 252] width 58 height 31
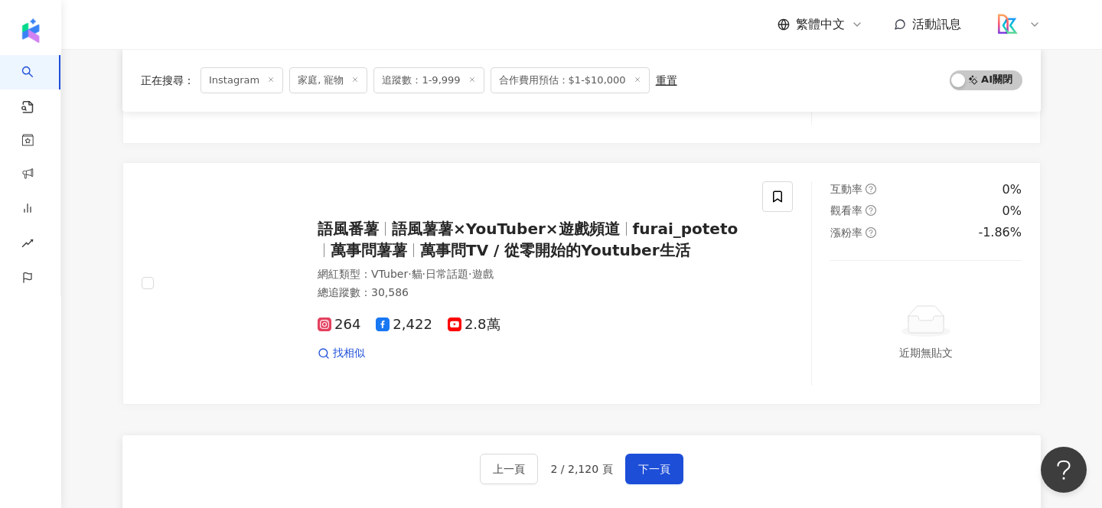
scroll to position [2764, 0]
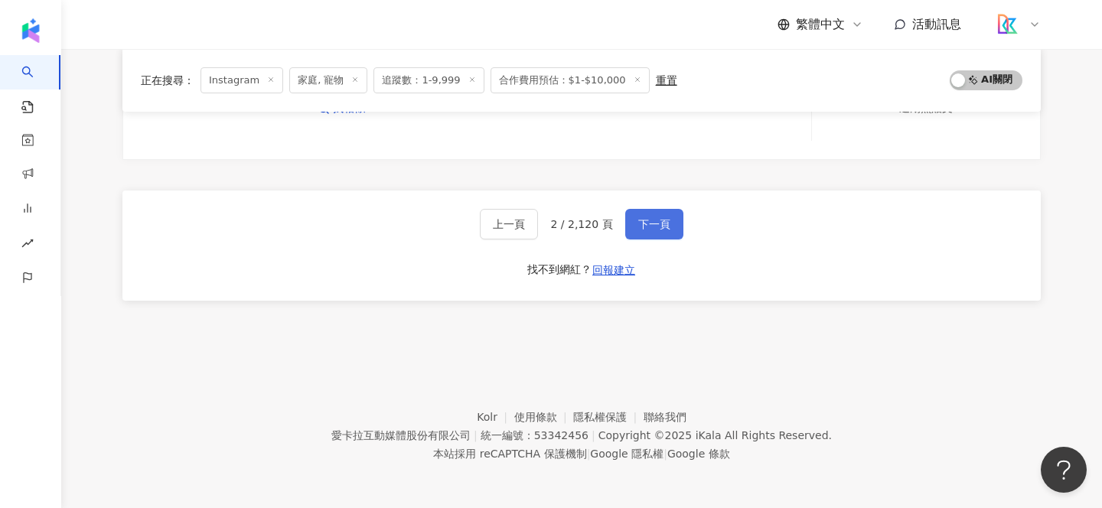
click at [638, 220] on span "下一頁" at bounding box center [654, 224] width 32 height 12
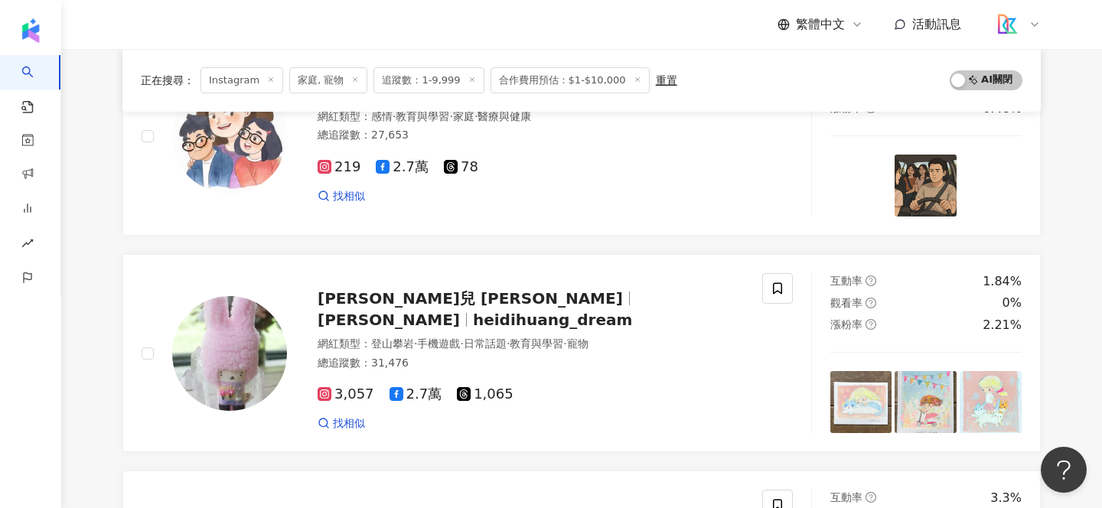
scroll to position [2688, 0]
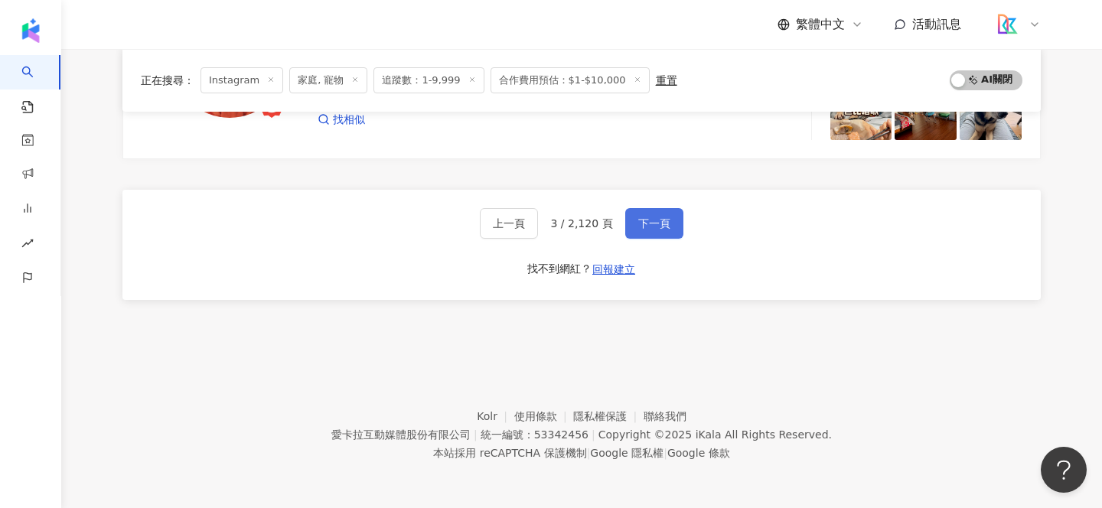
click at [651, 216] on button "下一頁" at bounding box center [654, 223] width 58 height 31
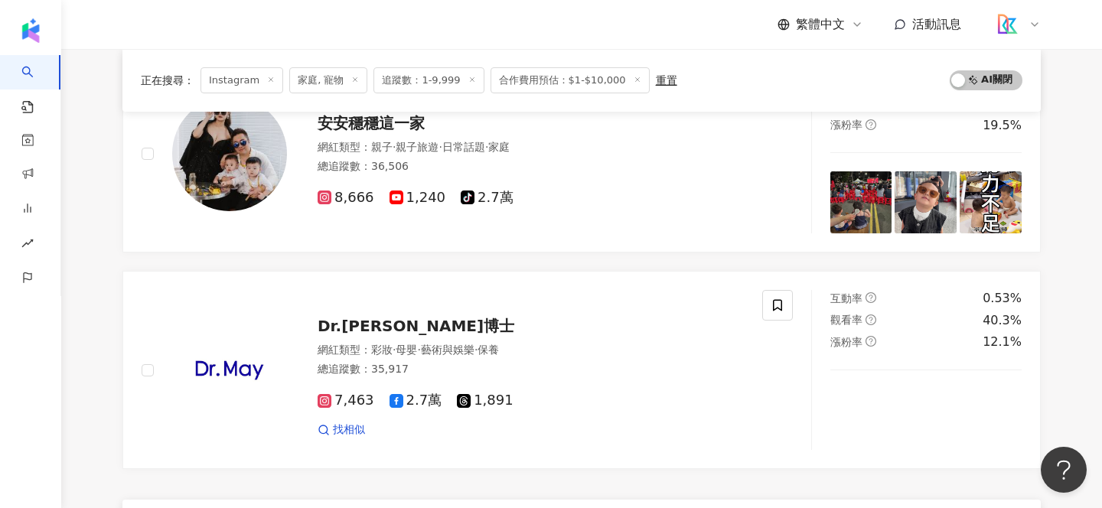
scroll to position [2361, 0]
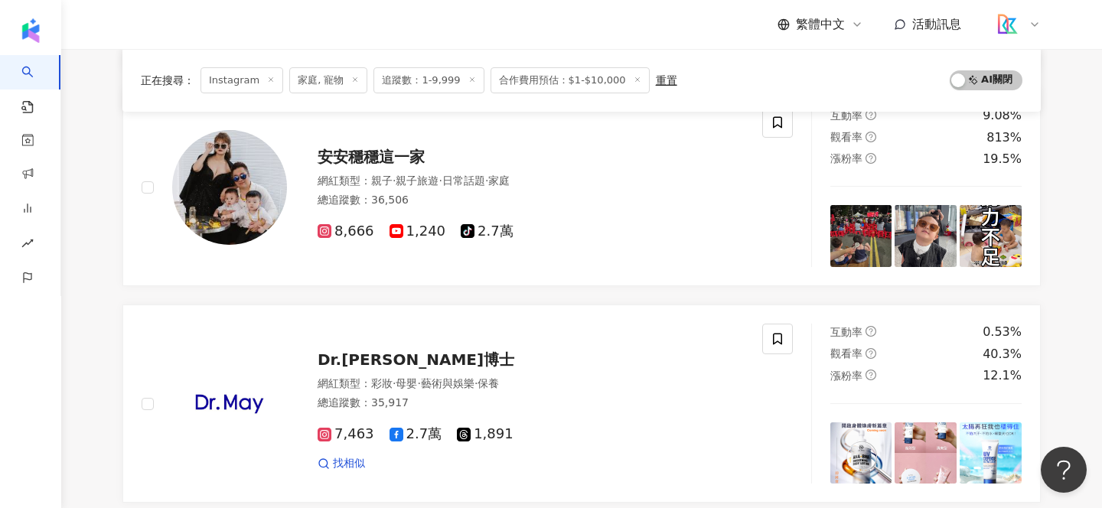
click at [419, 80] on span "追蹤數：1-9,999" at bounding box center [428, 80] width 110 height 26
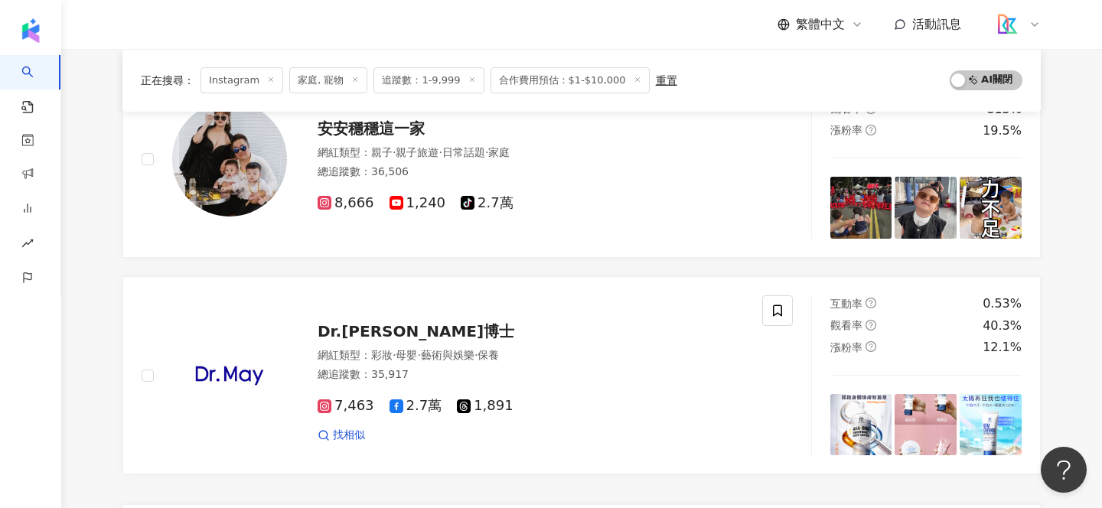
scroll to position [2688, 0]
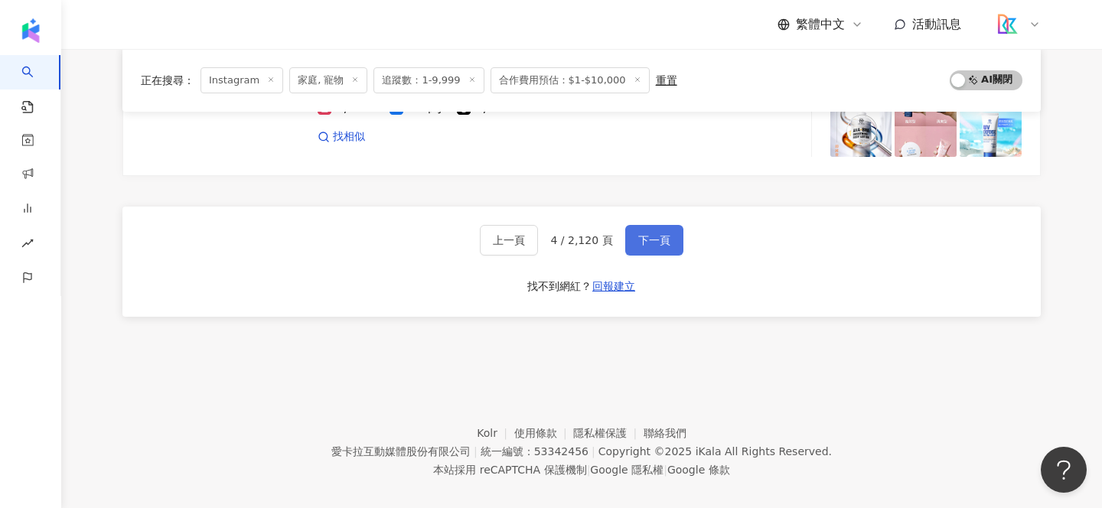
click at [651, 237] on button "下一頁" at bounding box center [654, 240] width 58 height 31
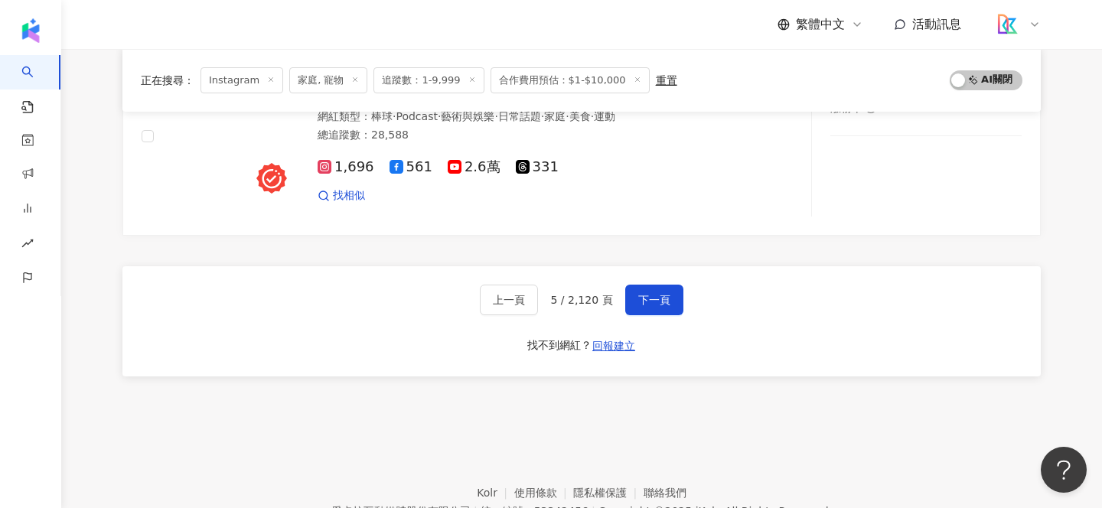
scroll to position [2821, 0]
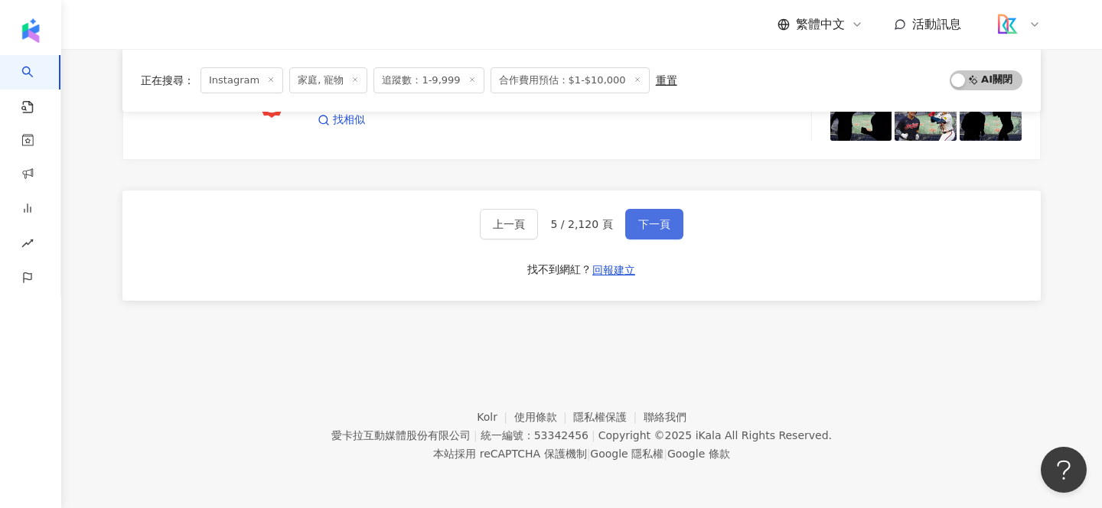
click at [652, 237] on button "下一頁" at bounding box center [654, 224] width 58 height 31
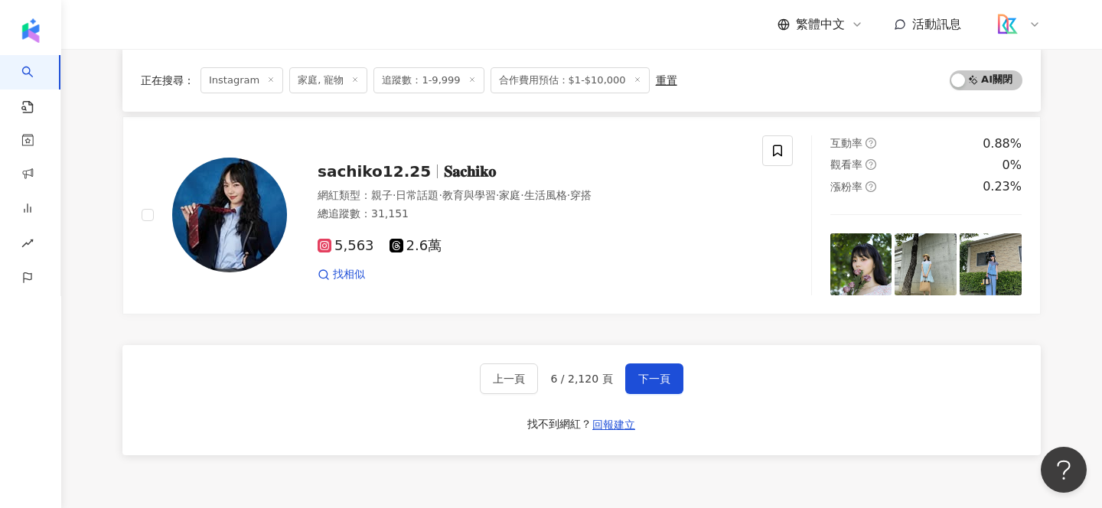
scroll to position [2643, 0]
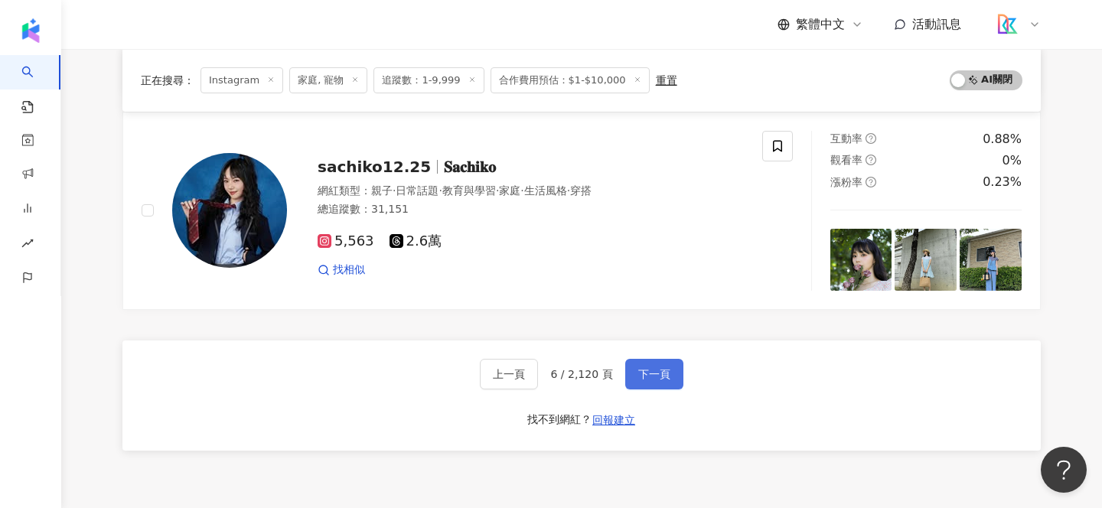
click at [646, 370] on span "下一頁" at bounding box center [654, 374] width 32 height 12
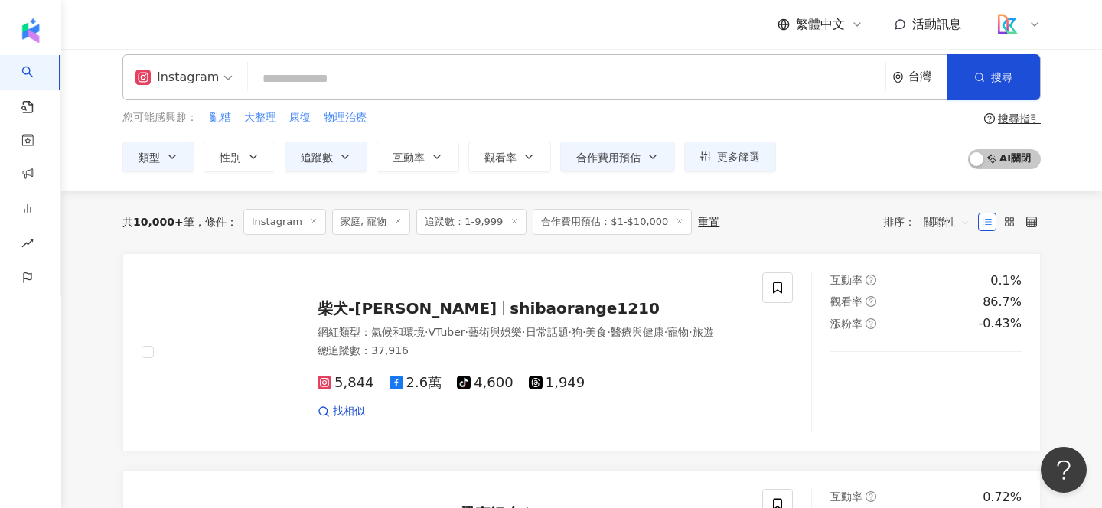
scroll to position [0, 0]
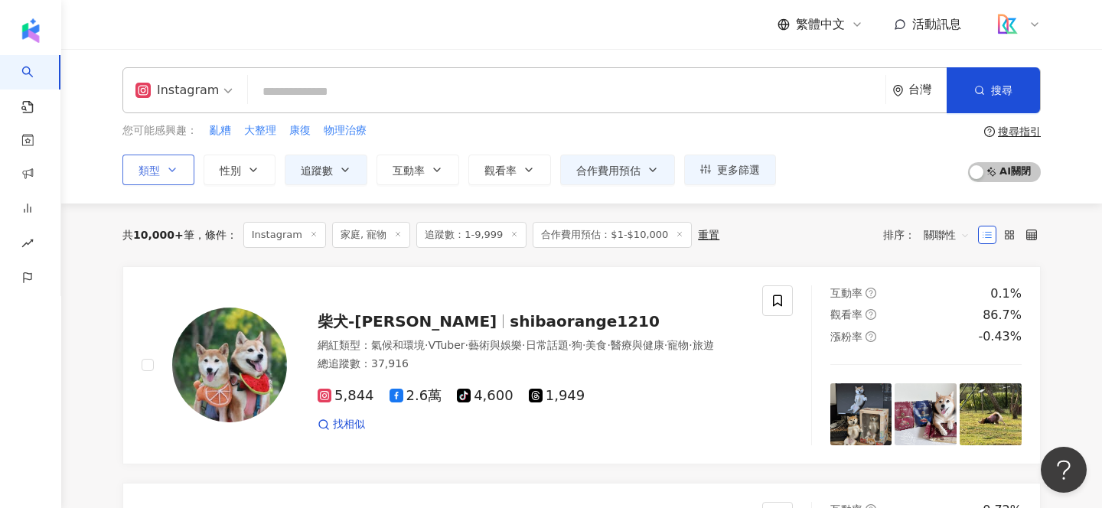
click at [158, 165] on span "類型" at bounding box center [149, 171] width 21 height 12
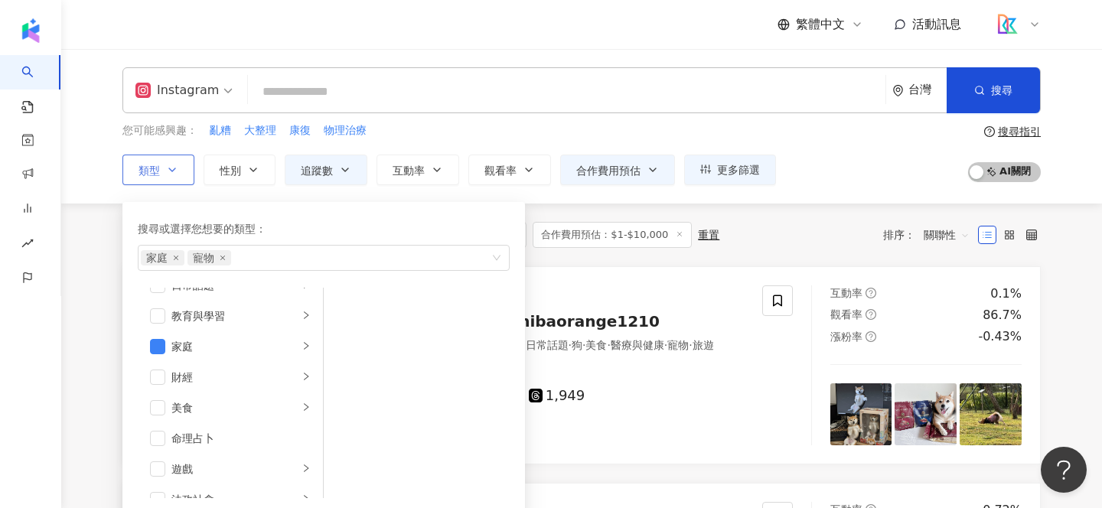
scroll to position [113, 0]
click at [159, 345] on span "button" at bounding box center [157, 345] width 15 height 15
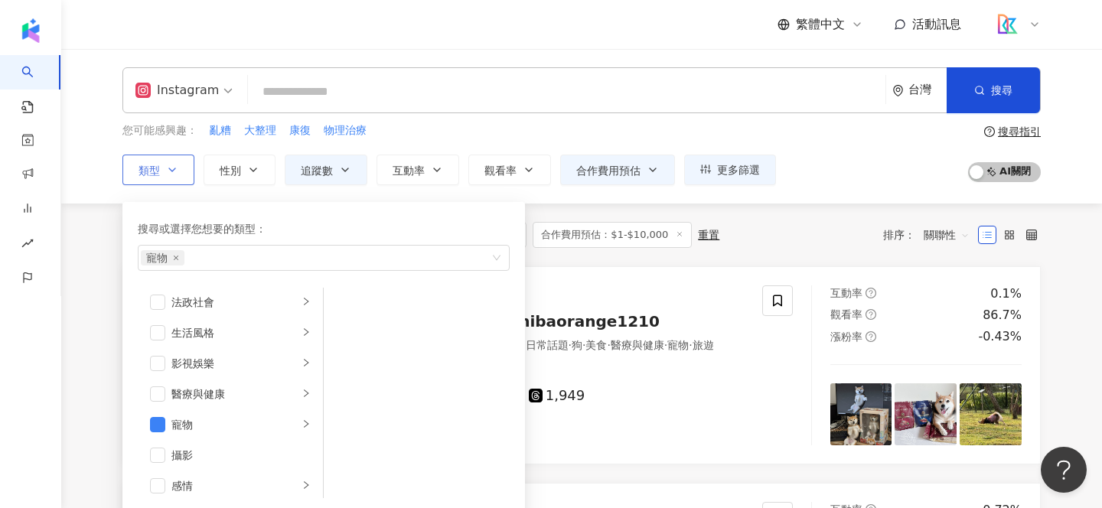
scroll to position [311, 0]
click at [160, 417] on span "button" at bounding box center [157, 423] width 15 height 15
click at [161, 448] on span "button" at bounding box center [157, 455] width 15 height 15
click at [165, 456] on span "button" at bounding box center [157, 455] width 15 height 15
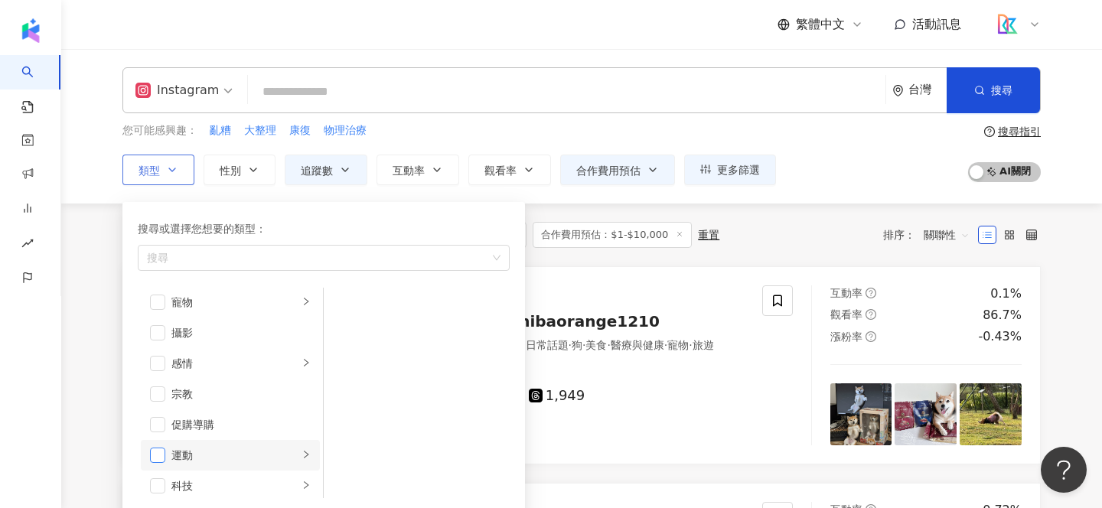
click at [161, 453] on span "button" at bounding box center [157, 455] width 15 height 15
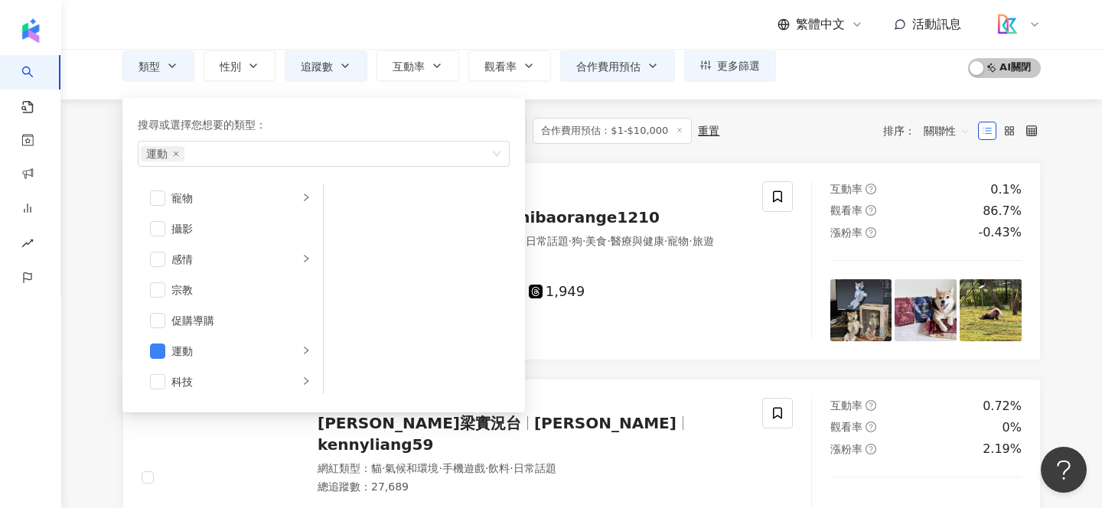
scroll to position [52, 0]
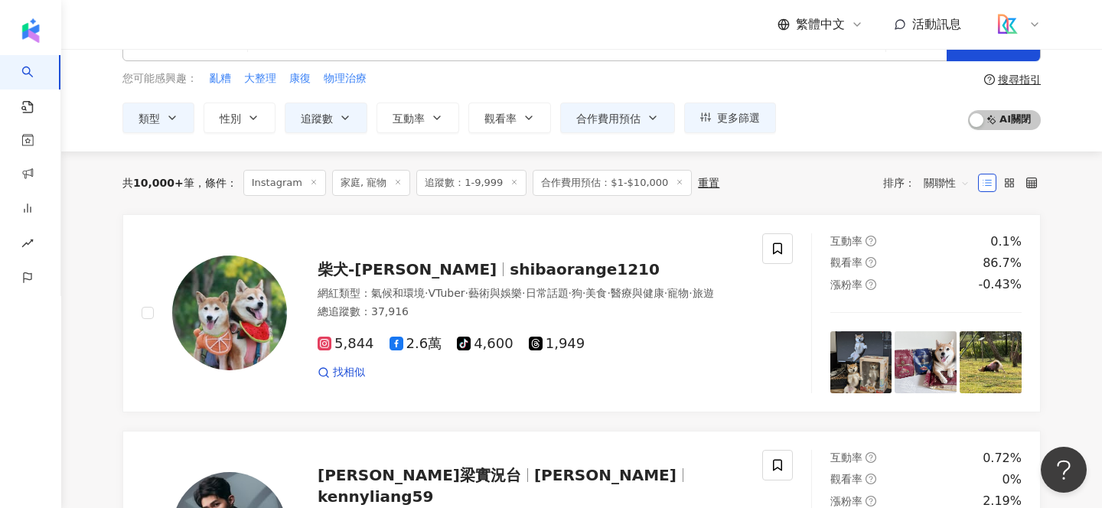
click at [859, 122] on div "您可能感興趣： 亂糟 大整理 康復 物理治療 類型 搜尋或選擇您想要的類型： 運動 藝術與娛樂 美妝時尚 氣候和環境 日常話題 教育與學習 家庭 財經 美食 …" at bounding box center [581, 101] width 918 height 63
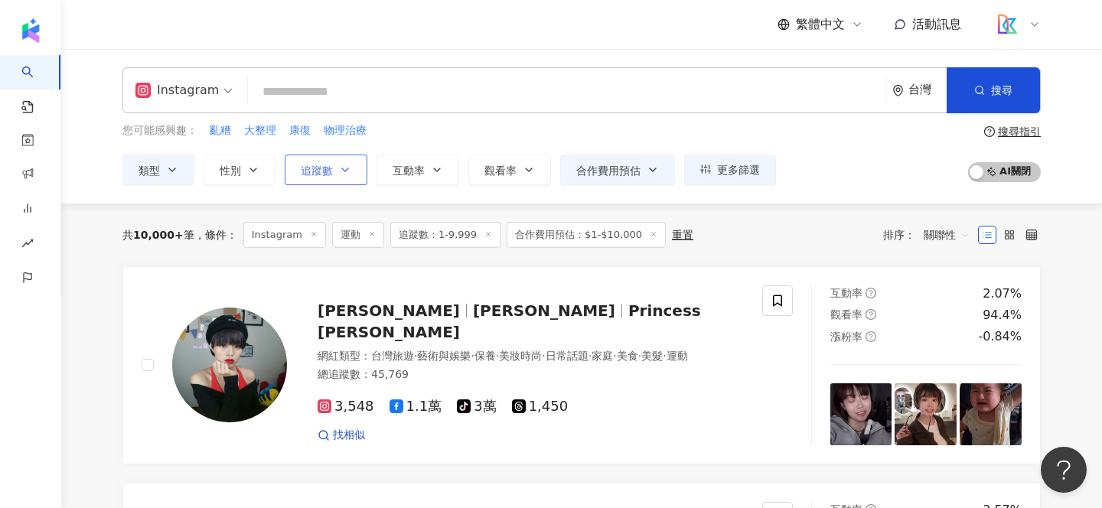
click at [321, 177] on button "追蹤數" at bounding box center [326, 170] width 83 height 31
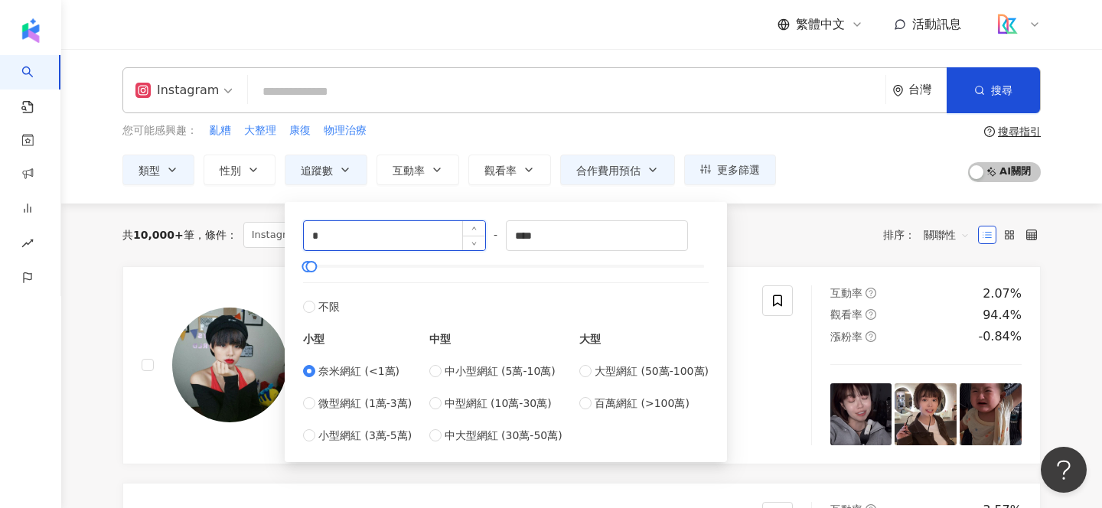
click at [428, 242] on input "*" at bounding box center [394, 235] width 181 height 29
type input "*"
type input "****"
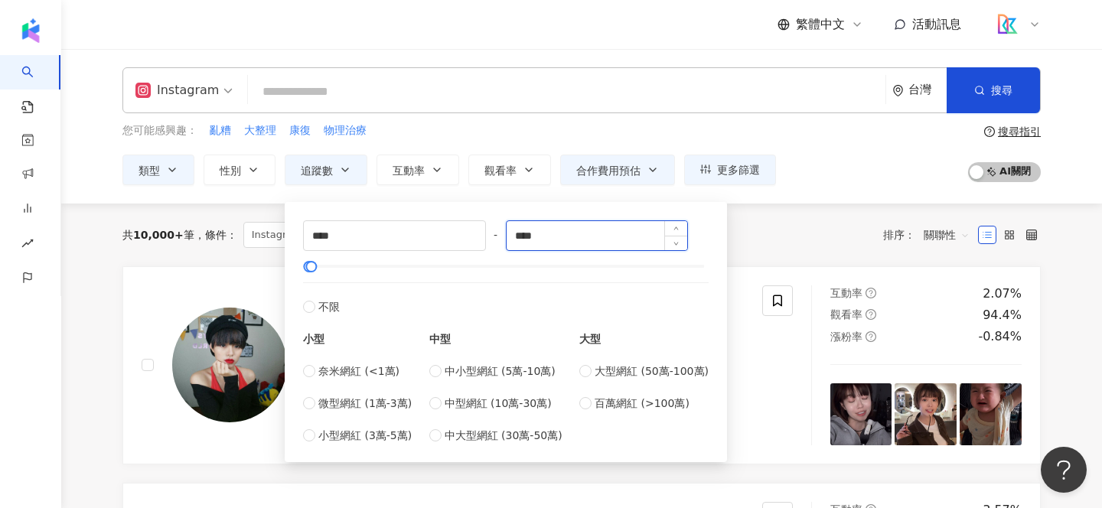
click at [591, 241] on input "****" at bounding box center [597, 235] width 181 height 29
drag, startPoint x: 585, startPoint y: 233, endPoint x: 495, endPoint y: 236, distance: 90.4
click at [495, 236] on div "**** - **** 不限 小型 奈米網紅 (<1萬) 微型網紅 (1萬-3萬) 小型網紅 (3萬-5萬) 中型 中小型網紅 (5萬-10萬) 中型網紅 (…" at bounding box center [506, 331] width 406 height 223
type input "*****"
click at [579, 319] on div "小型 奈米網紅 (<1萬) 微型網紅 (1萬-3萬) 小型網紅 (3萬-5萬) 中型 中小型網紅 (5萬-10萬) 中型網紅 (10萬-30萬) 中大型網紅 …" at bounding box center [506, 379] width 406 height 129
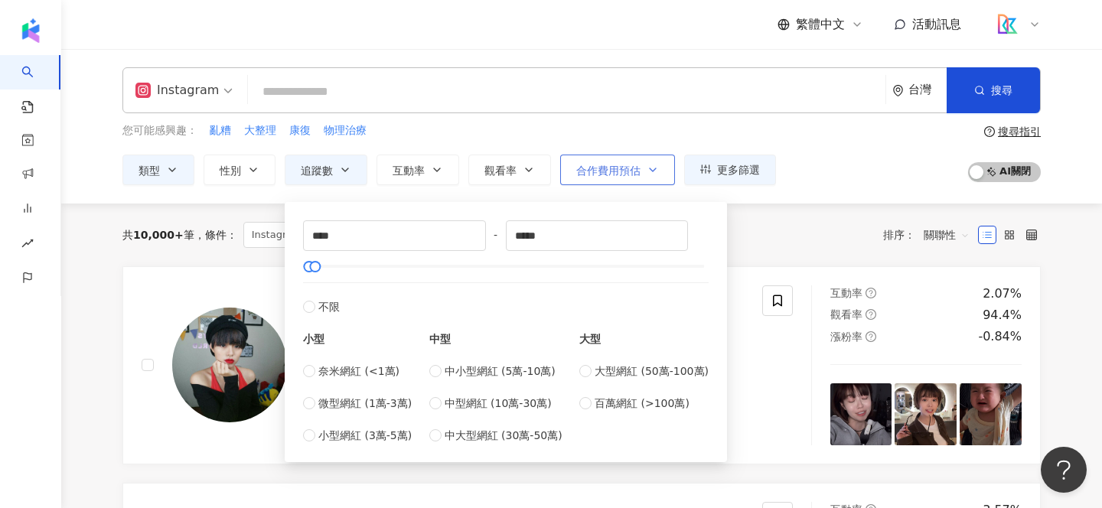
click at [634, 167] on span "合作費用預估" at bounding box center [608, 171] width 64 height 12
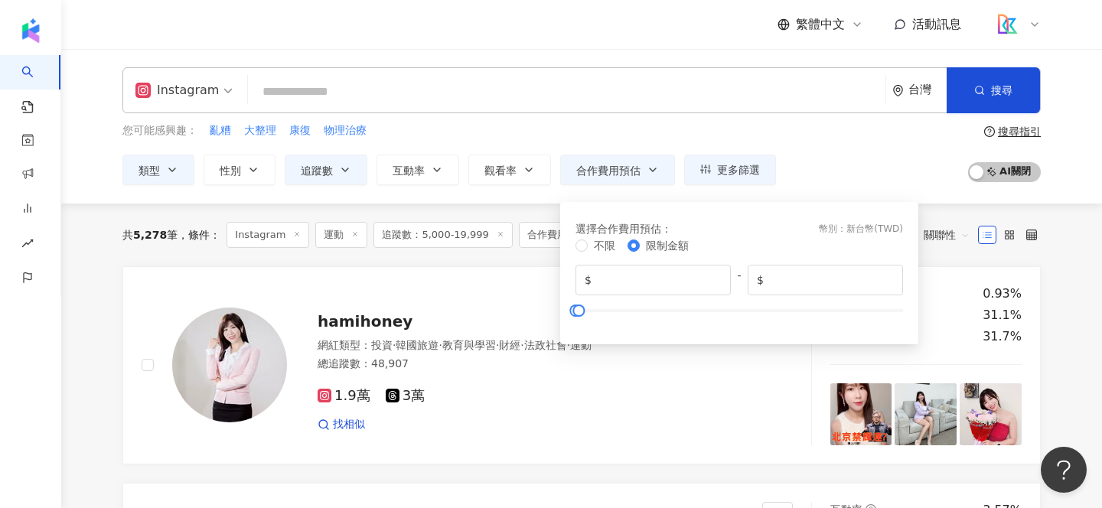
click at [826, 160] on div "您可能感興趣： 亂糟 大整理 康復 物理治療 類型 性別 追蹤數 互動率 觀看率 合作費用預估 更多篩選 篩選條件 關於網紅 互動潛力 受眾輪廓 獨家 關於網…" at bounding box center [581, 153] width 918 height 63
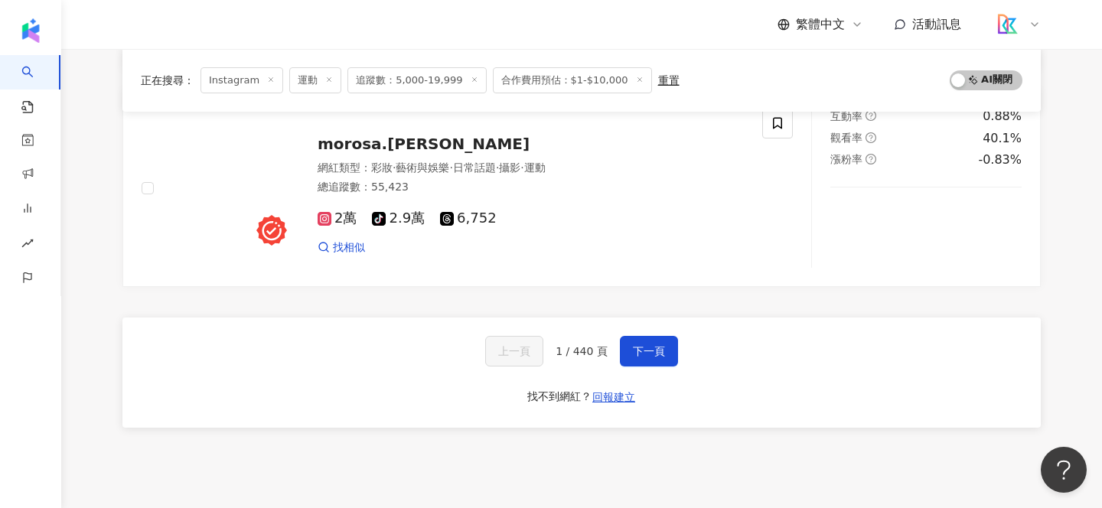
scroll to position [2561, 0]
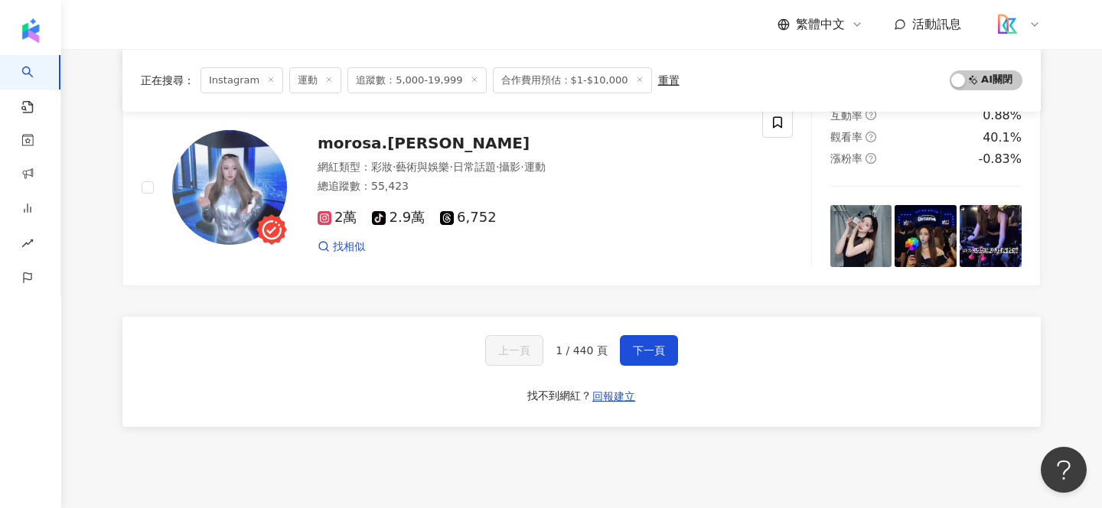
click at [584, 80] on span "合作費用預估：$1-$10,000" at bounding box center [572, 80] width 159 height 26
click at [579, 80] on span "合作費用預估：$1-$10,000" at bounding box center [572, 80] width 159 height 26
click at [662, 338] on button "下一頁" at bounding box center [649, 350] width 58 height 31
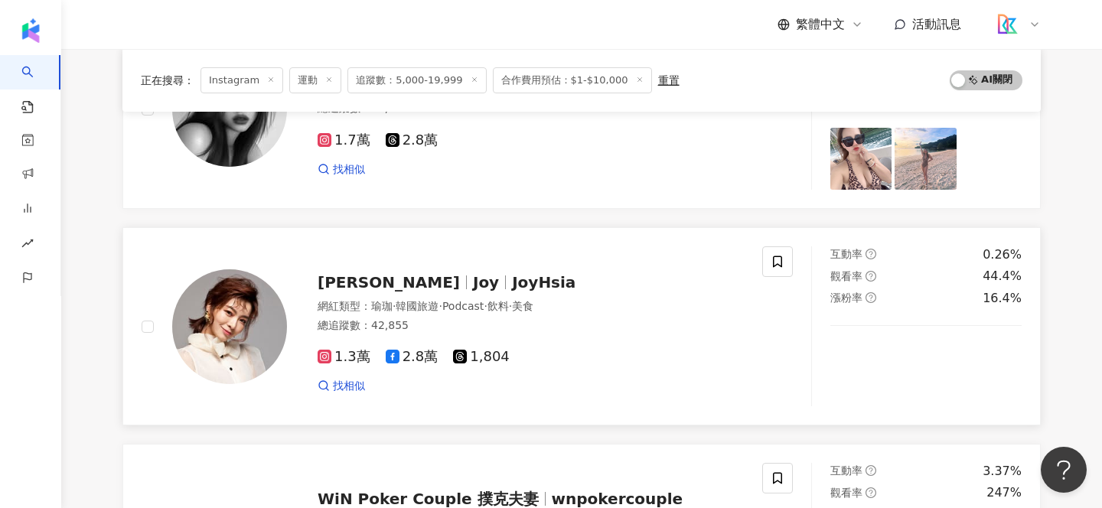
scroll to position [1973, 0]
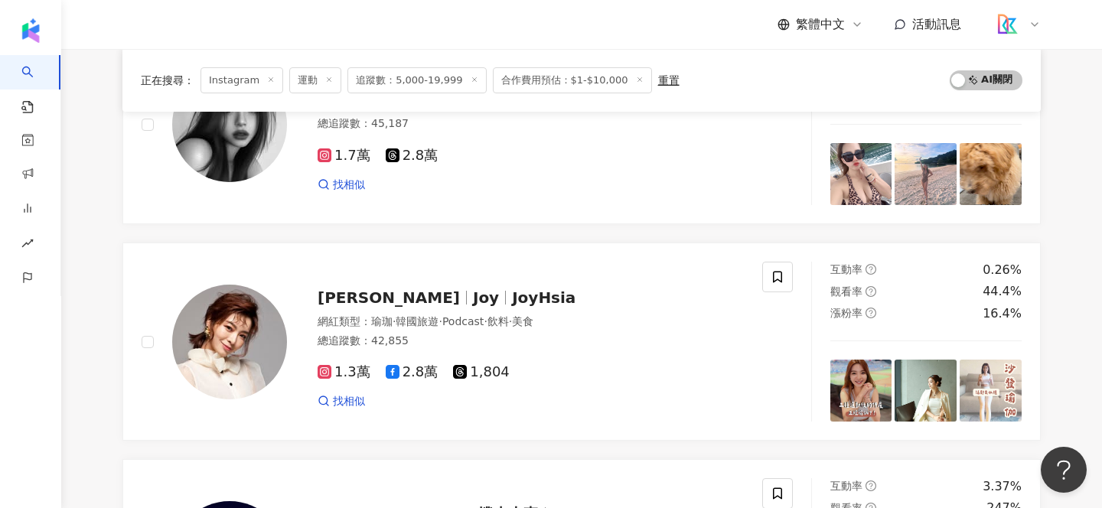
click at [413, 81] on span "追蹤數：5,000-19,999" at bounding box center [416, 80] width 139 height 26
click at [471, 77] on icon at bounding box center [475, 80] width 8 height 8
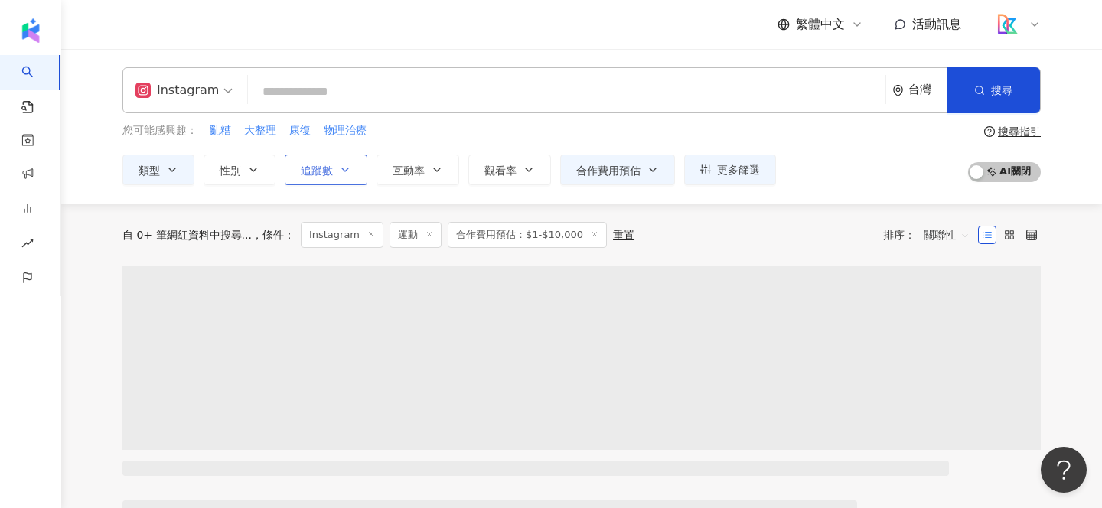
click at [344, 176] on button "追蹤數" at bounding box center [326, 170] width 83 height 31
type input "*"
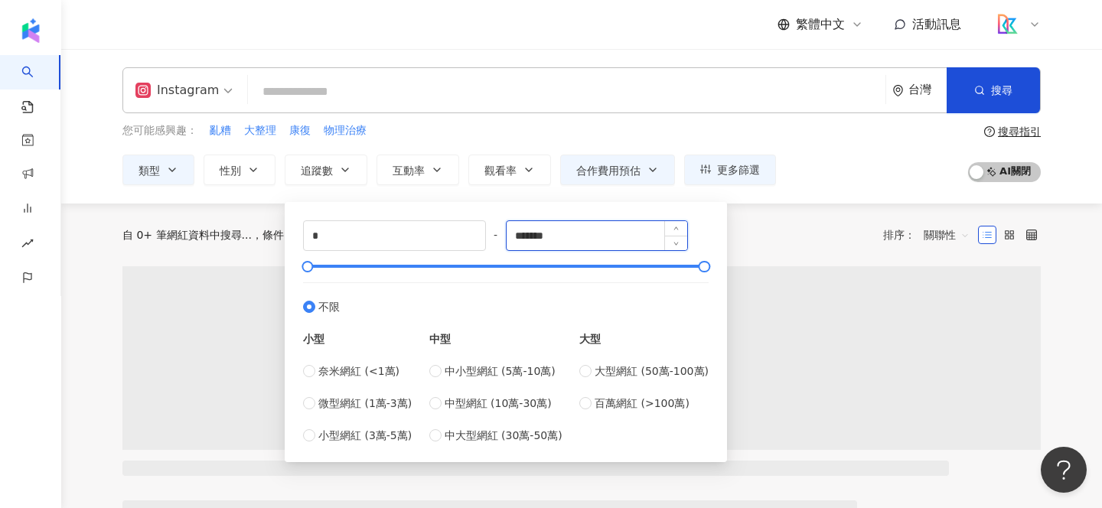
click at [572, 244] on input "*******" at bounding box center [597, 235] width 181 height 29
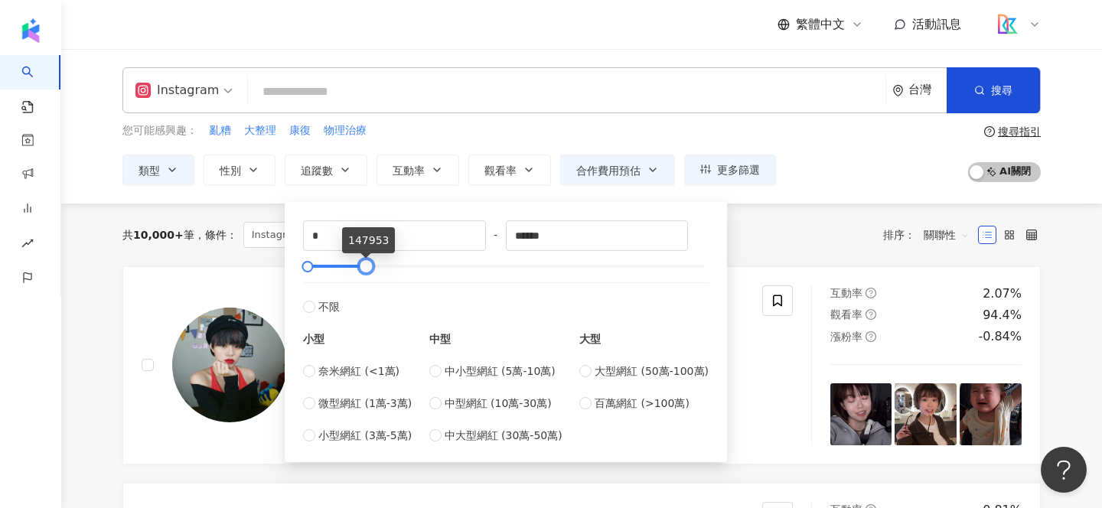
drag, startPoint x: 665, startPoint y: 267, endPoint x: 364, endPoint y: 276, distance: 300.9
click at [364, 276] on div "* - ****** 不限 小型 奈米網紅 (<1萬) 微型網紅 (1萬-3萬) 小型網紅 (3萬-5萬) 中型 中小型網紅 (5萬-10萬) 中型網紅 (1…" at bounding box center [506, 331] width 406 height 223
drag, startPoint x: 563, startPoint y: 240, endPoint x: 525, endPoint y: 240, distance: 38.3
click at [525, 240] on input "******" at bounding box center [597, 235] width 181 height 29
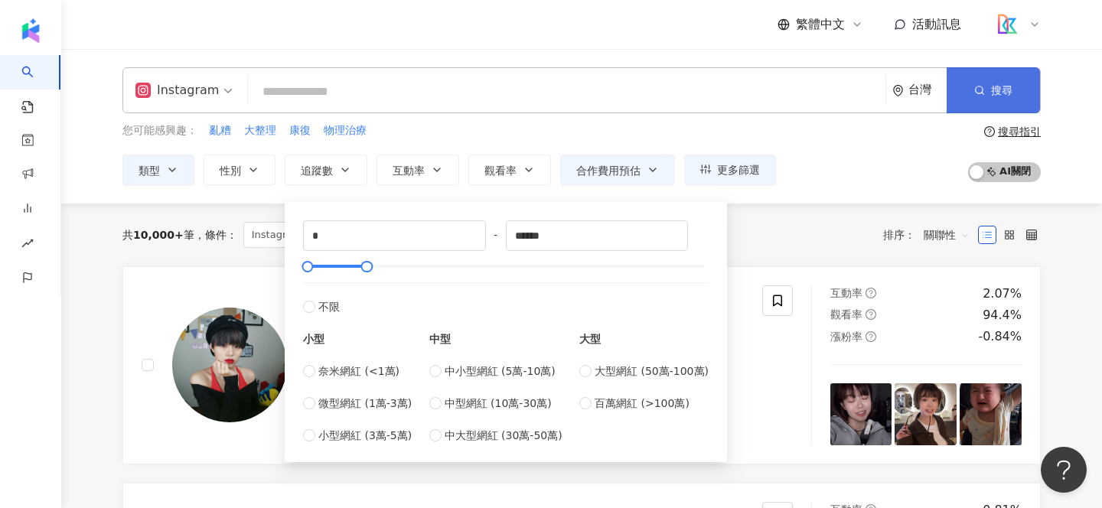
click at [1013, 85] on button "搜尋" at bounding box center [993, 90] width 93 height 46
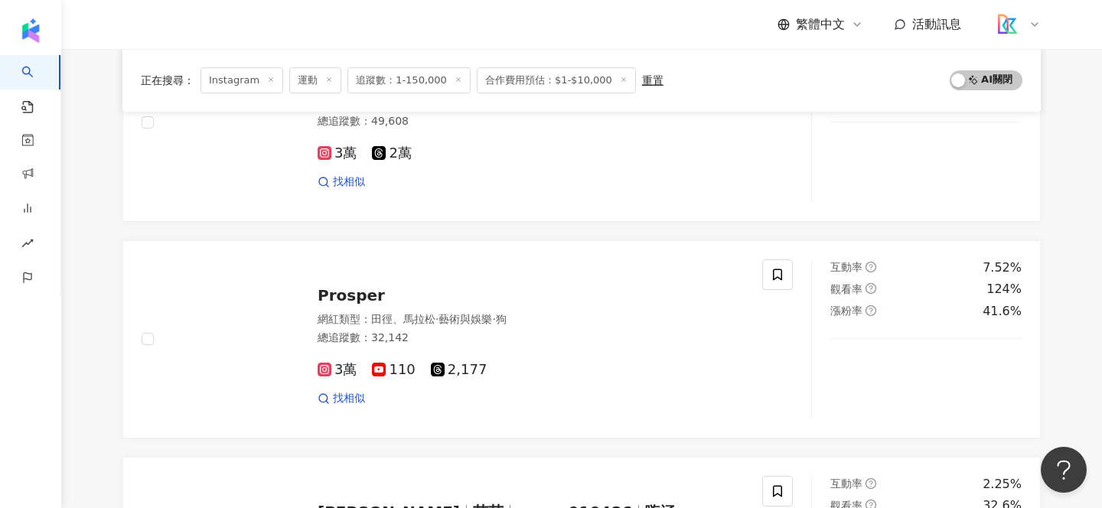
scroll to position [1326, 0]
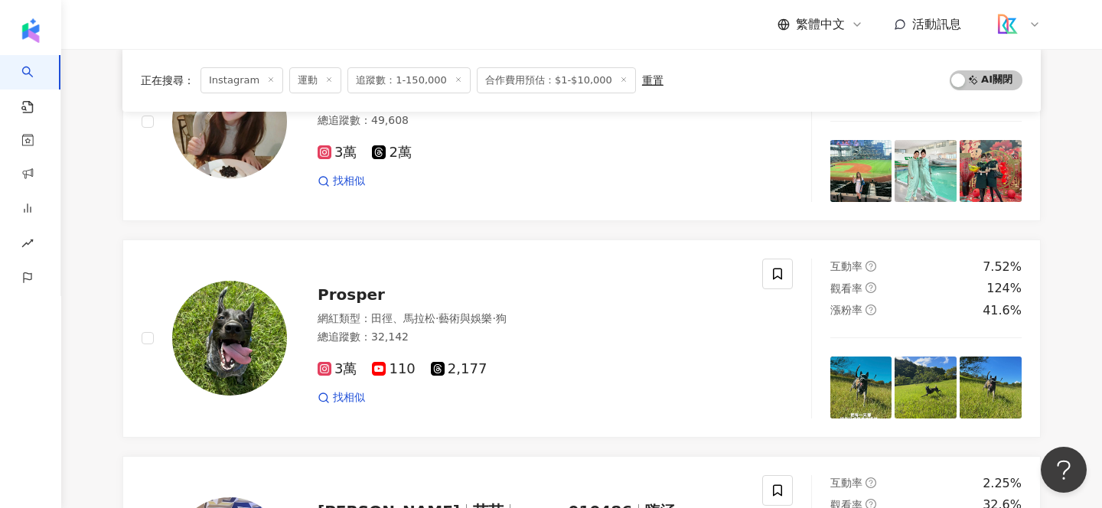
click at [401, 87] on span "追蹤數：1-150,000" at bounding box center [408, 80] width 123 height 26
click at [410, 77] on span "追蹤數：1-150,000" at bounding box center [408, 80] width 123 height 26
click at [400, 83] on span "追蹤數：1-150,000" at bounding box center [408, 80] width 123 height 26
click at [400, 80] on span "追蹤數：1-150,000" at bounding box center [408, 80] width 123 height 26
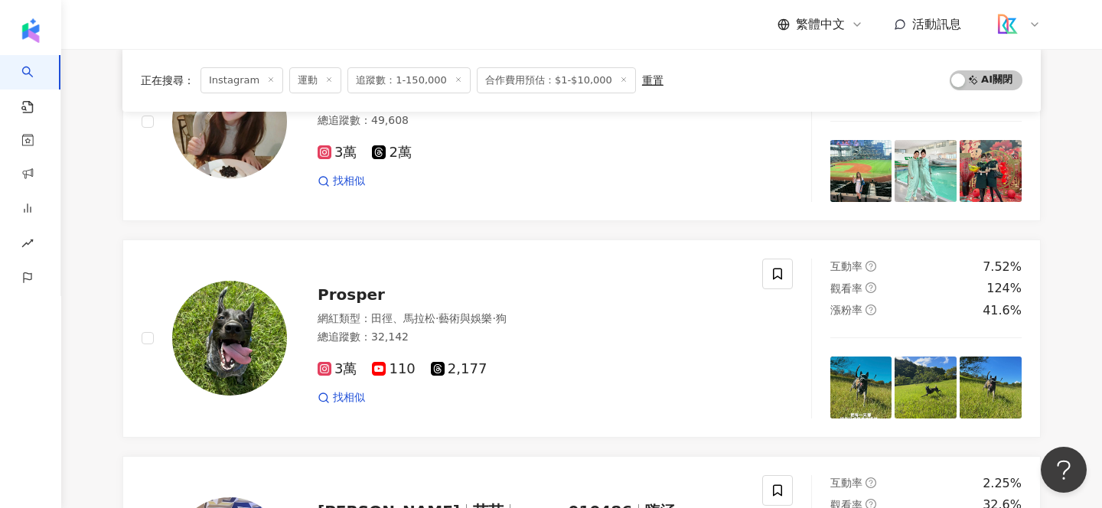
click at [642, 83] on div "重置" at bounding box center [652, 80] width 21 height 12
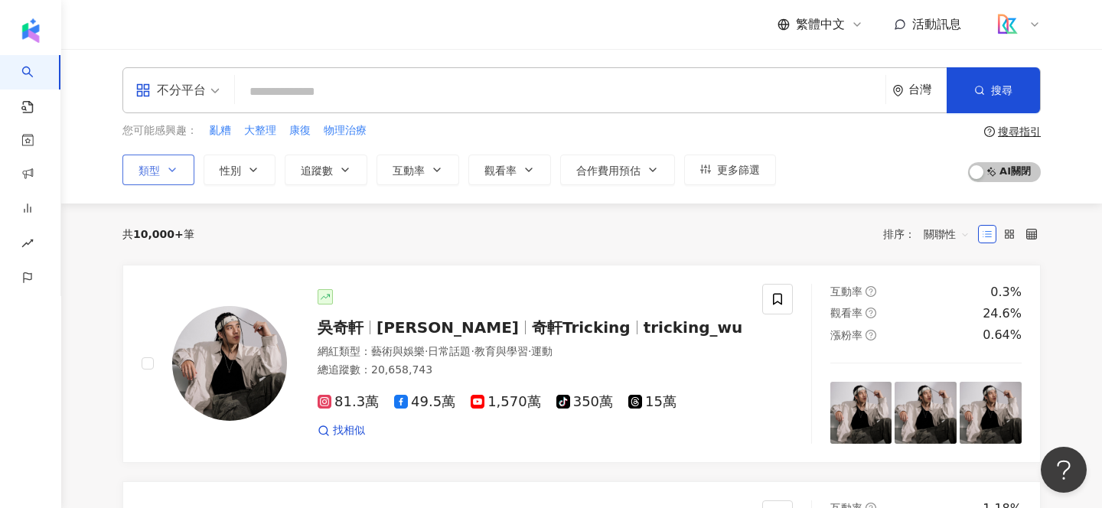
click at [168, 161] on button "類型" at bounding box center [158, 170] width 72 height 31
click at [340, 166] on icon "button" at bounding box center [345, 170] width 12 height 12
type input "*******"
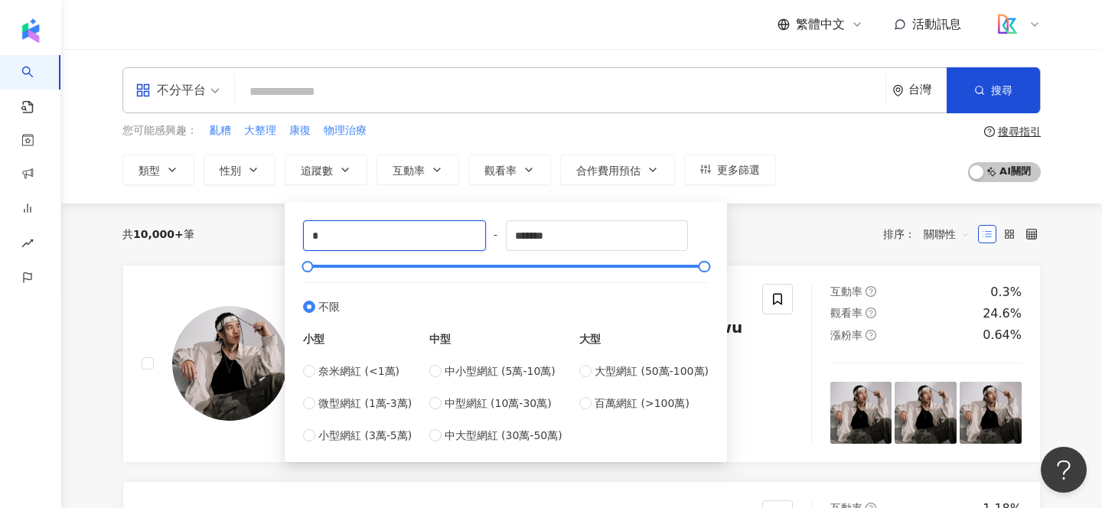
drag, startPoint x: 393, startPoint y: 244, endPoint x: 250, endPoint y: 242, distance: 143.1
type input "****"
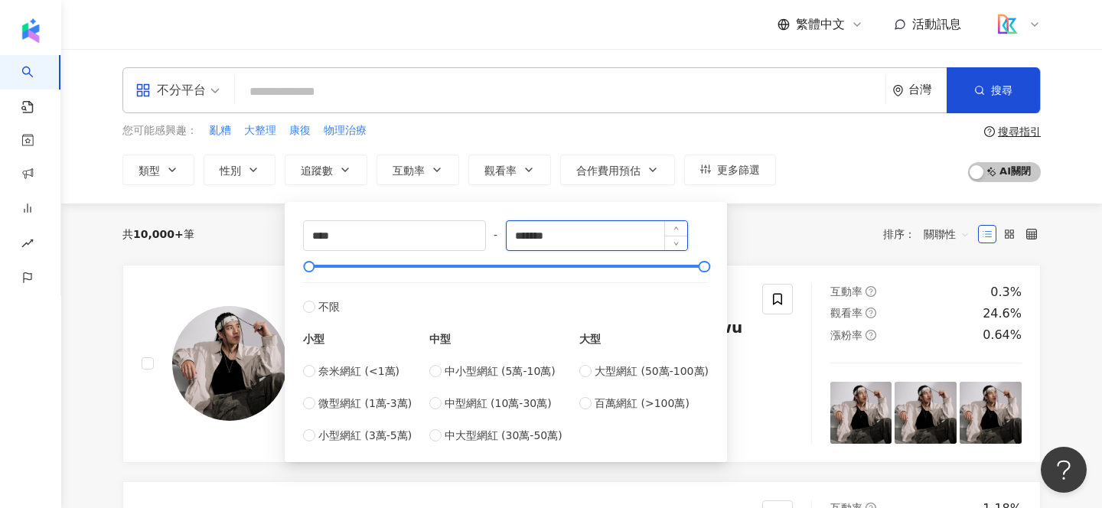
click at [544, 236] on input "*******" at bounding box center [597, 235] width 181 height 29
drag, startPoint x: 527, startPoint y: 236, endPoint x: 661, endPoint y: 236, distance: 133.9
click at [661, 236] on input "*******" at bounding box center [597, 235] width 181 height 29
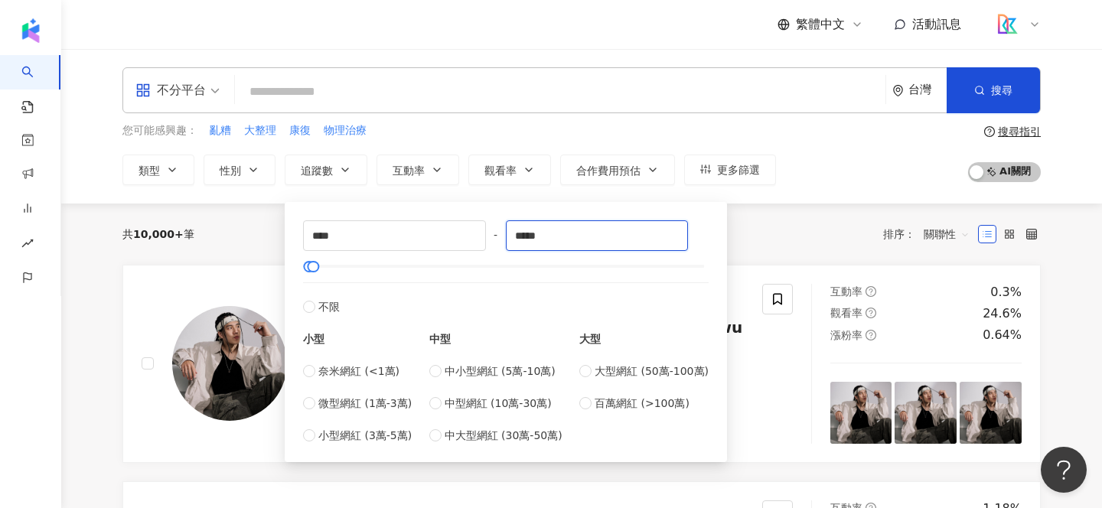
type input "*****"
click at [798, 198] on div "不分平台 台灣 搜尋 b79fcef5-8c69-4bf5-9ddb-31db6defb5df 馨整理 整理心 - 收納整理x穿搭規劃師 3,126 追蹤者 …" at bounding box center [581, 126] width 1041 height 155
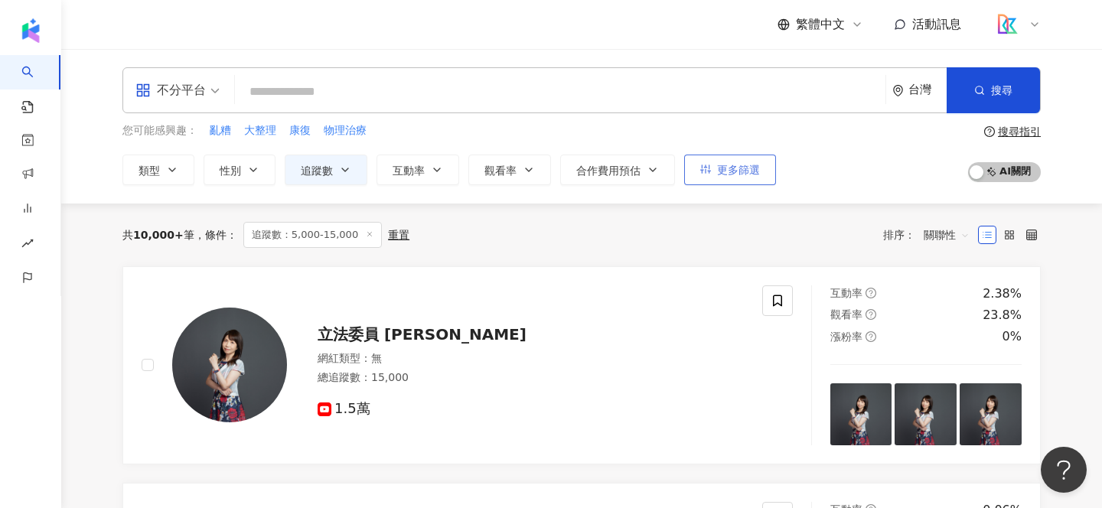
click at [760, 168] on button "更多篩選" at bounding box center [730, 170] width 92 height 31
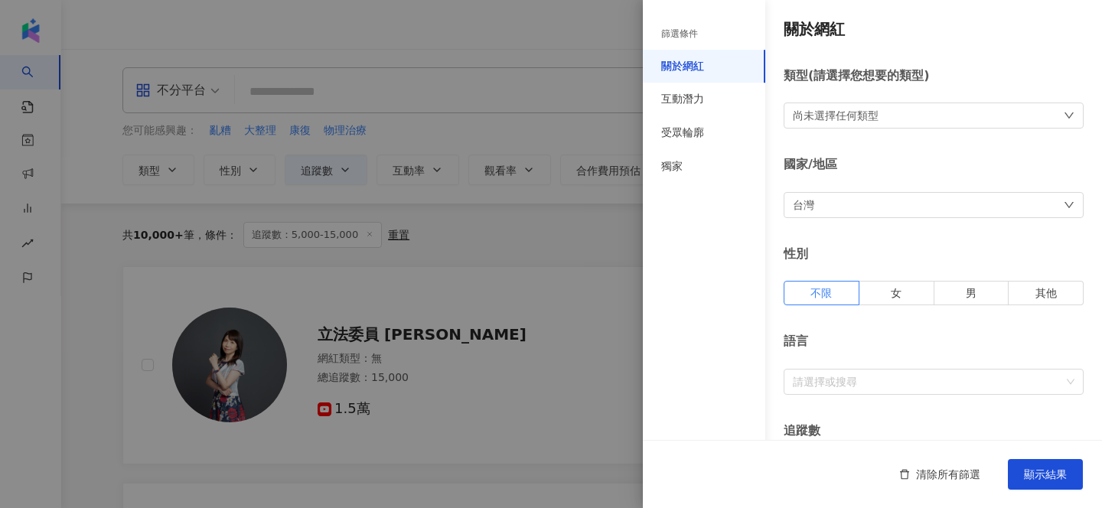
click at [602, 264] on div at bounding box center [551, 254] width 1102 height 508
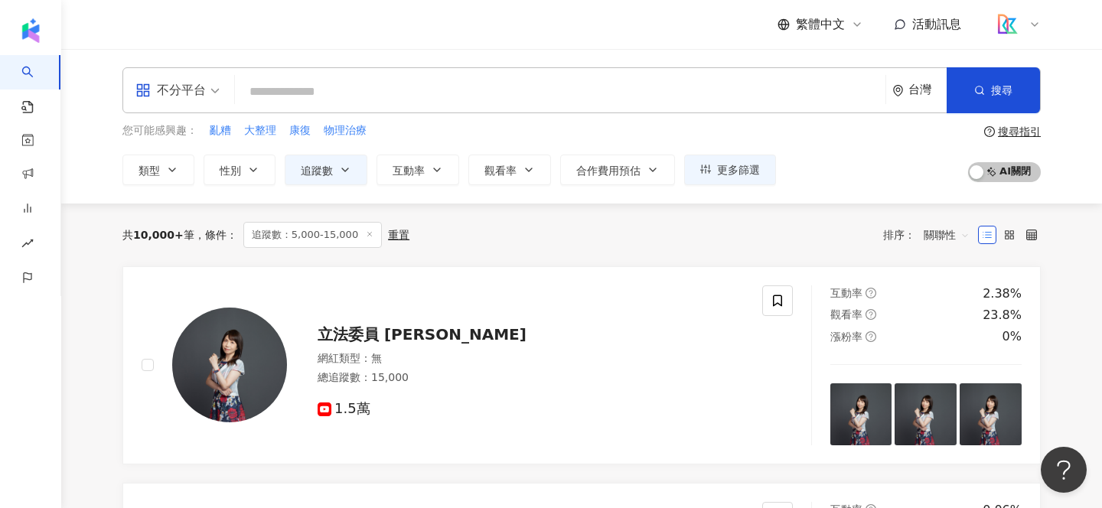
click at [205, 86] on div "不分平台" at bounding box center [170, 90] width 70 height 24
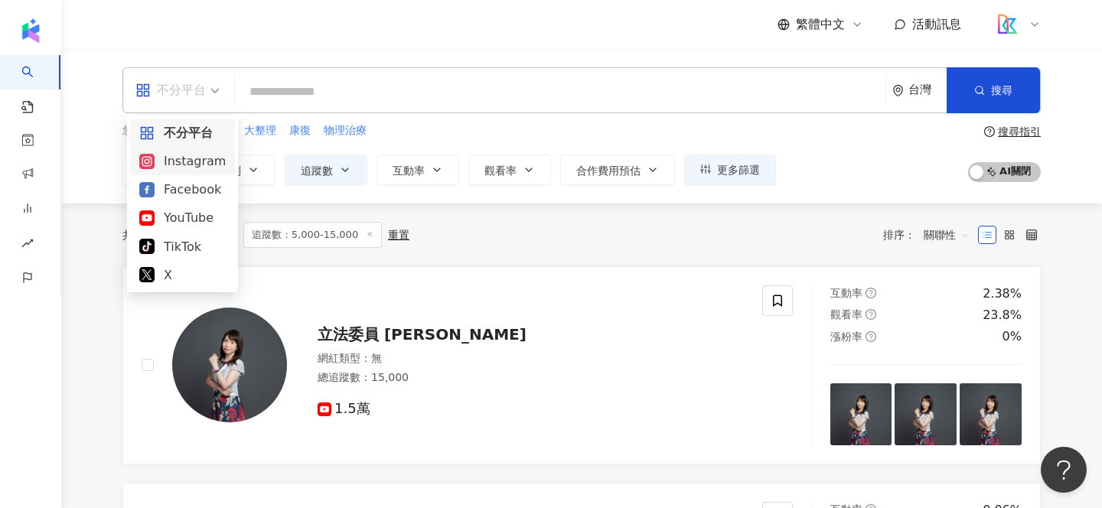
click at [191, 162] on div "Instagram" at bounding box center [182, 161] width 86 height 19
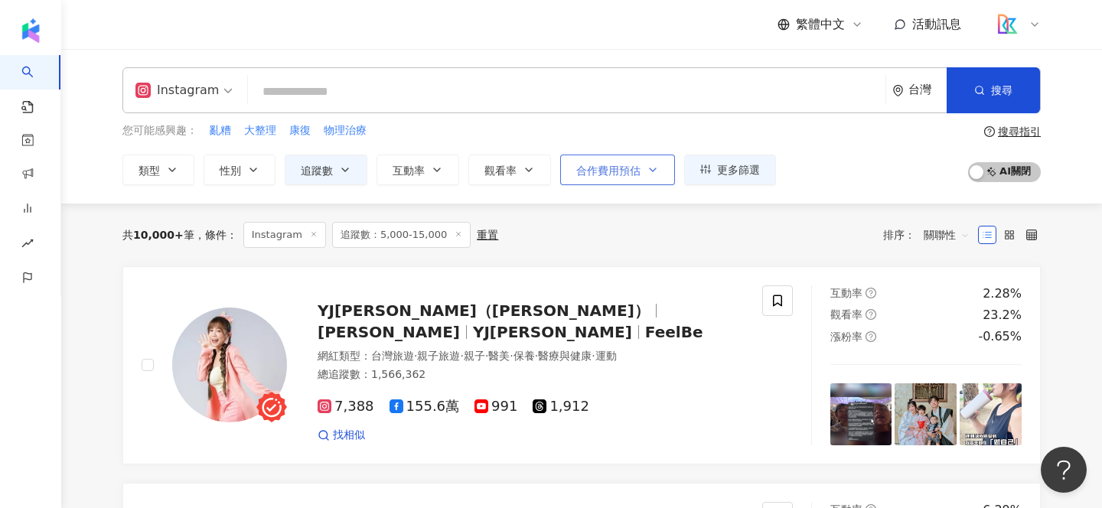
click at [603, 178] on button "合作費用預估" at bounding box center [617, 170] width 115 height 31
click at [810, 171] on div "您可能感興趣： 亂糟 大整理 康復 物理治療 類型 性別 追蹤數 互動率 觀看率 合作費用預估 更多篩選 篩選條件 關於網紅 互動潛力 受眾輪廓 獨家 關於網…" at bounding box center [581, 153] width 918 height 63
click at [168, 161] on button "類型" at bounding box center [158, 170] width 72 height 31
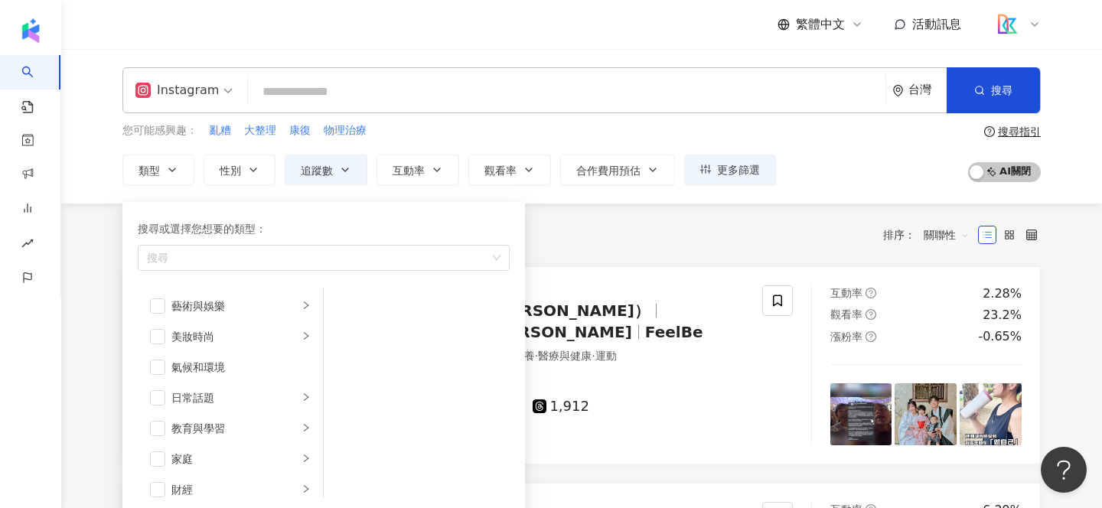
drag, startPoint x: 99, startPoint y: 248, endPoint x: 112, endPoint y: 247, distance: 13.0
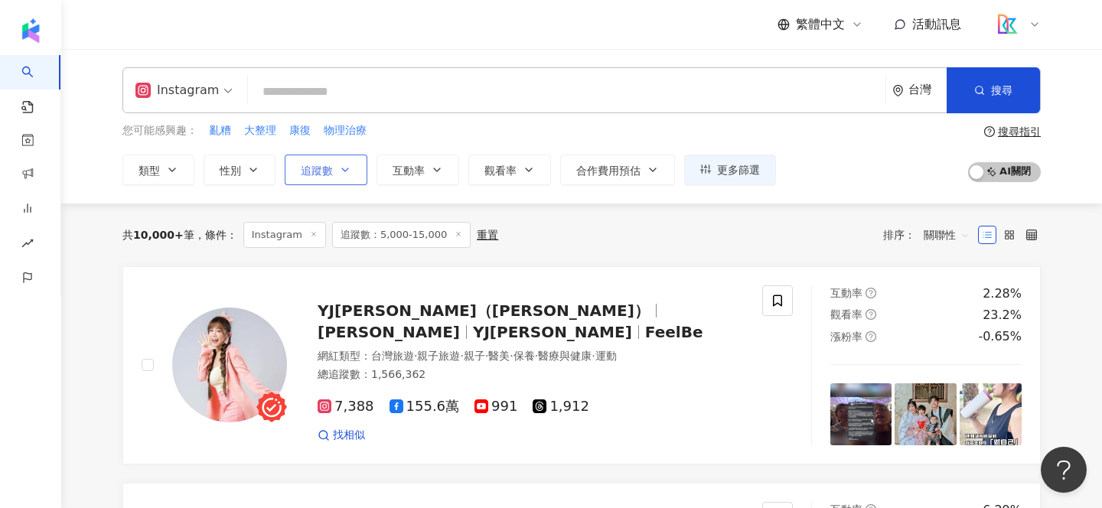
click at [361, 169] on button "追蹤數" at bounding box center [326, 170] width 83 height 31
click at [495, 22] on div "繁體中文 活動訊息" at bounding box center [581, 24] width 918 height 49
click at [642, 172] on button "合作費用預估" at bounding box center [617, 170] width 115 height 31
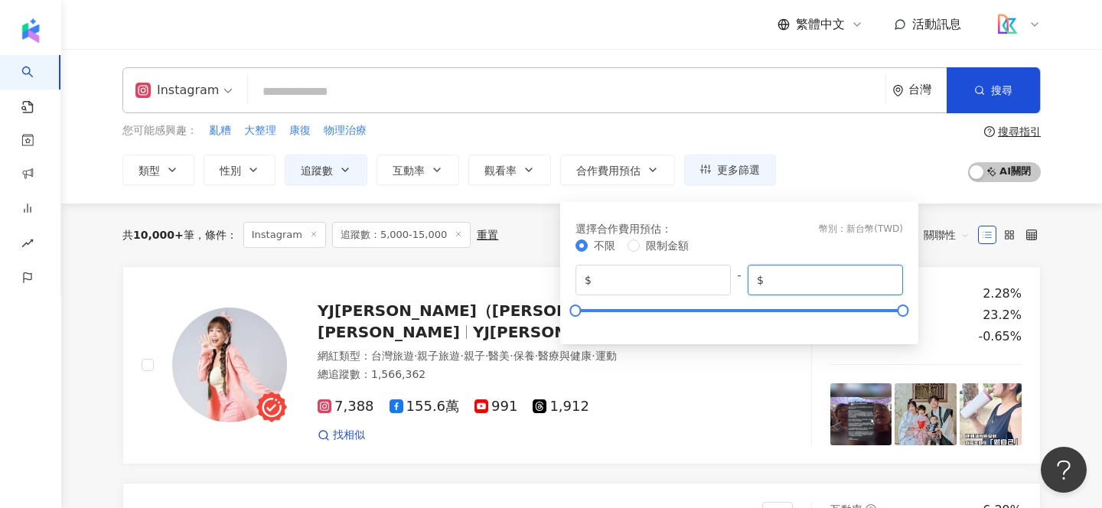
click at [810, 280] on input "*******" at bounding box center [830, 280] width 127 height 17
drag, startPoint x: 791, startPoint y: 279, endPoint x: 836, endPoint y: 278, distance: 45.2
click at [838, 279] on input "*******" at bounding box center [830, 280] width 127 height 17
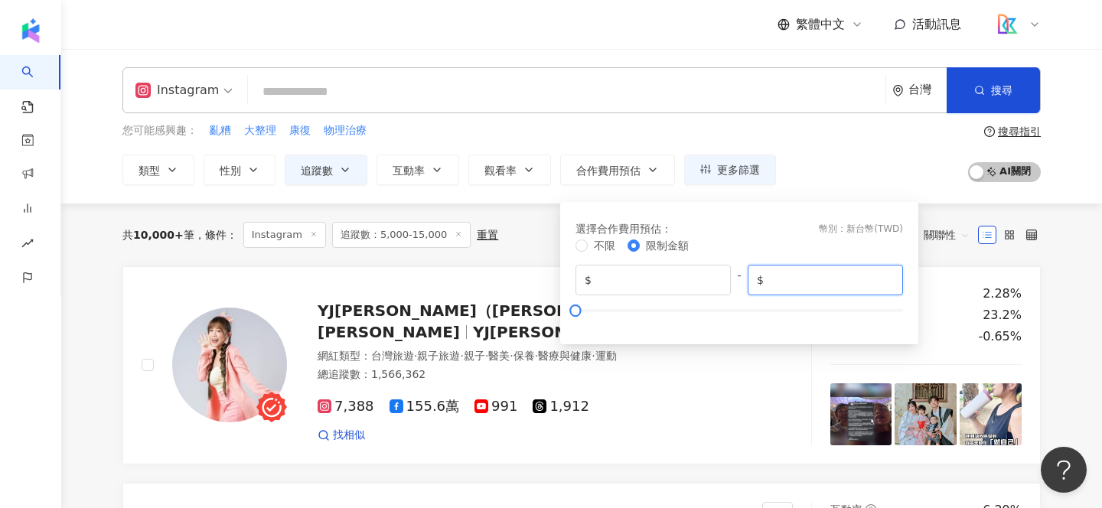
click at [831, 282] on input "*" at bounding box center [830, 280] width 127 height 17
click at [774, 282] on input "*****" at bounding box center [830, 280] width 127 height 17
type input "****"
click at [845, 175] on div "您可能感興趣： 亂糟 大整理 康復 物理治療 類型 性別 追蹤數 互動率 觀看率 合作費用預估 更多篩選 篩選條件 關於網紅 互動潛力 受眾輪廓 獨家 關於網…" at bounding box center [581, 153] width 918 height 63
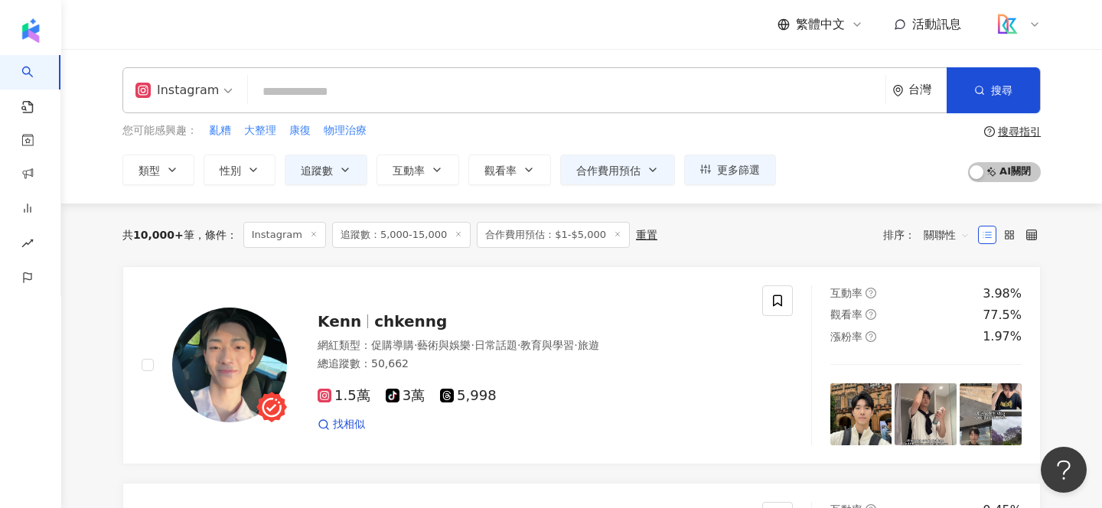
click at [450, 91] on input "search" at bounding box center [566, 91] width 625 height 29
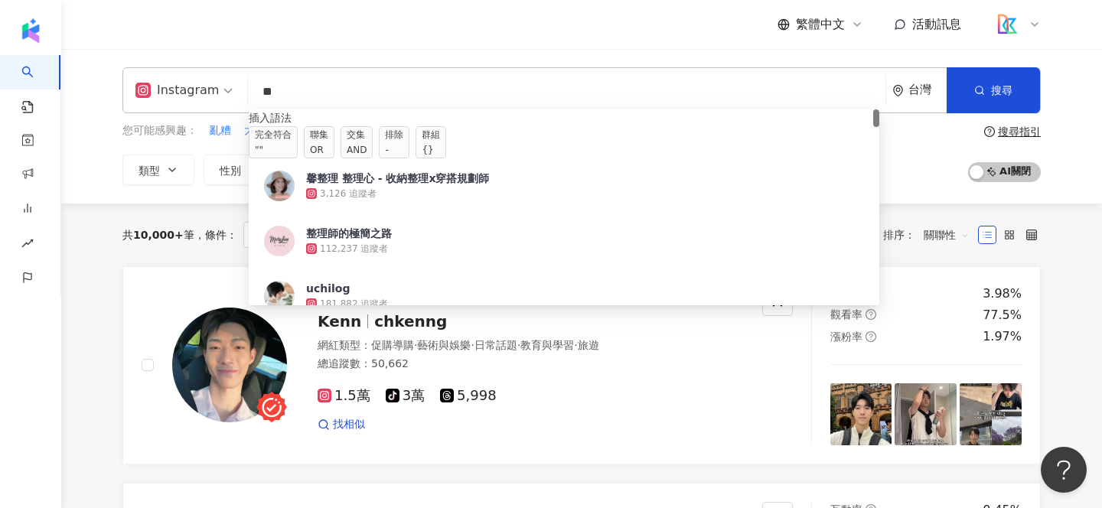
type input "*"
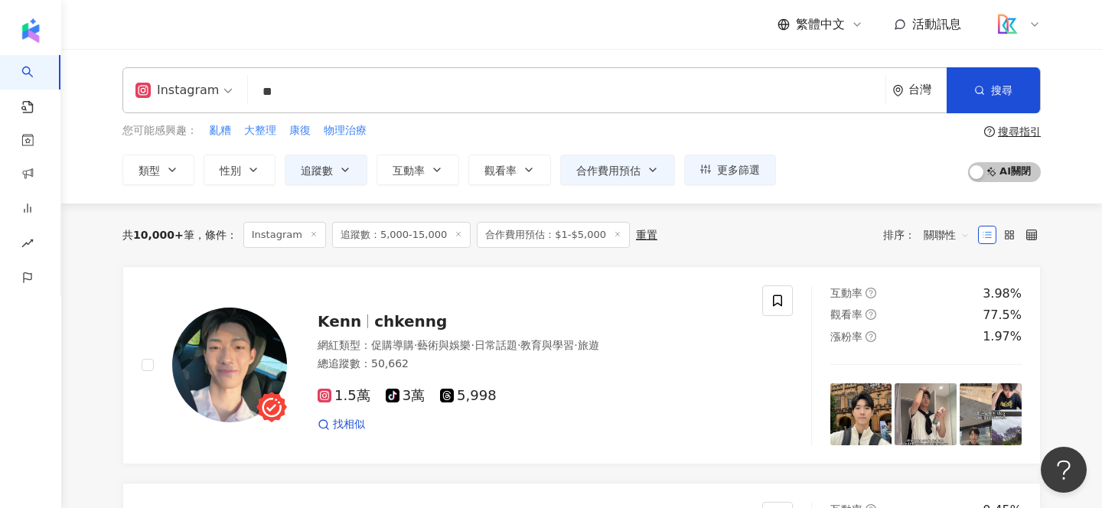
type input "**"
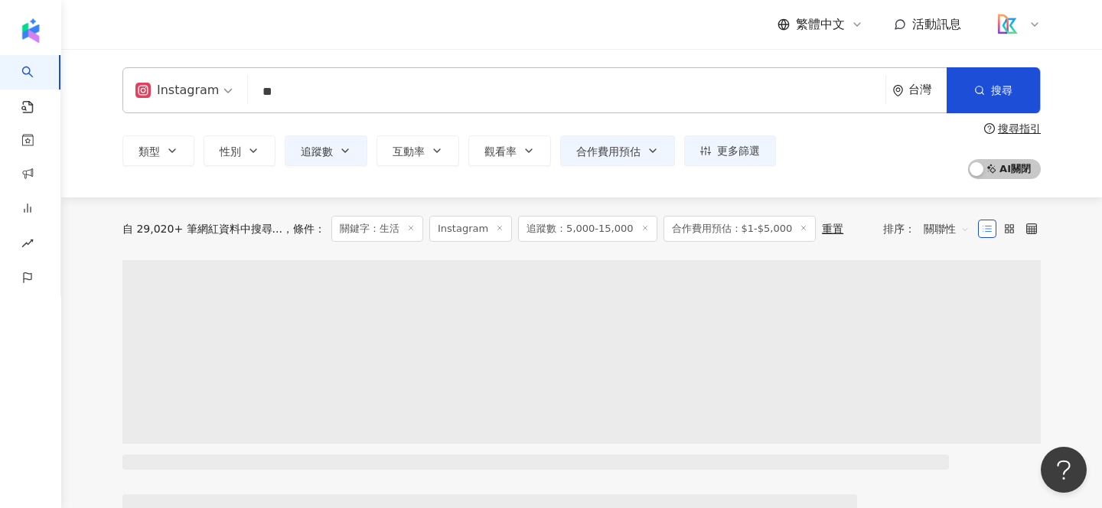
click at [82, 134] on div "Instagram 生活 ** 台灣 搜尋 customizedTag 網紅類型 生活 風格 生活 2,278 追蹤者 女•遊 12,563 追蹤者 SH歷史…" at bounding box center [581, 123] width 1041 height 148
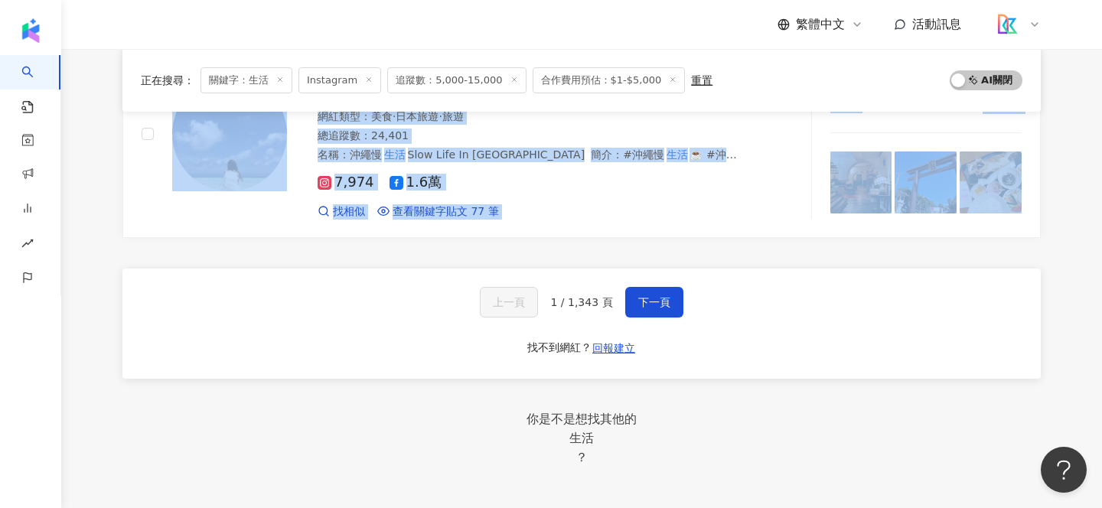
scroll to position [2629, 0]
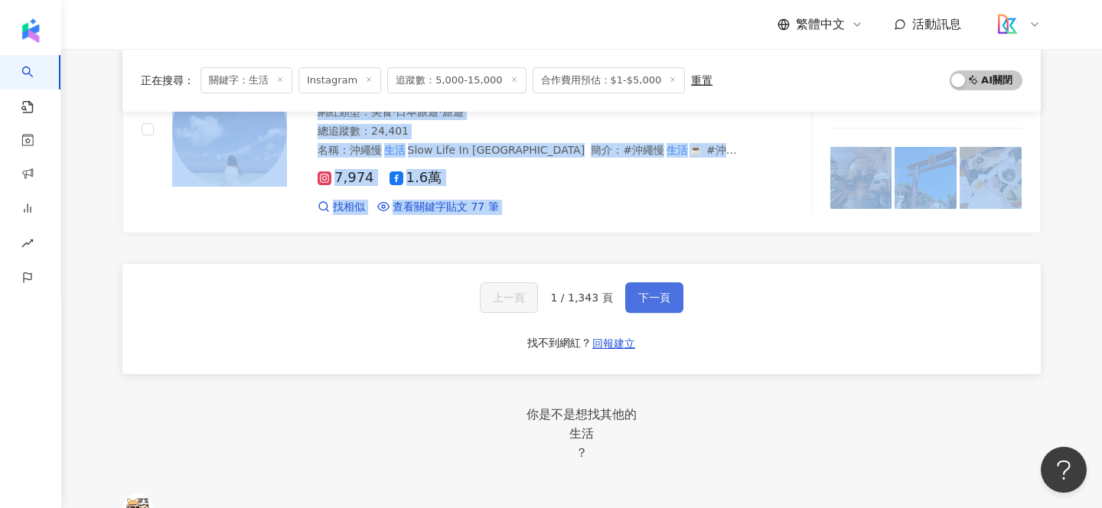
click at [657, 292] on span "下一頁" at bounding box center [654, 298] width 32 height 12
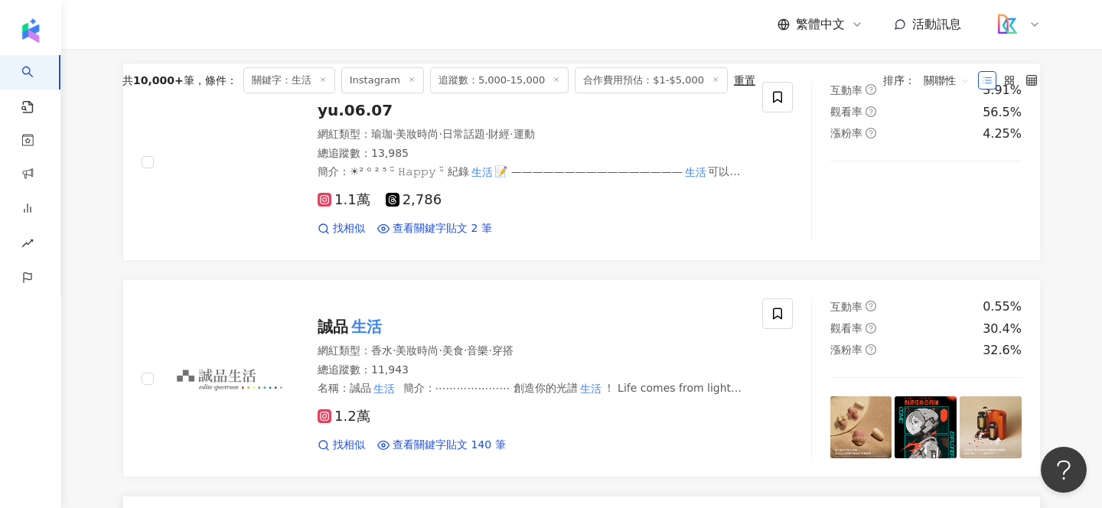
scroll to position [5, 0]
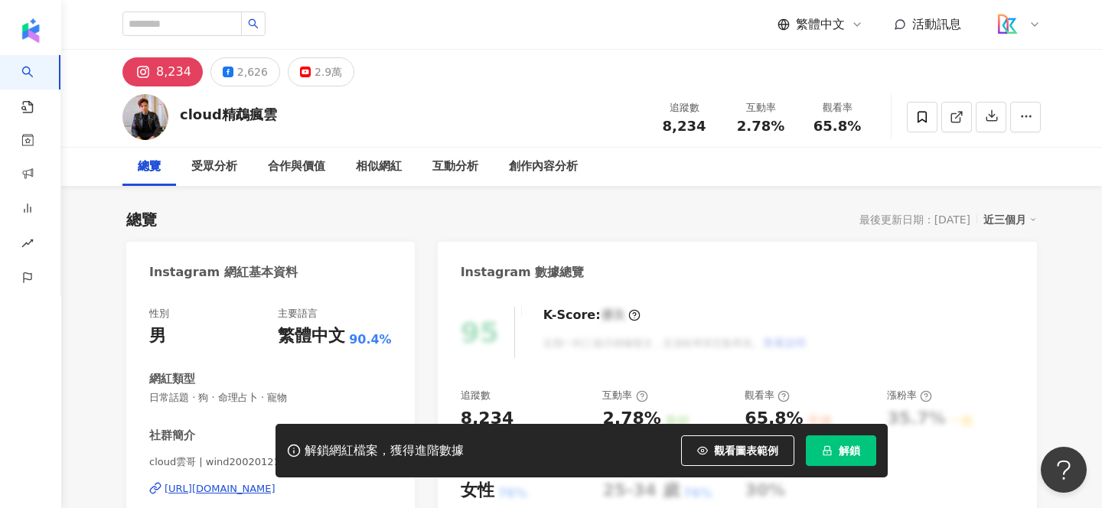
scroll to position [106, 0]
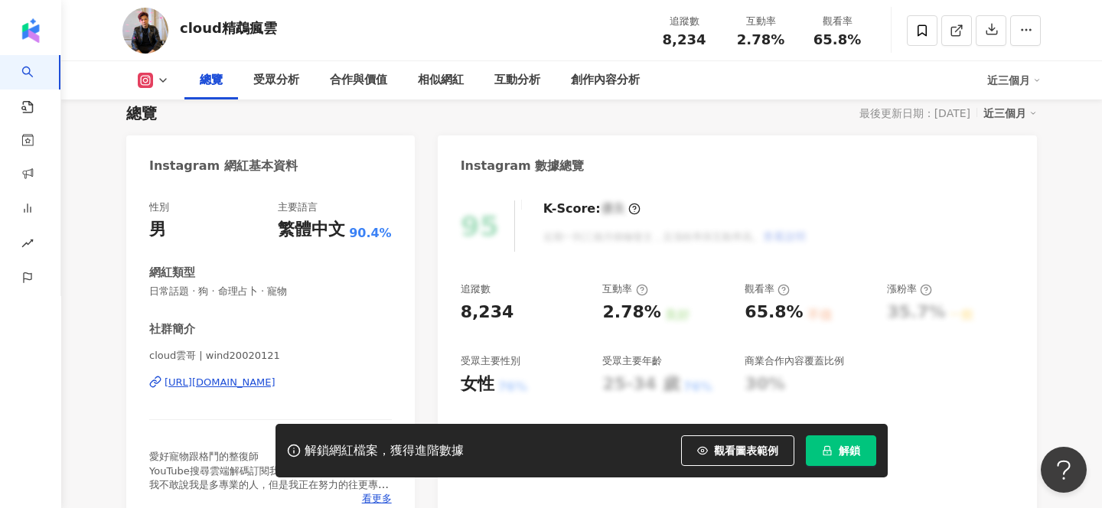
click at [276, 382] on div "https://www.instagram.com/wind20020121/" at bounding box center [220, 383] width 111 height 14
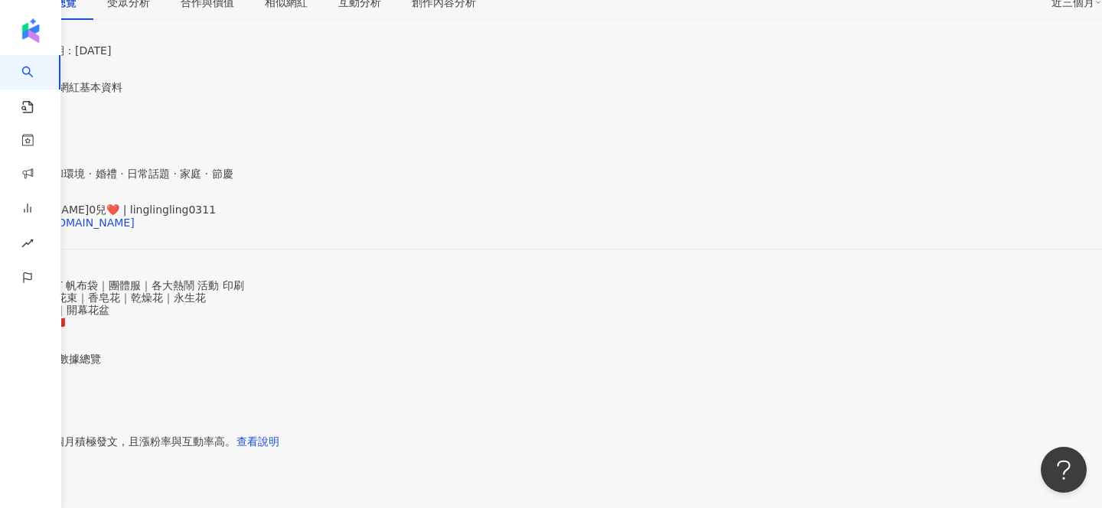
scroll to position [249, 0]
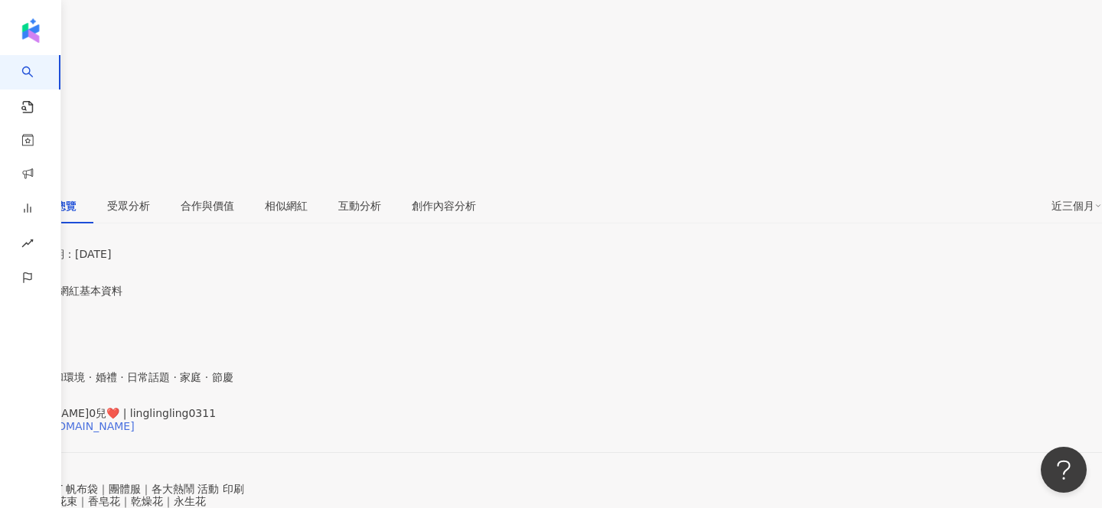
click at [135, 420] on div "https://www.instagram.com/linglingling0311/" at bounding box center [74, 426] width 119 height 12
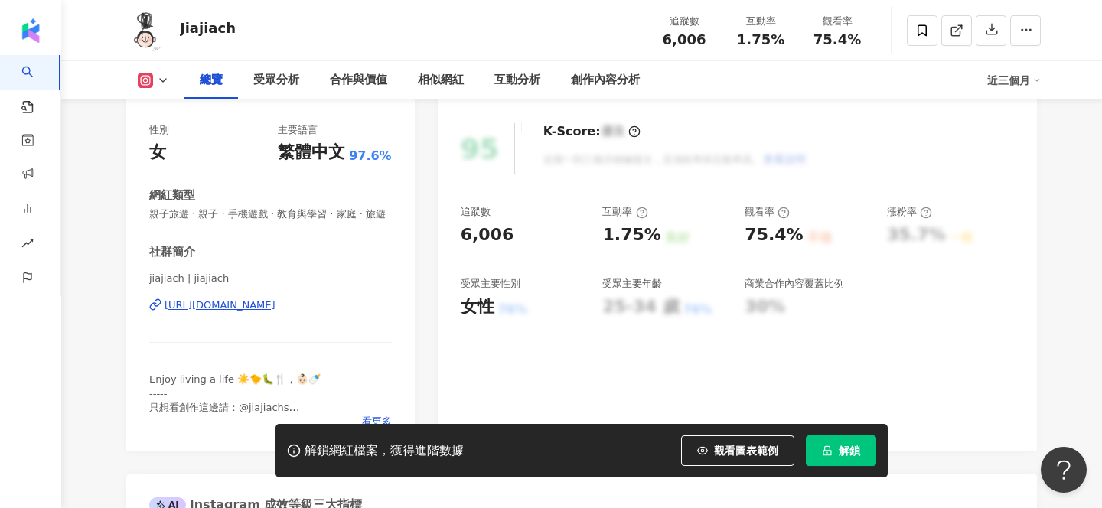
scroll to position [187, 0]
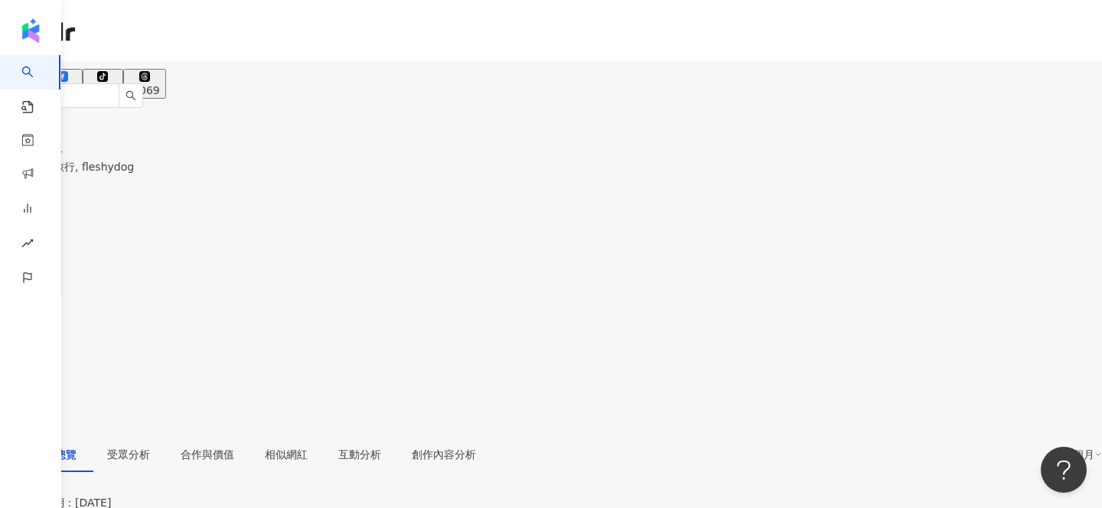
scroll to position [207, 0]
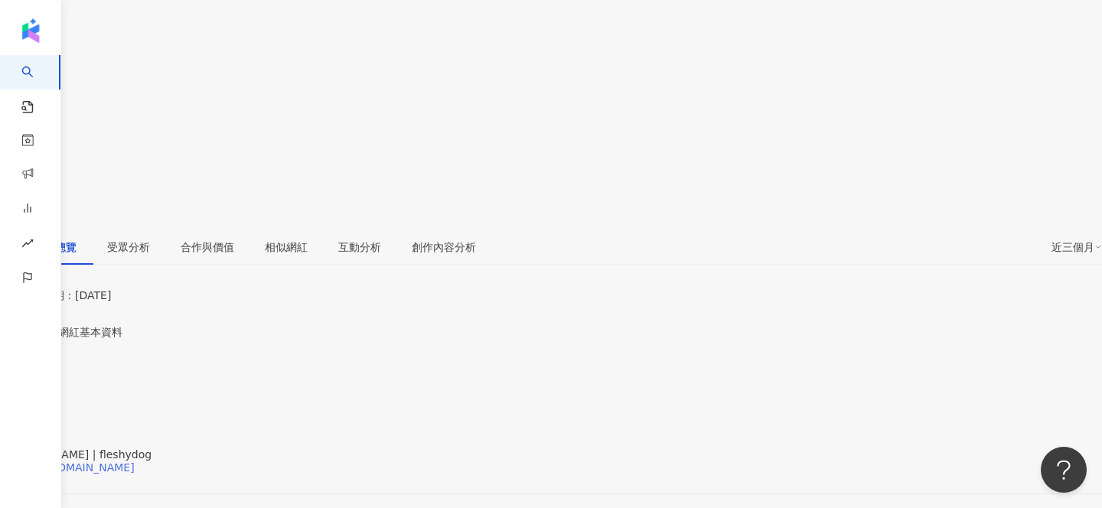
click at [135, 461] on div "[URL][DOMAIN_NAME]" at bounding box center [74, 467] width 119 height 12
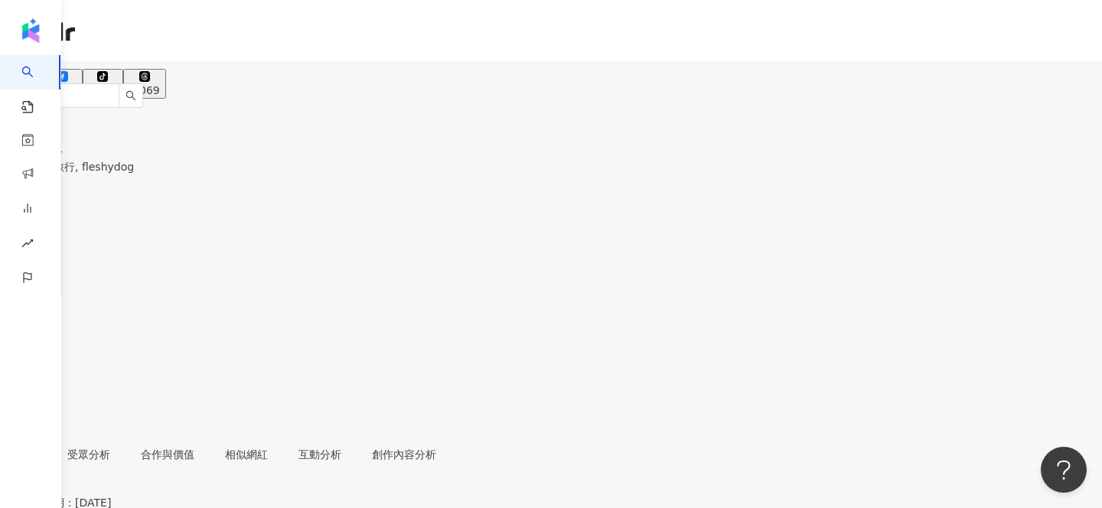
click at [77, 84] on div "2.4萬" at bounding box center [63, 90] width 28 height 12
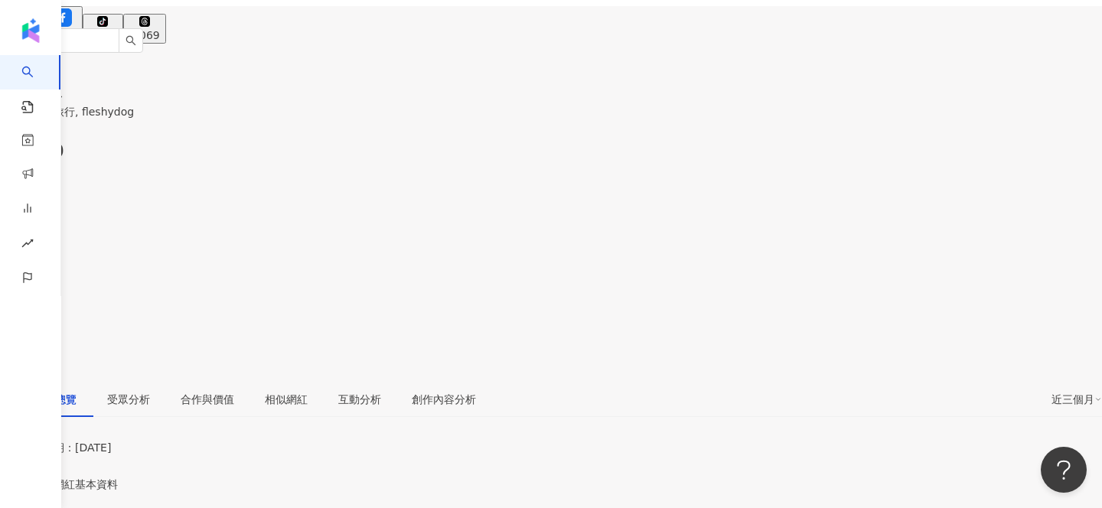
scroll to position [214, 0]
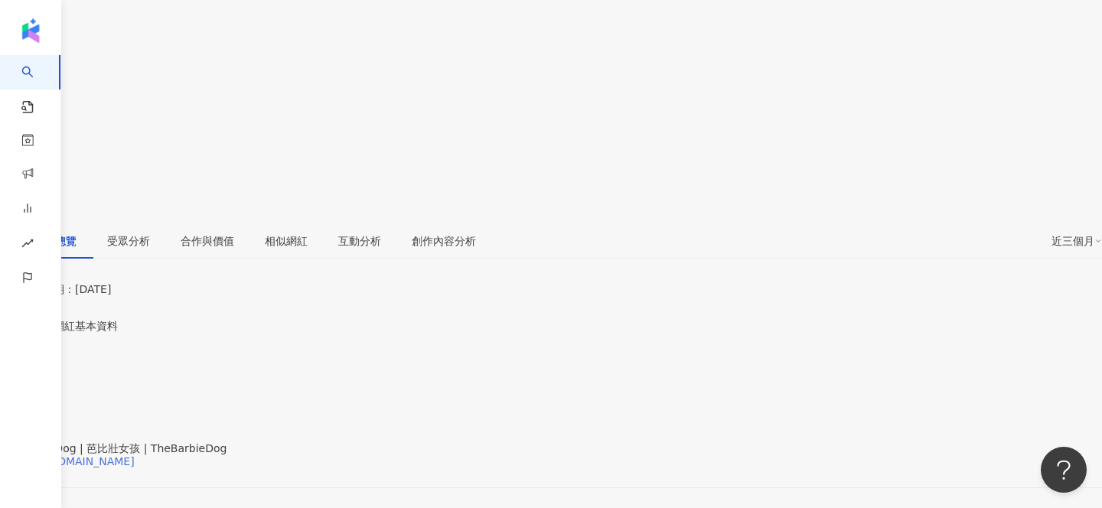
click at [135, 455] on div "https://www.facebook.com/1453813034932071" at bounding box center [74, 461] width 119 height 12
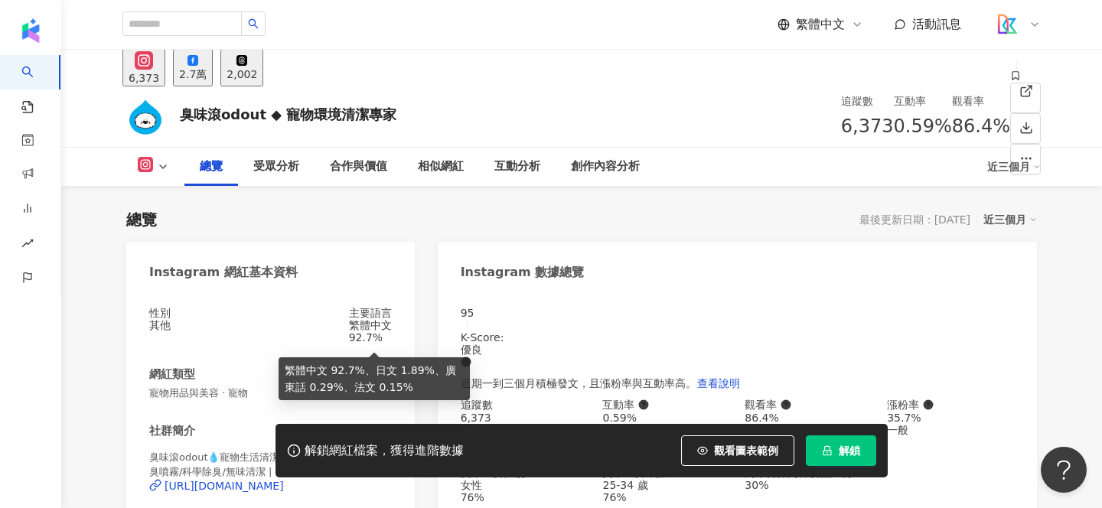
scroll to position [158, 0]
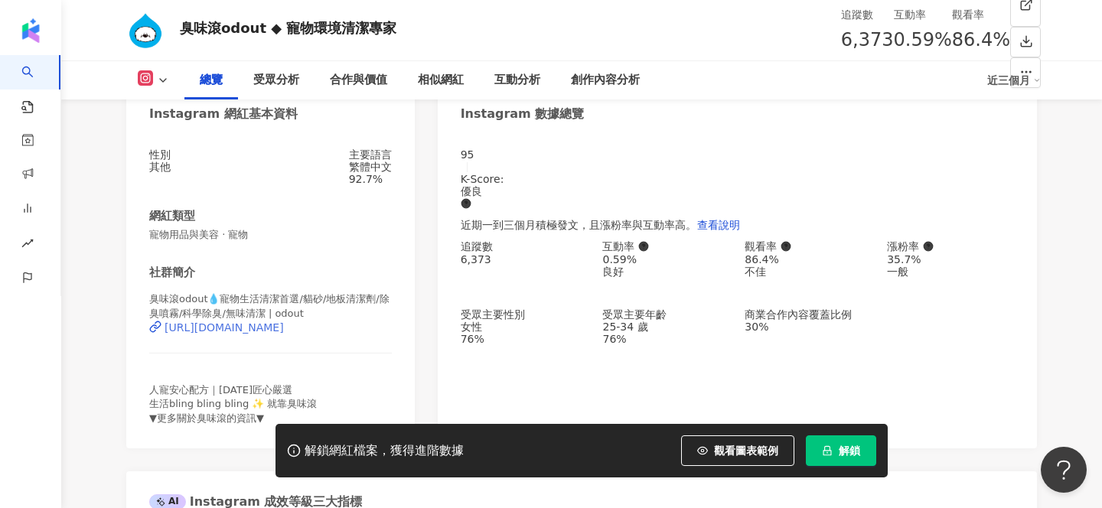
click at [276, 334] on div "[URL][DOMAIN_NAME]" at bounding box center [224, 327] width 119 height 12
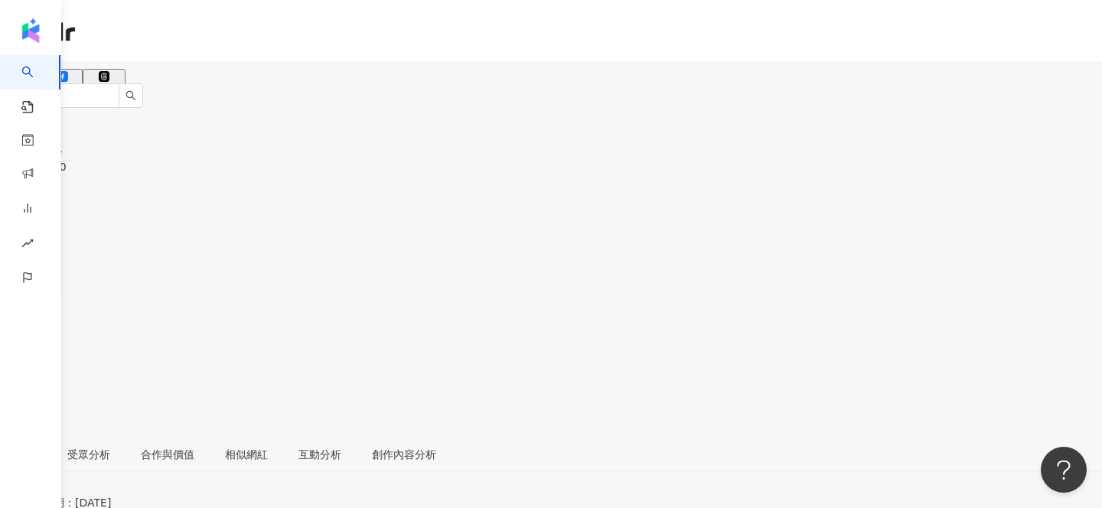
scroll to position [203, 0]
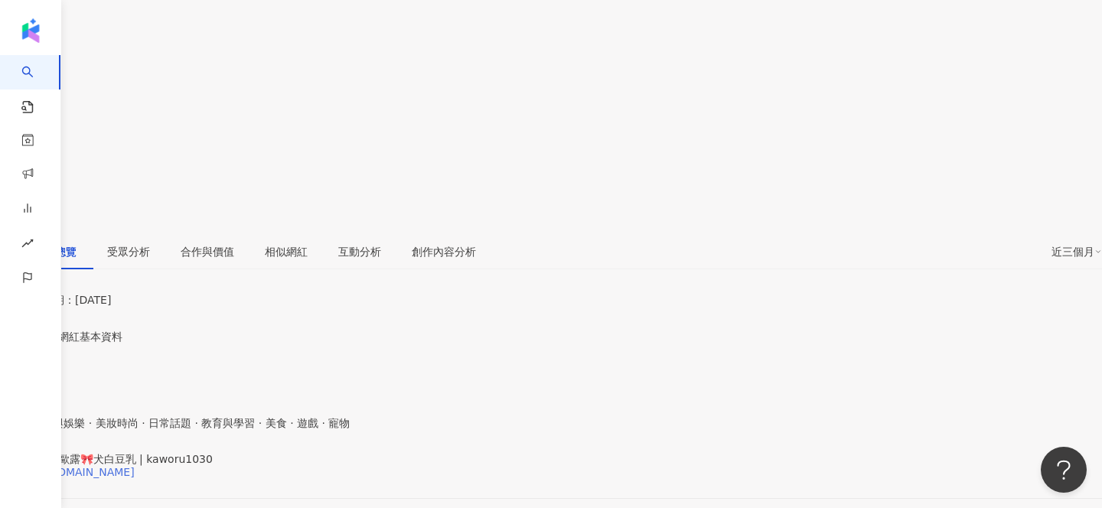
click at [135, 466] on div "https://www.instagram.com/kaworu1030/" at bounding box center [74, 472] width 119 height 12
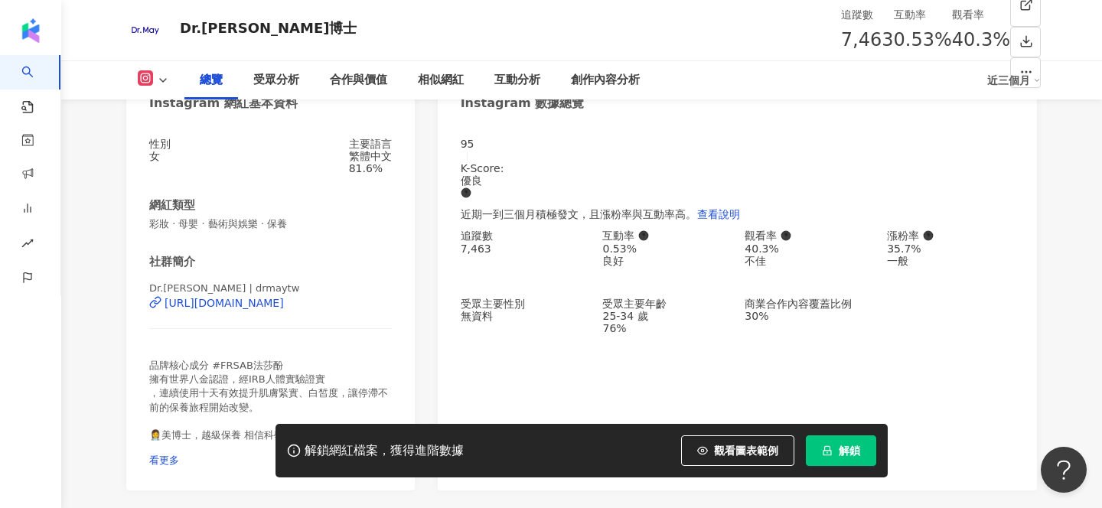
scroll to position [197, 0]
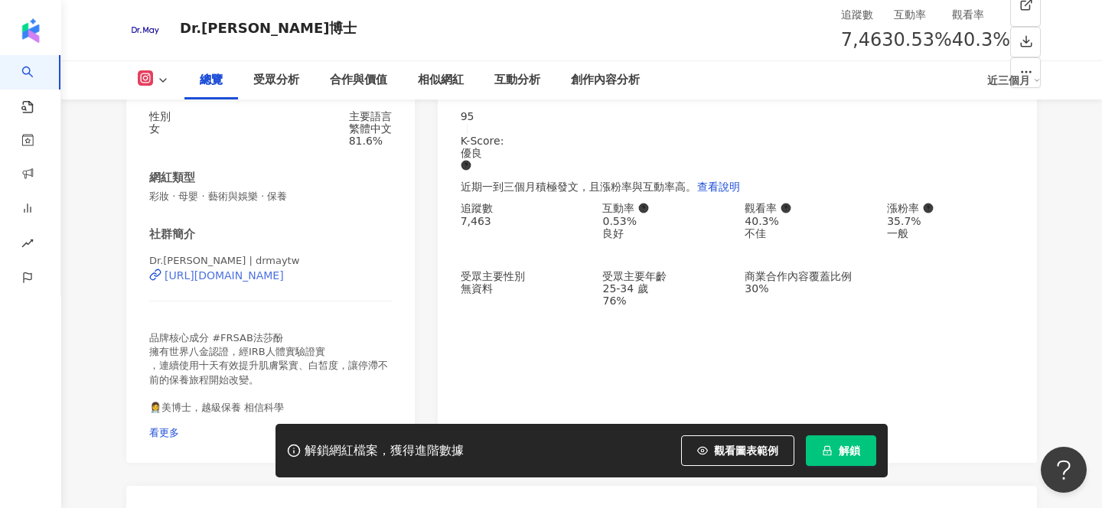
click at [284, 282] on div "https://www.instagram.com/drmaytw/" at bounding box center [224, 275] width 119 height 12
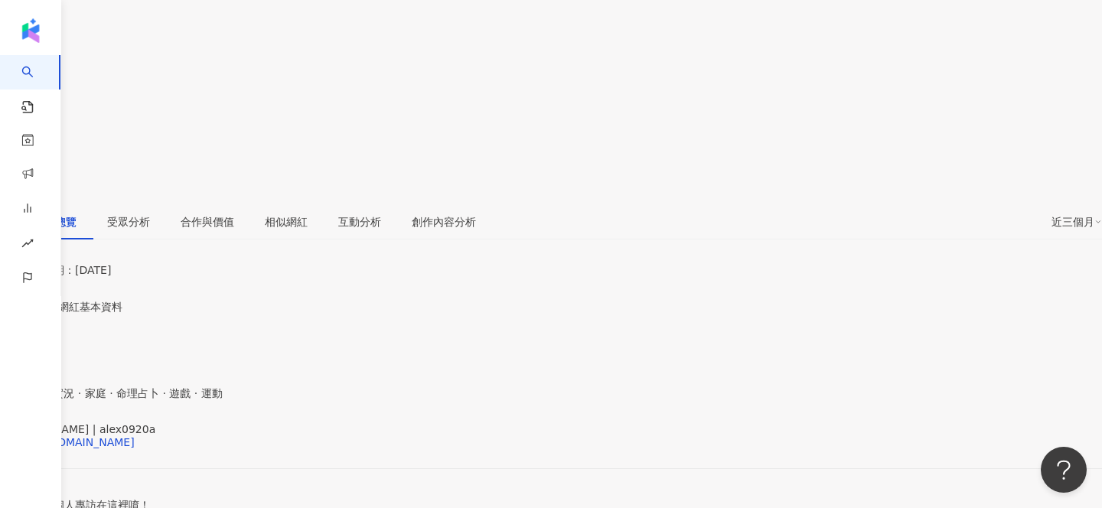
scroll to position [207, 0]
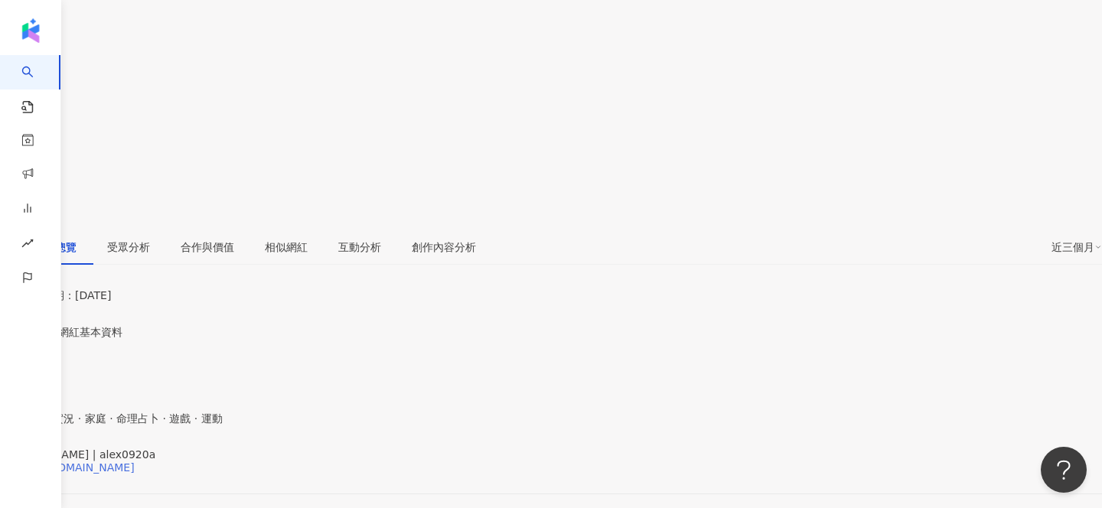
click at [135, 461] on div "https://www.instagram.com/alex0920a/" at bounding box center [74, 467] width 119 height 12
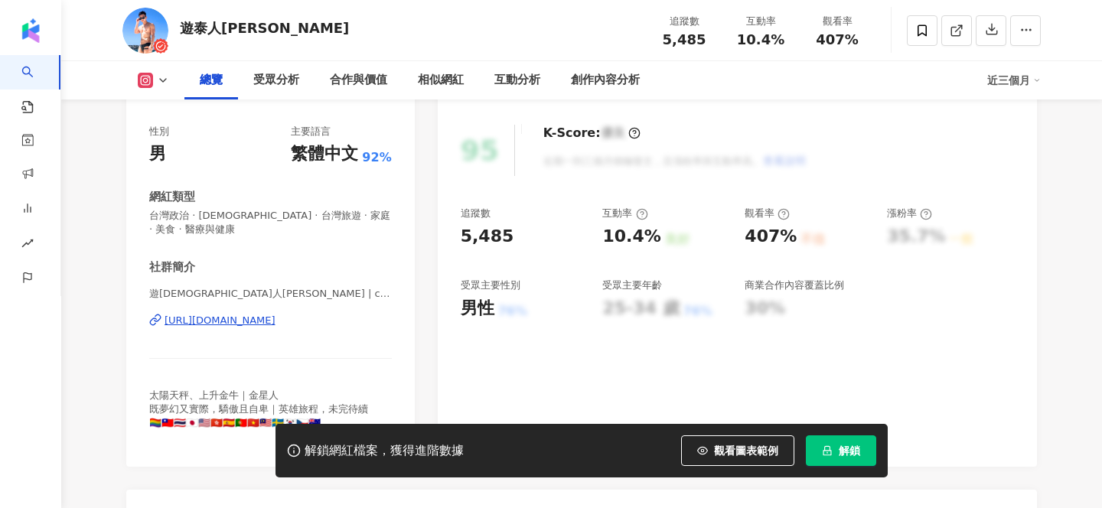
click at [276, 314] on div "[URL][DOMAIN_NAME]" at bounding box center [220, 321] width 111 height 14
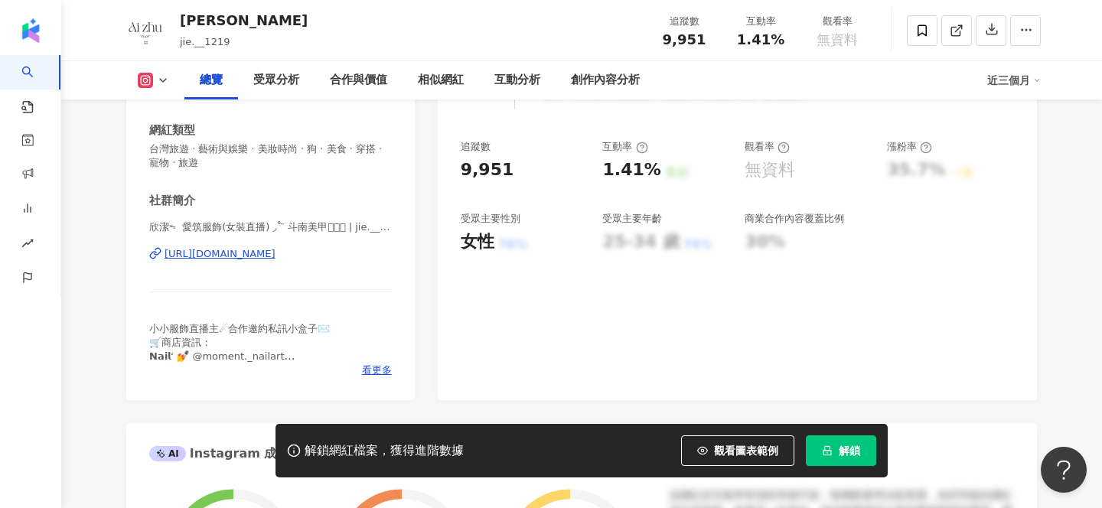
scroll to position [364, 0]
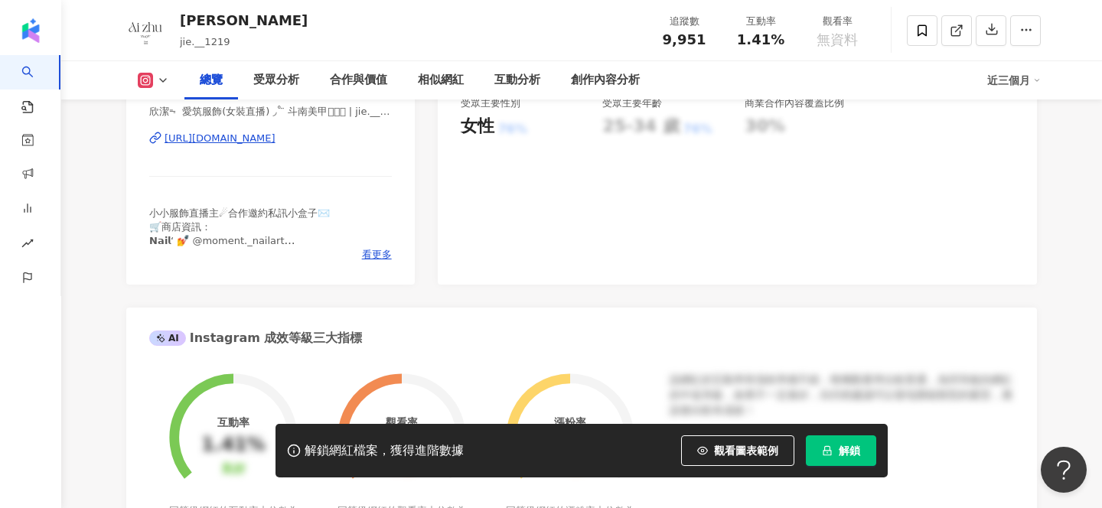
click at [276, 135] on div "https://www.instagram.com/jie.__1219/" at bounding box center [220, 139] width 111 height 14
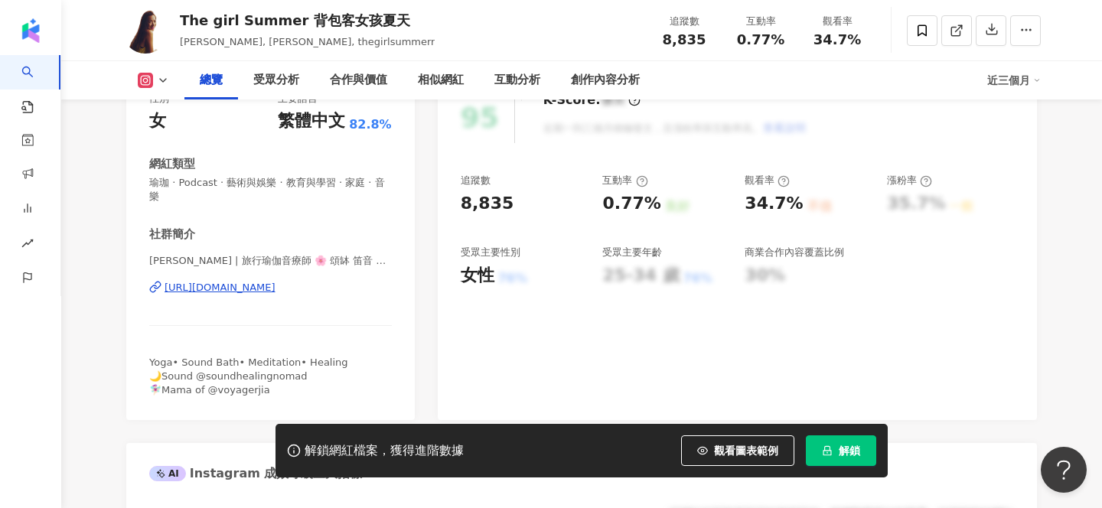
scroll to position [216, 0]
click at [276, 280] on div "[URL][DOMAIN_NAME]" at bounding box center [220, 287] width 111 height 14
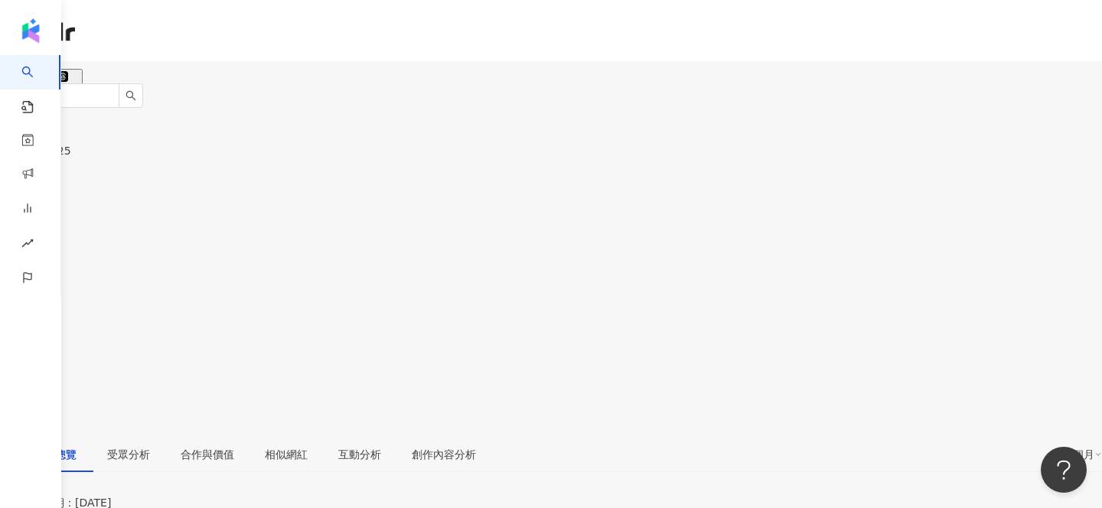
scroll to position [130, 0]
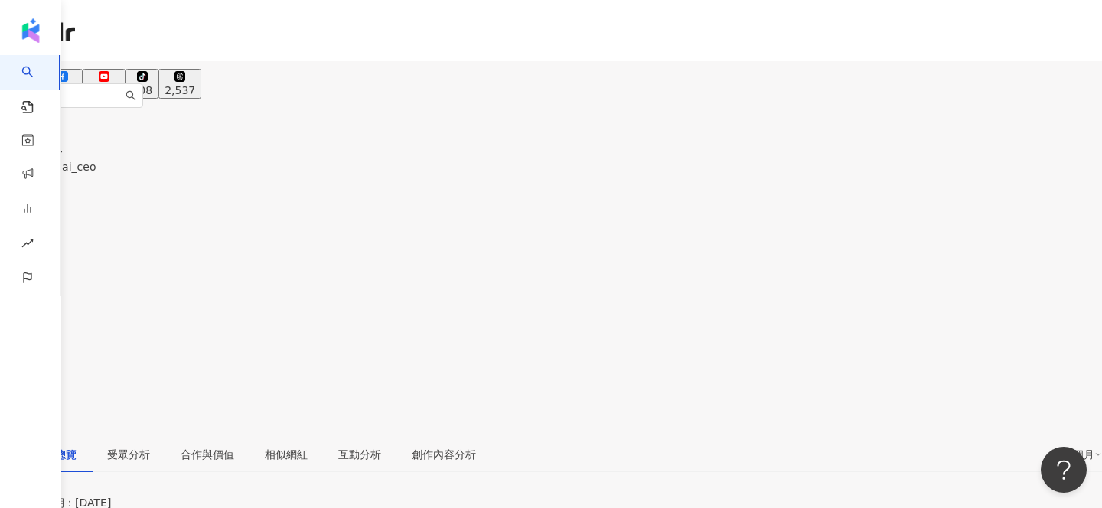
scroll to position [147, 0]
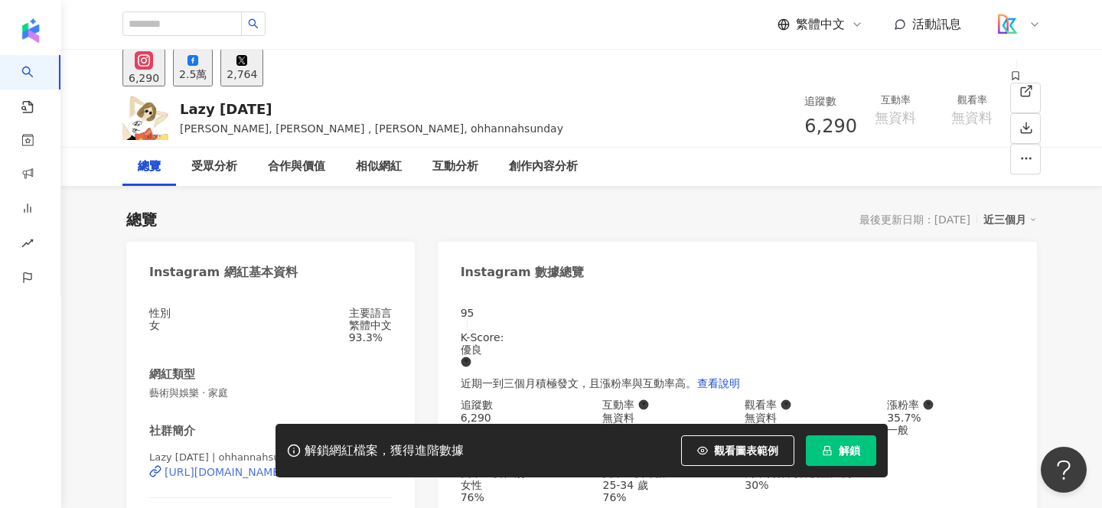
scroll to position [162, 0]
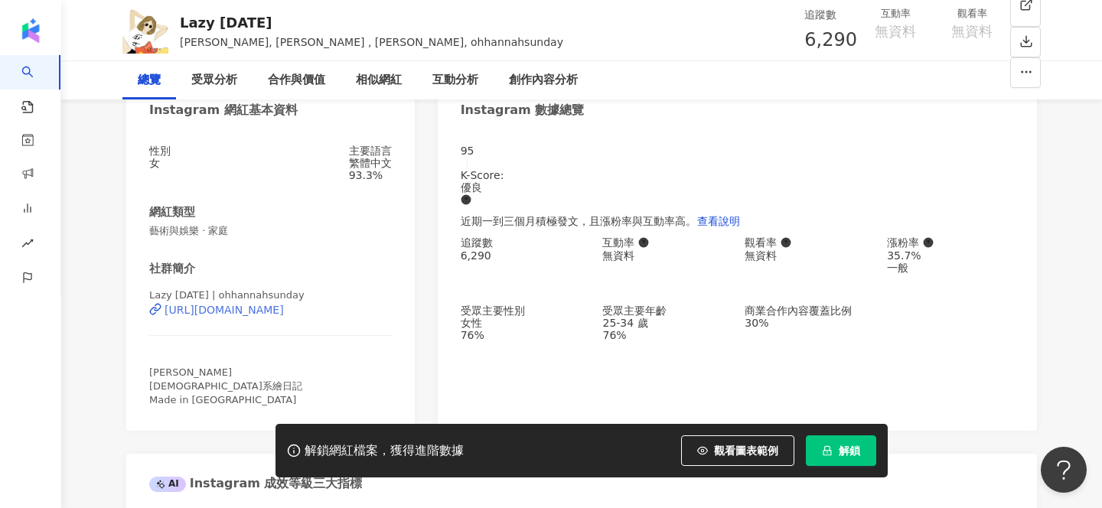
click at [284, 316] on div "[URL][DOMAIN_NAME]" at bounding box center [224, 310] width 119 height 12
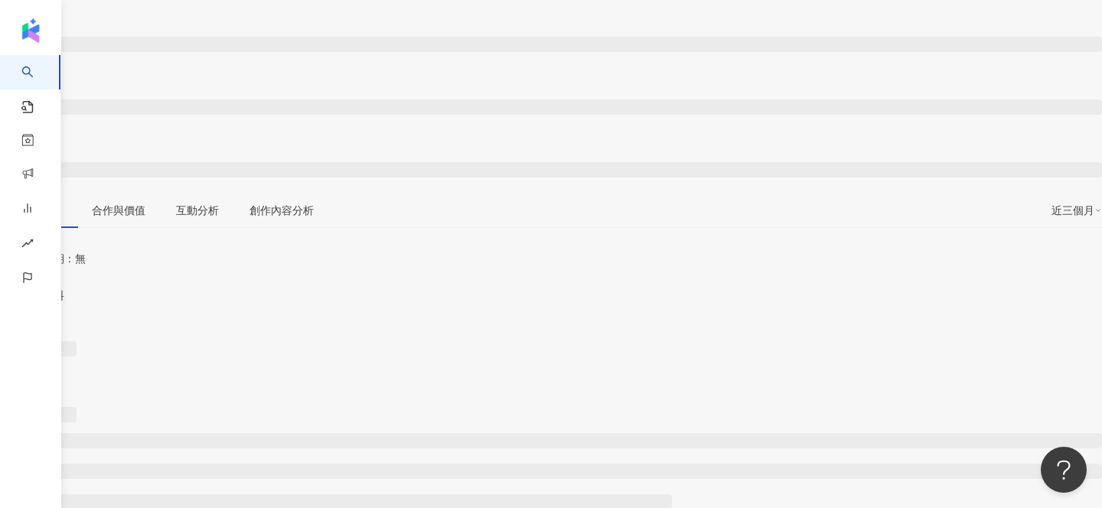
scroll to position [196, 0]
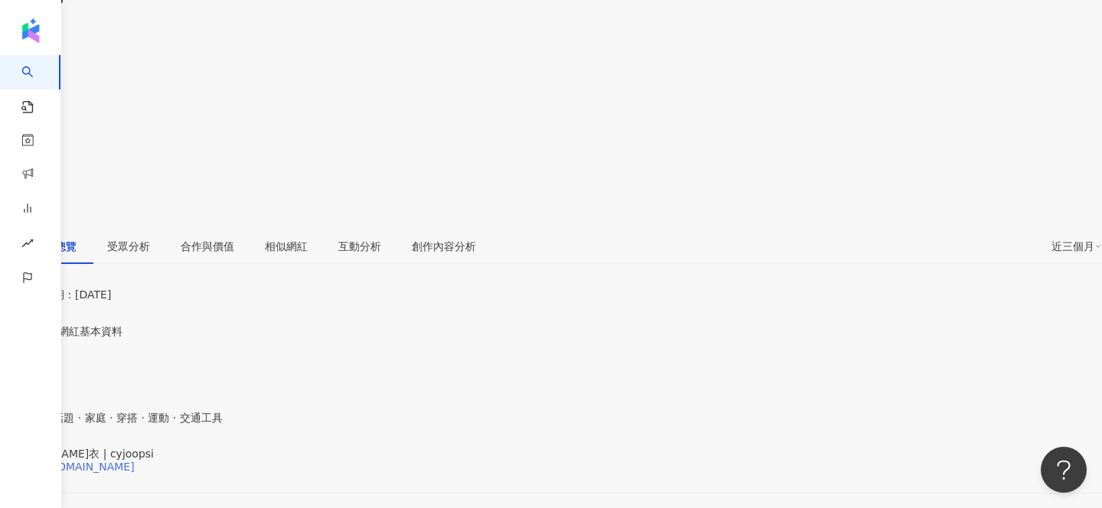
click at [135, 461] on div "https://www.instagram.com/cyjoopsi/" at bounding box center [74, 467] width 119 height 12
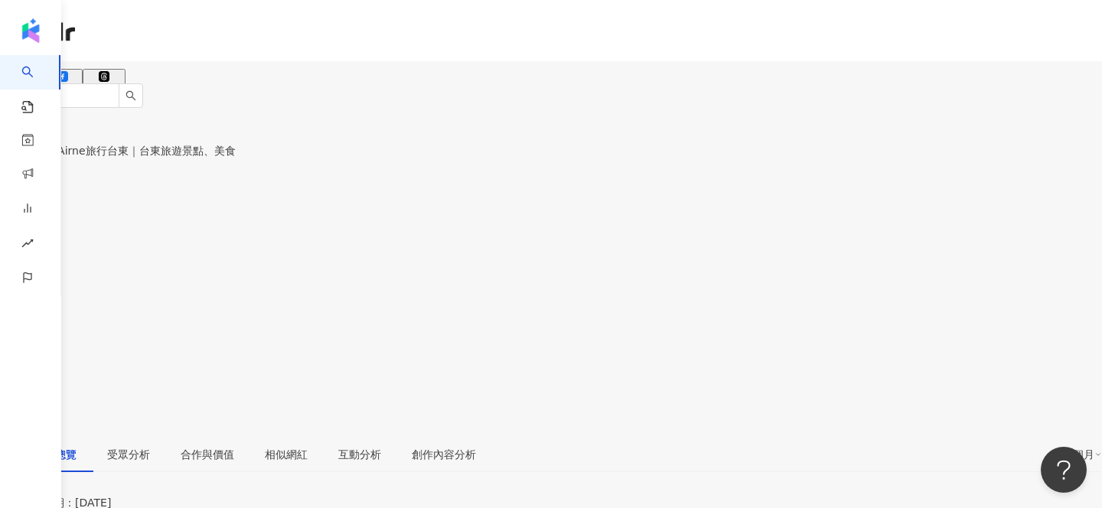
scroll to position [102, 0]
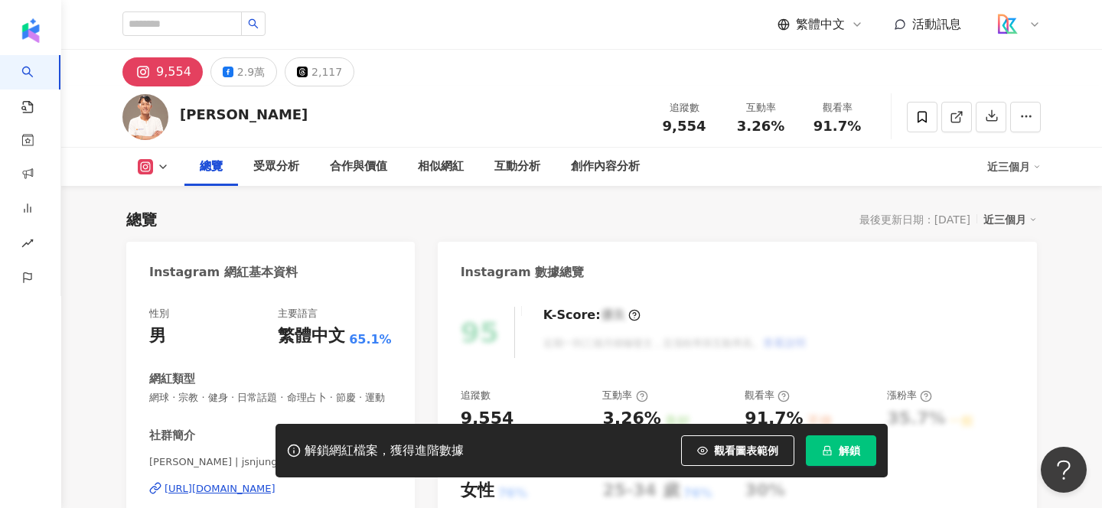
scroll to position [157, 0]
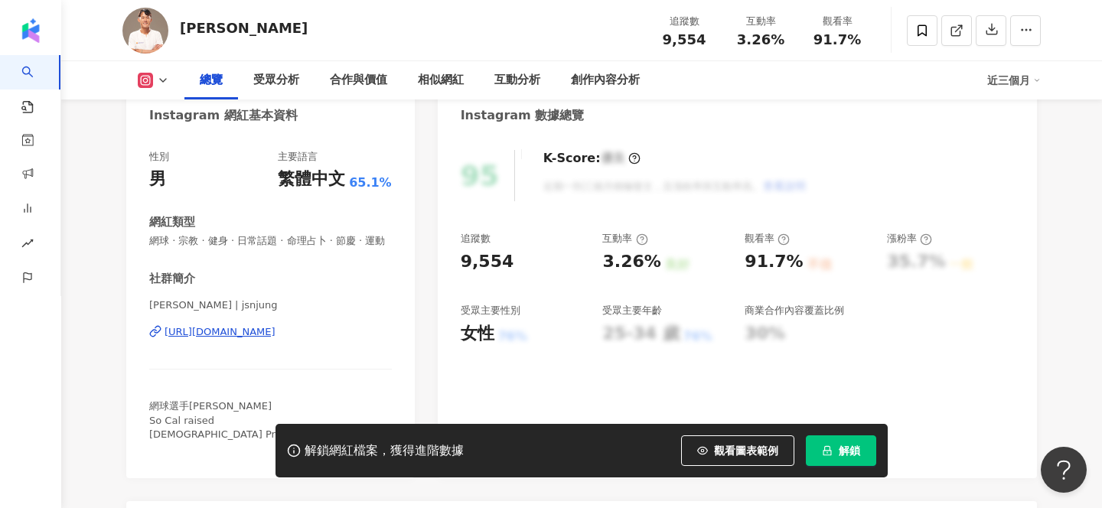
click at [276, 335] on div "https://www.instagram.com/jsnjung/" at bounding box center [220, 332] width 111 height 14
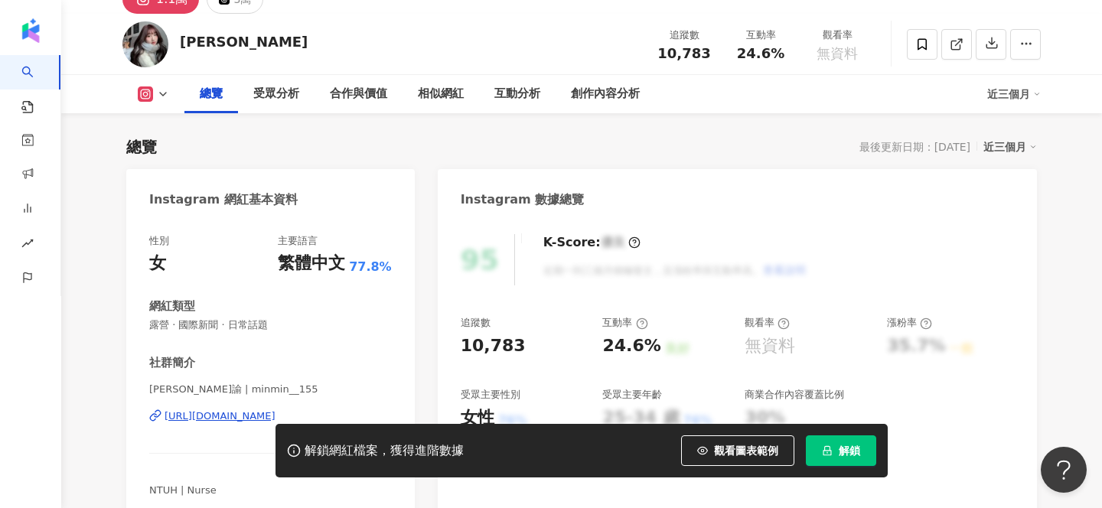
scroll to position [91, 0]
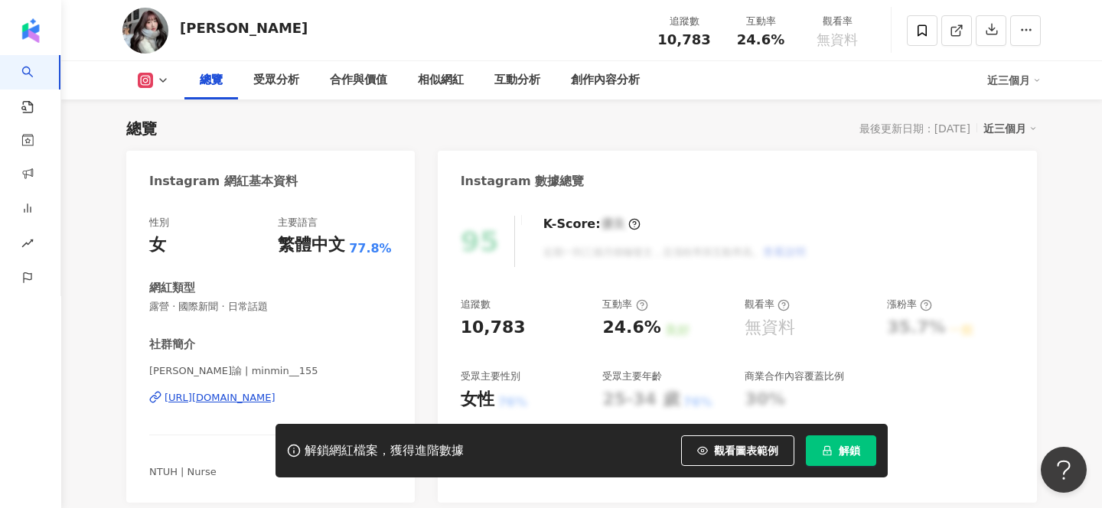
click at [276, 399] on div "https://www.instagram.com/minmin__155/" at bounding box center [220, 398] width 111 height 14
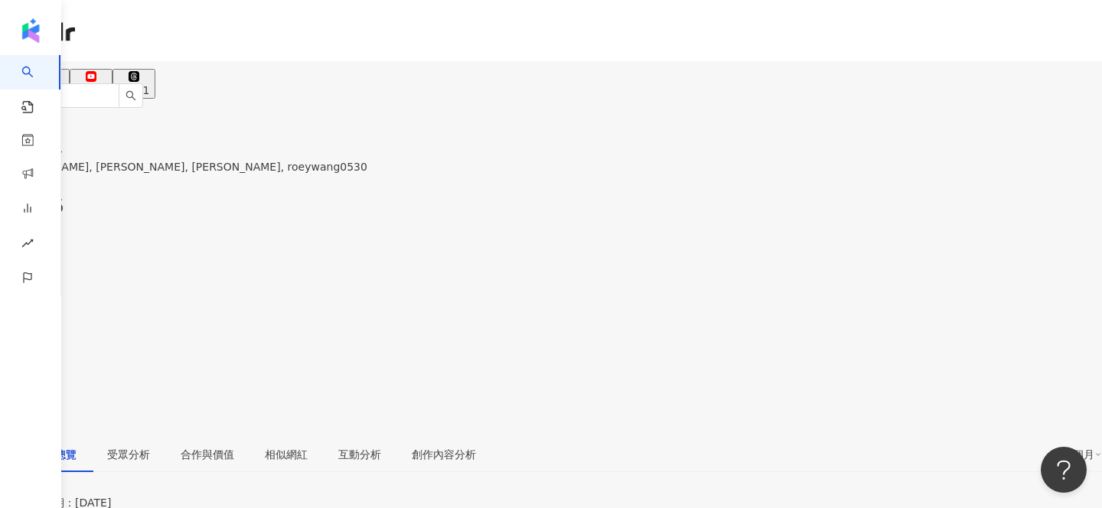
scroll to position [130, 0]
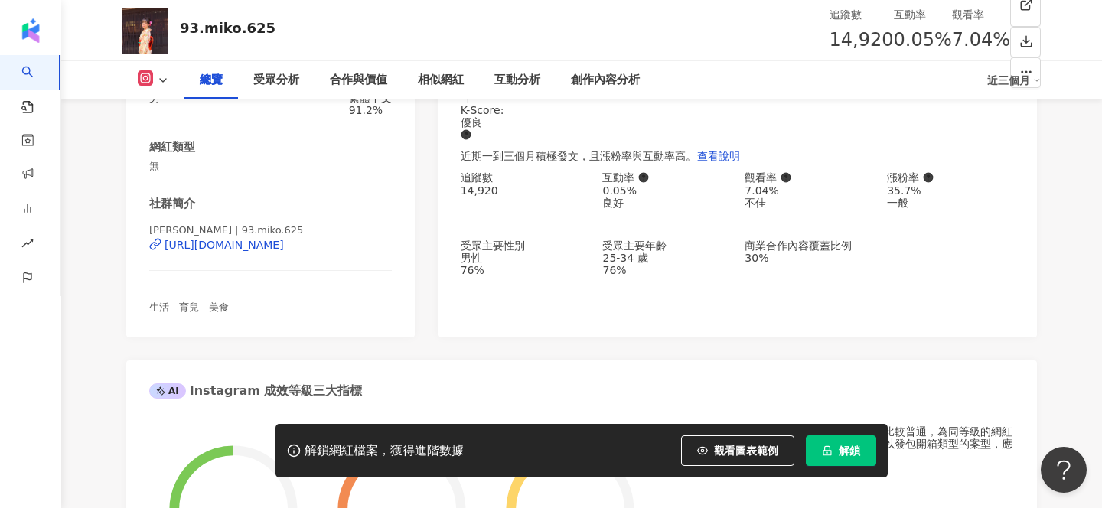
scroll to position [228, 0]
click at [284, 250] on div "https://www.instagram.com/93.miko.625/" at bounding box center [224, 244] width 119 height 12
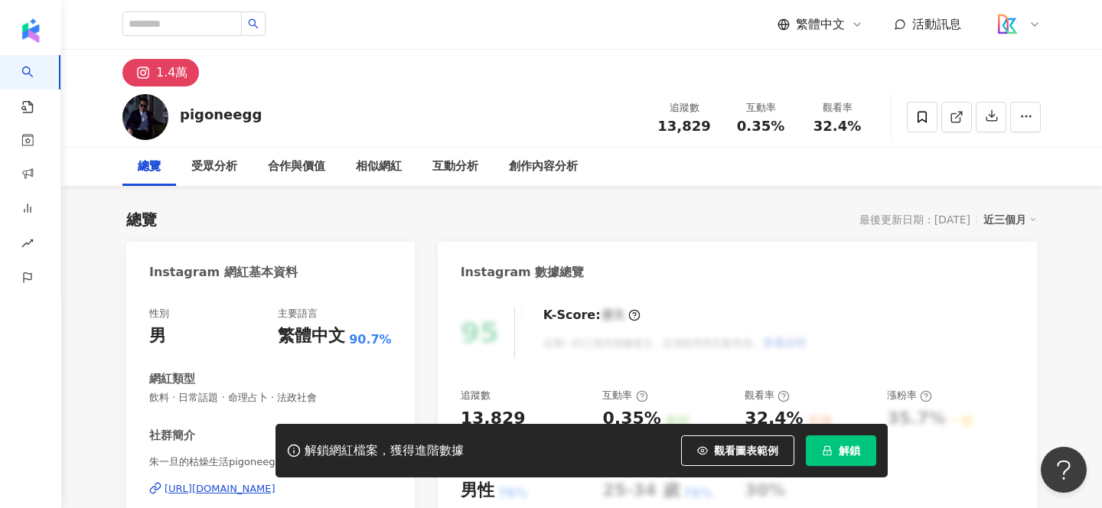
scroll to position [139, 0]
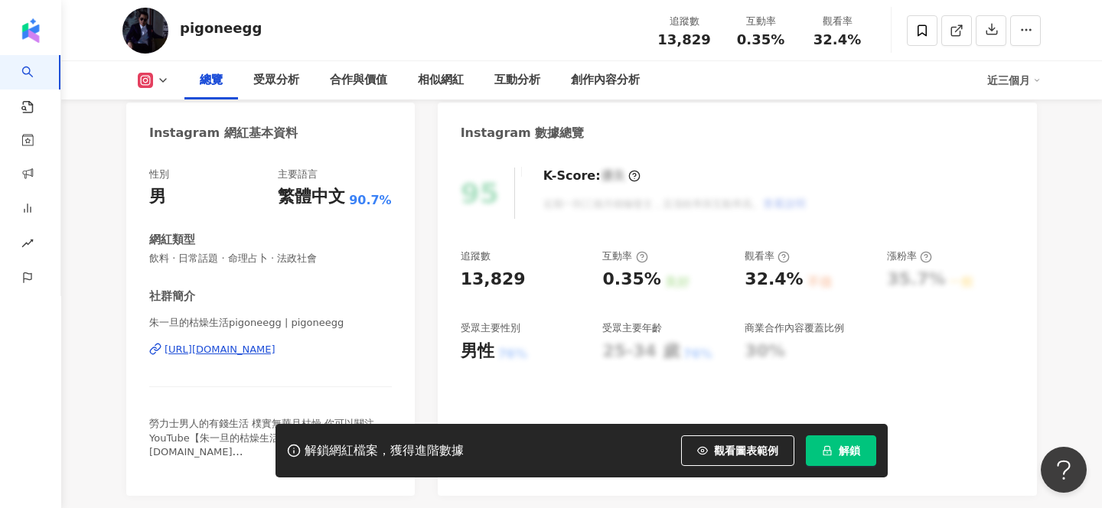
click at [276, 351] on div "https://www.instagram.com/pigoneegg/" at bounding box center [220, 350] width 111 height 14
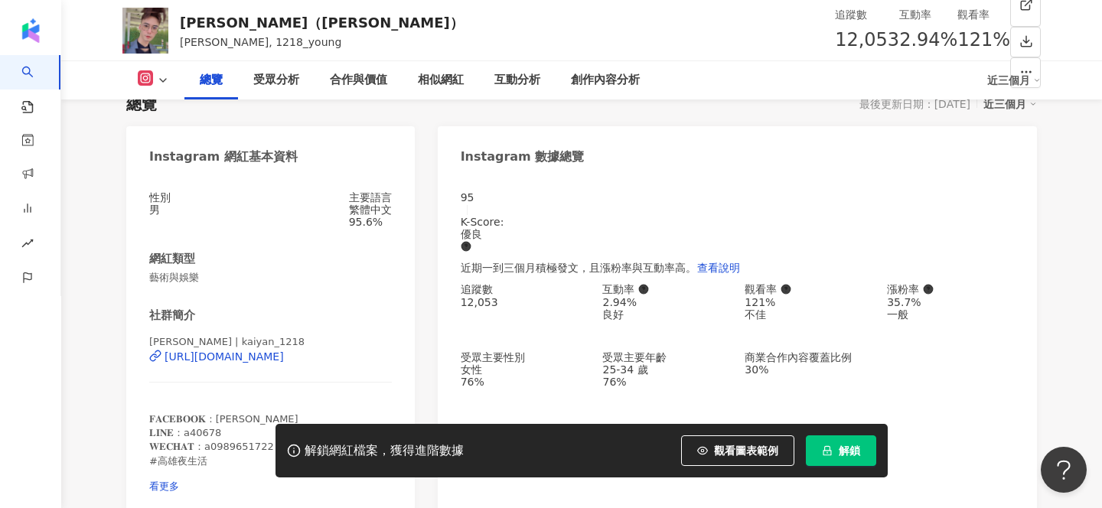
scroll to position [118, 0]
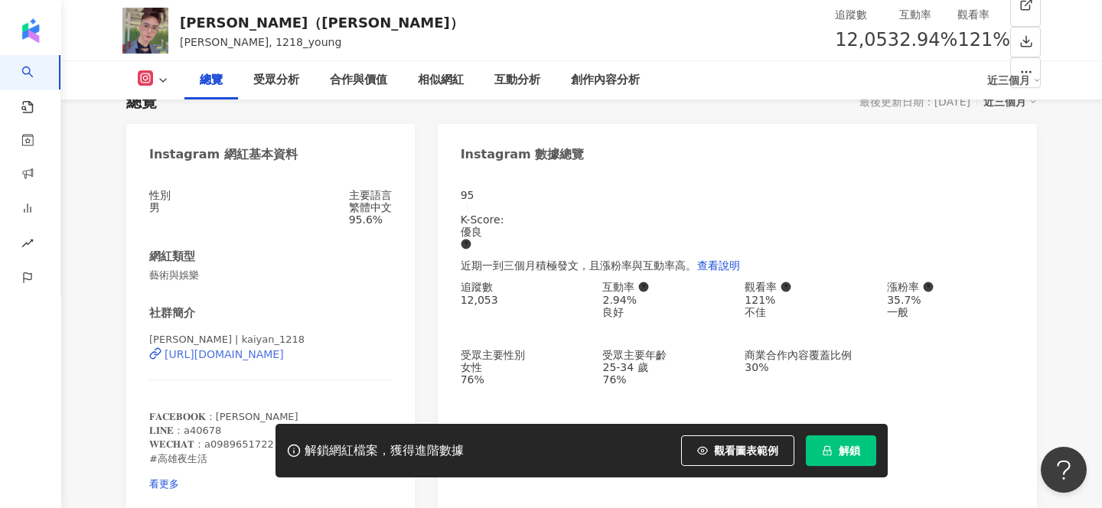
click at [284, 360] on div "https://www.instagram.com/kaiyan_1218/" at bounding box center [224, 354] width 119 height 12
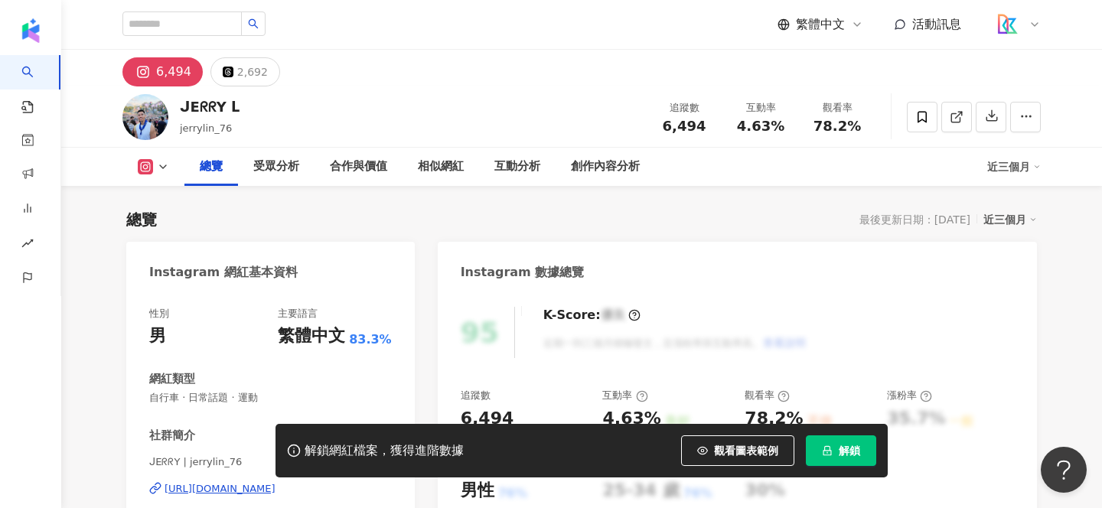
scroll to position [144, 0]
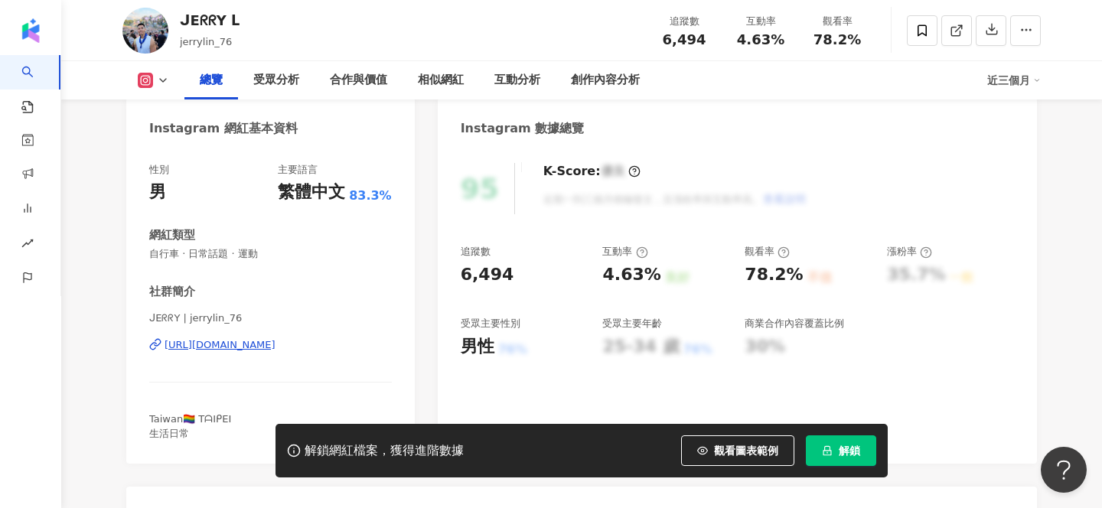
click at [276, 347] on div "https://www.instagram.com/jerrylin_76/" at bounding box center [220, 345] width 111 height 14
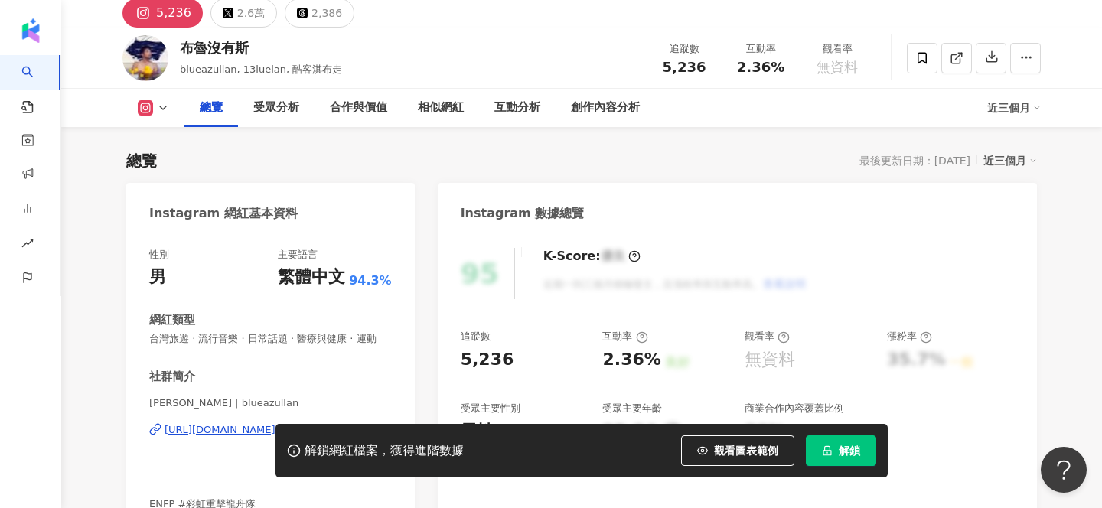
click at [247, 429] on div "解鎖網紅檔案，獲得進階數據 觀看圖表範例 解鎖" at bounding box center [551, 451] width 1102 height 54
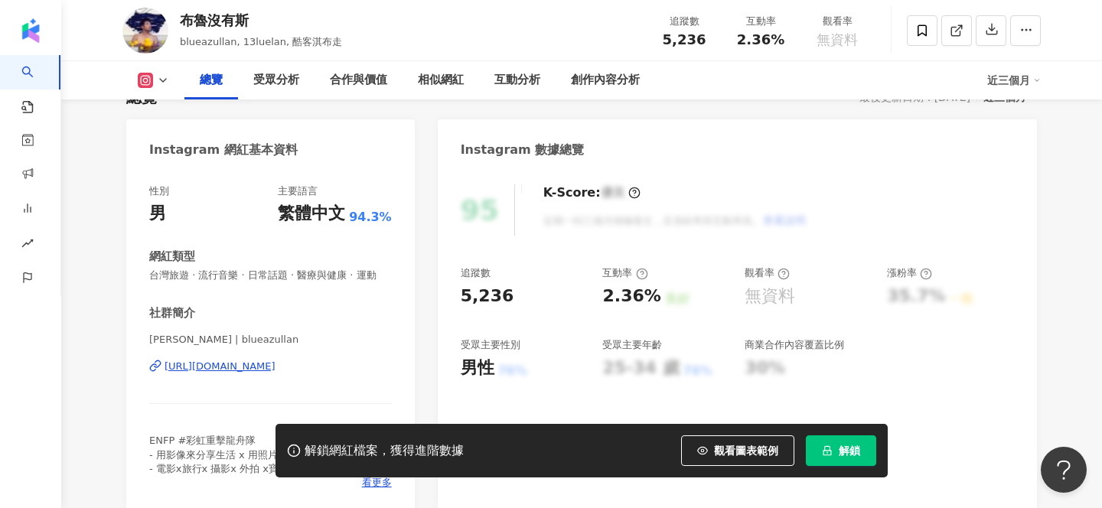
scroll to position [123, 0]
click at [276, 365] on div "https://www.instagram.com/blueazullan/" at bounding box center [220, 366] width 111 height 14
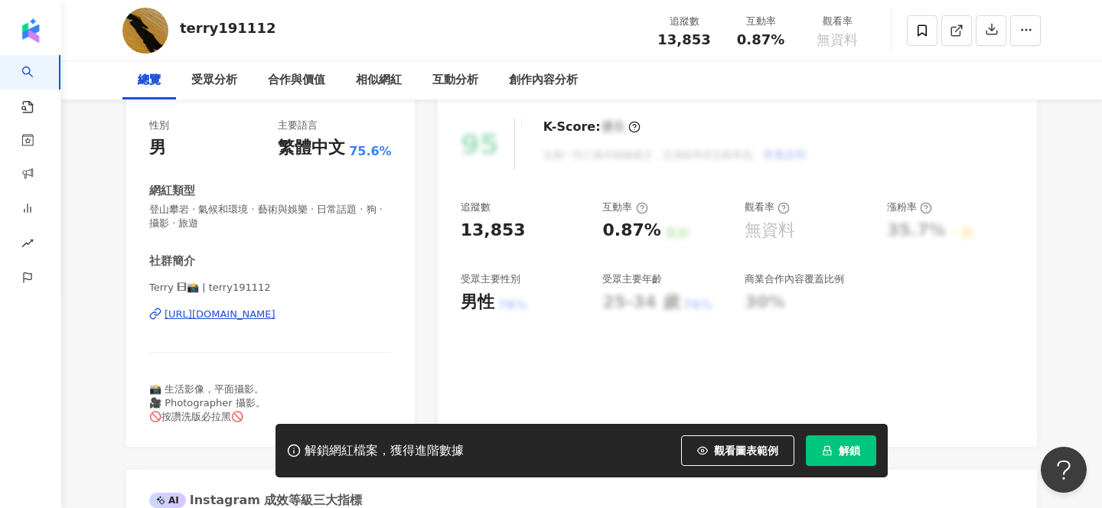
click at [276, 318] on div "https://www.instagram.com/terry191112/" at bounding box center [220, 315] width 111 height 14
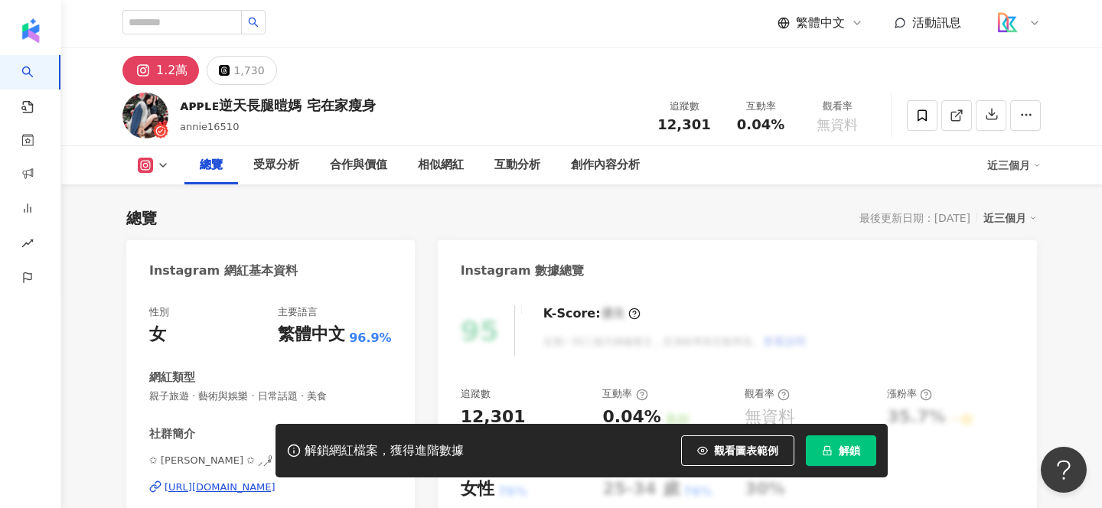
scroll to position [112, 0]
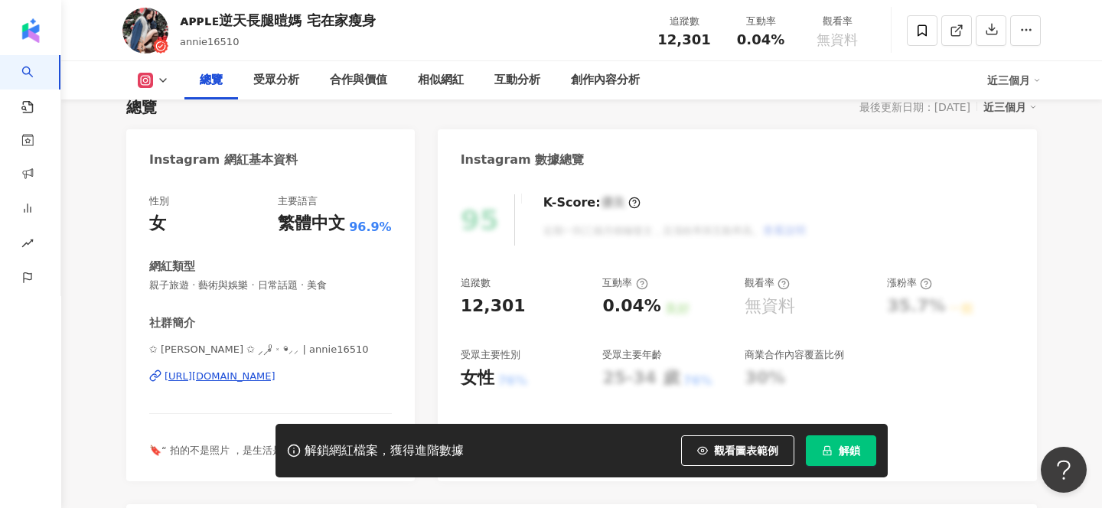
click at [276, 377] on div "https://www.instagram.com/annie16510/" at bounding box center [220, 377] width 111 height 14
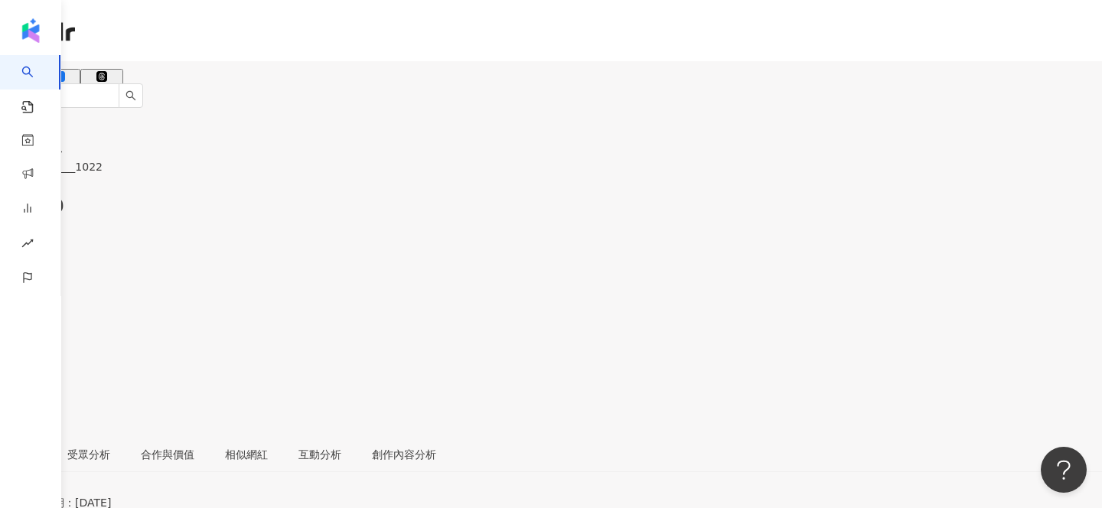
scroll to position [73, 0]
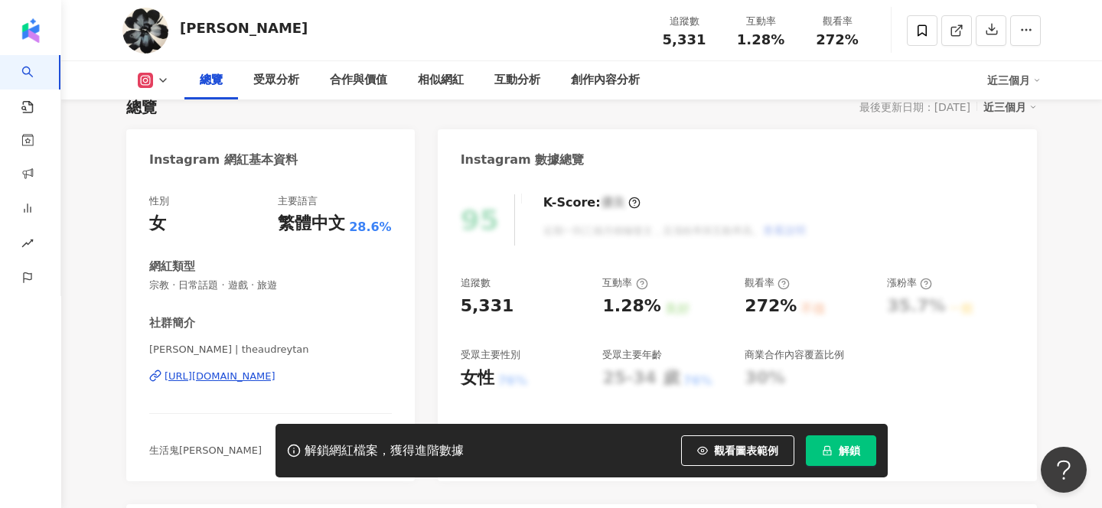
scroll to position [114, 0]
click at [276, 380] on div "https://www.instagram.com/theaudreytan/" at bounding box center [220, 375] width 111 height 14
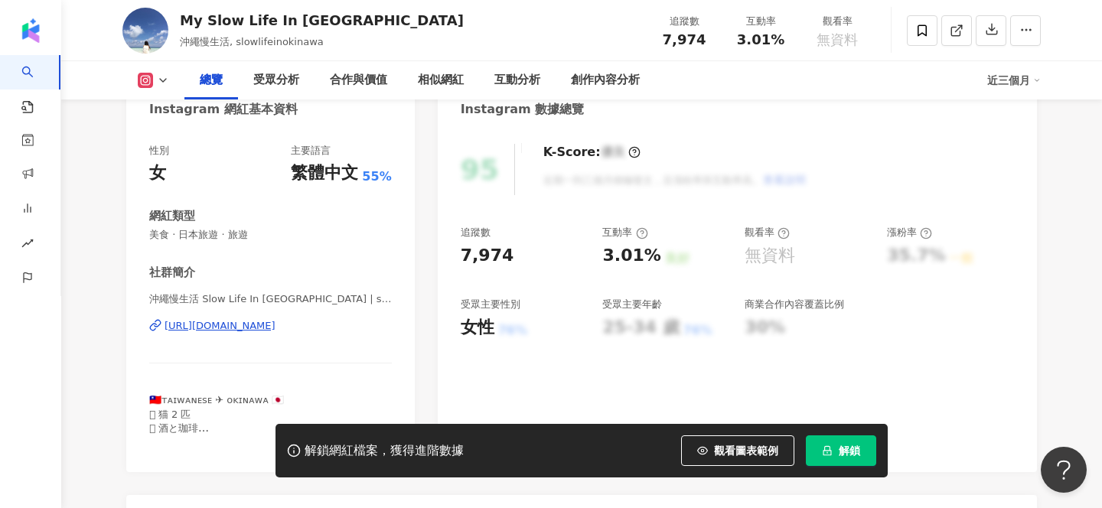
click at [276, 328] on div "https://www.instagram.com/slowlifeinokinawa/" at bounding box center [220, 326] width 111 height 14
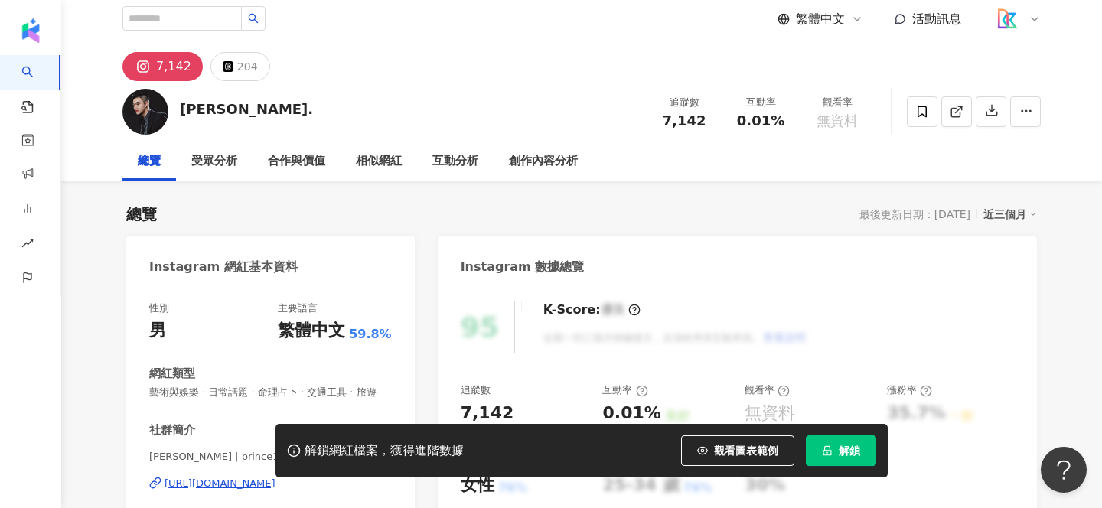
scroll to position [143, 0]
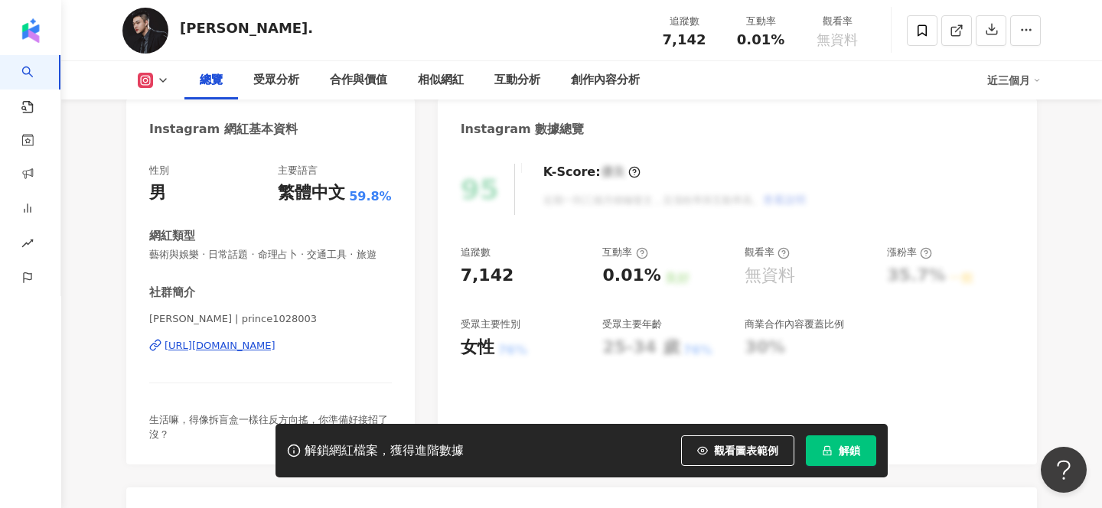
click at [364, 33] on div "[PERSON_NAME]. 追蹤數 7,142 互動率 0.01% 觀看率 無資料" at bounding box center [582, 30] width 980 height 60
click at [276, 347] on div "https://www.instagram.com/prince1028003/" at bounding box center [220, 346] width 111 height 14
